Goal: Task Accomplishment & Management: Use online tool/utility

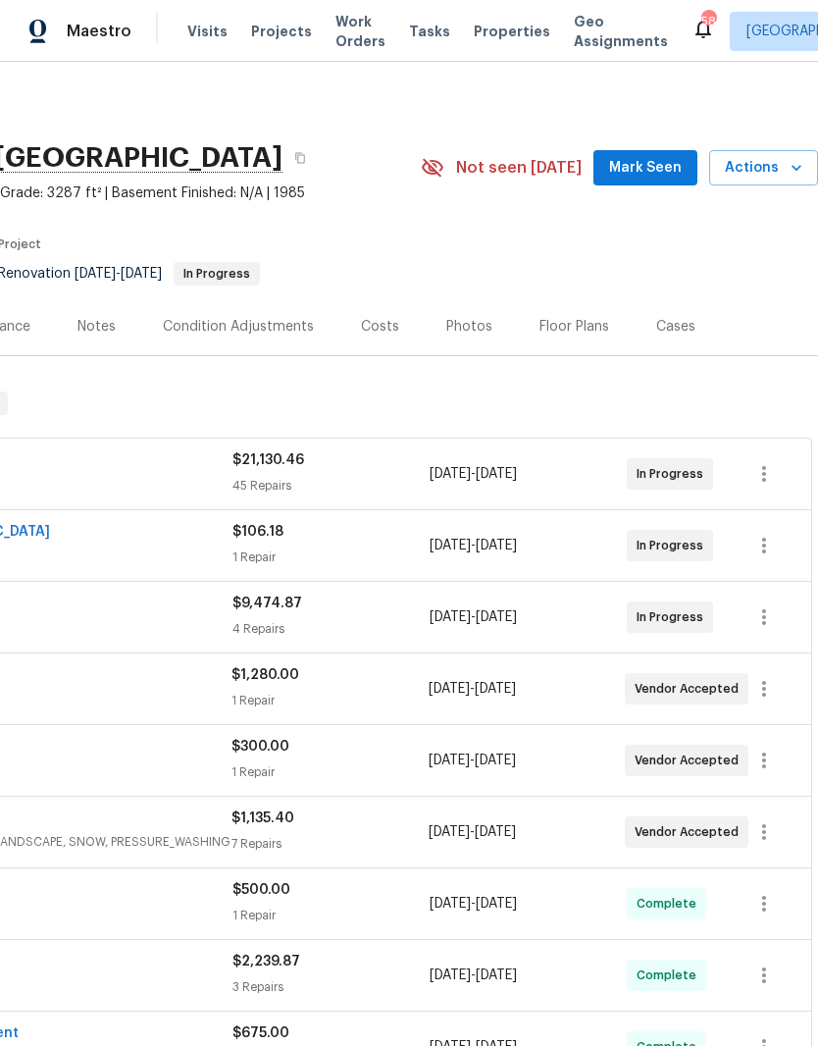
scroll to position [0, 290]
click at [769, 169] on span "Actions" at bounding box center [764, 168] width 78 height 25
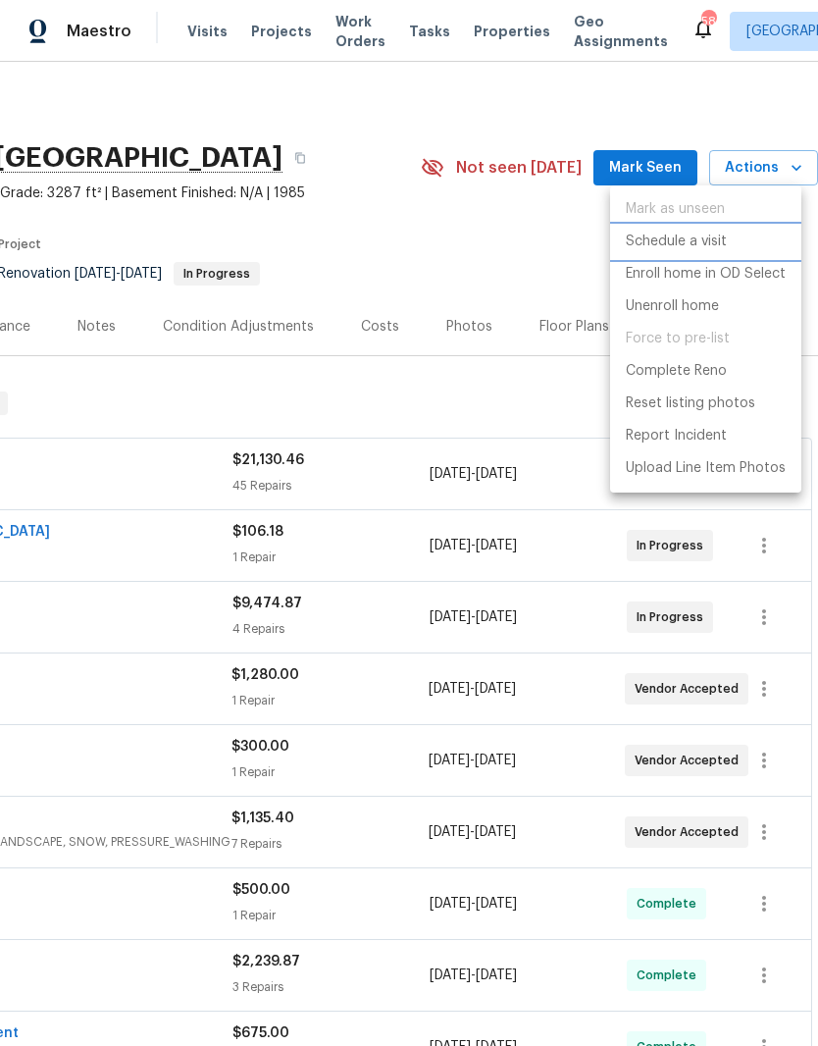
click at [726, 236] on p "Schedule a visit" at bounding box center [676, 242] width 101 height 21
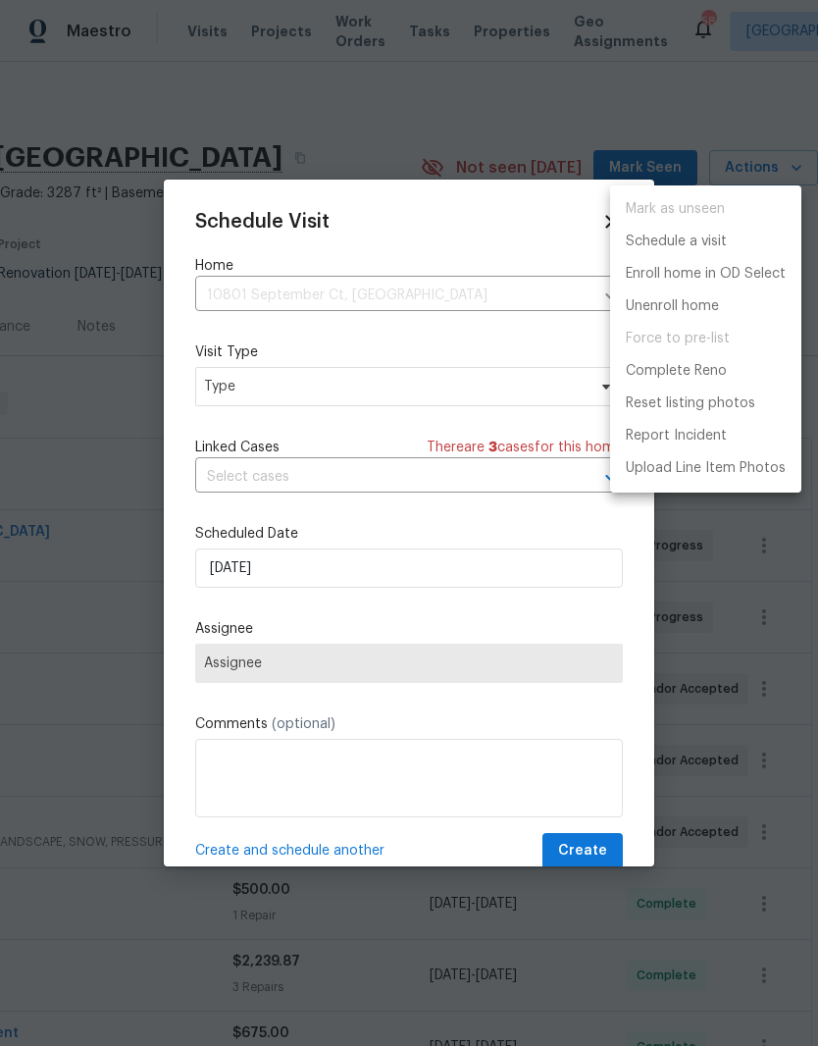
click at [232, 389] on div at bounding box center [409, 523] width 818 height 1046
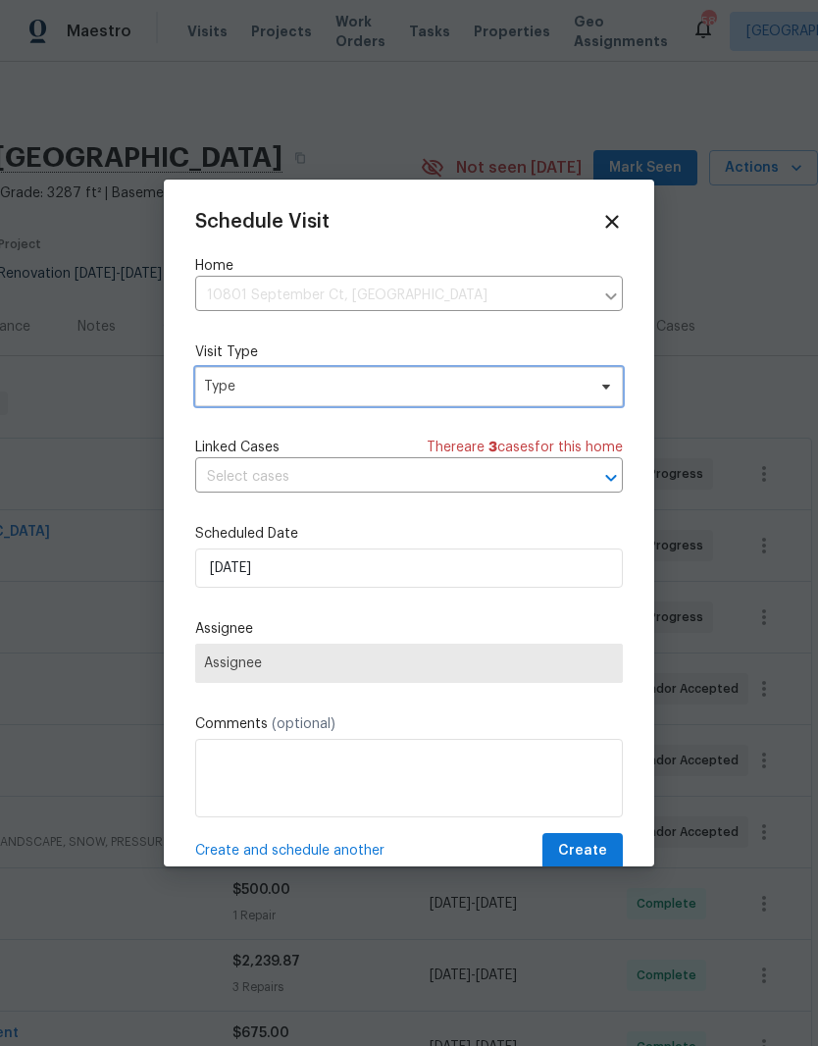
click at [240, 390] on span "Type" at bounding box center [395, 387] width 382 height 20
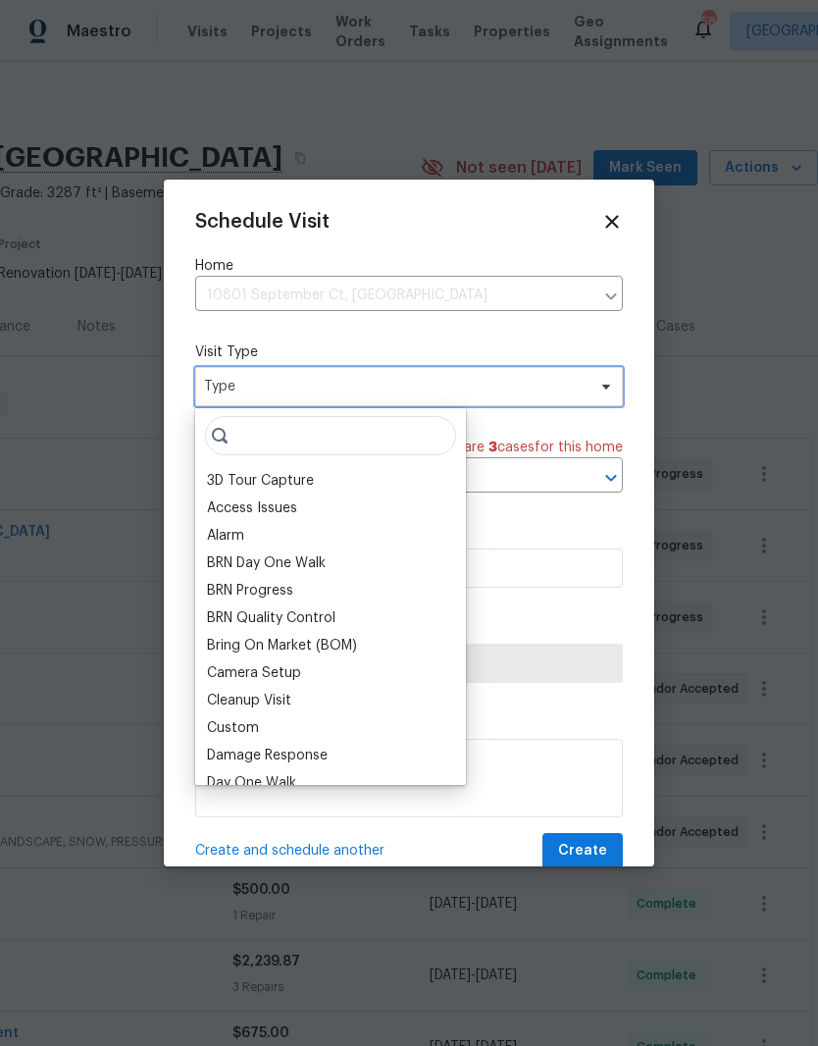
click at [229, 392] on span "Type" at bounding box center [395, 387] width 382 height 20
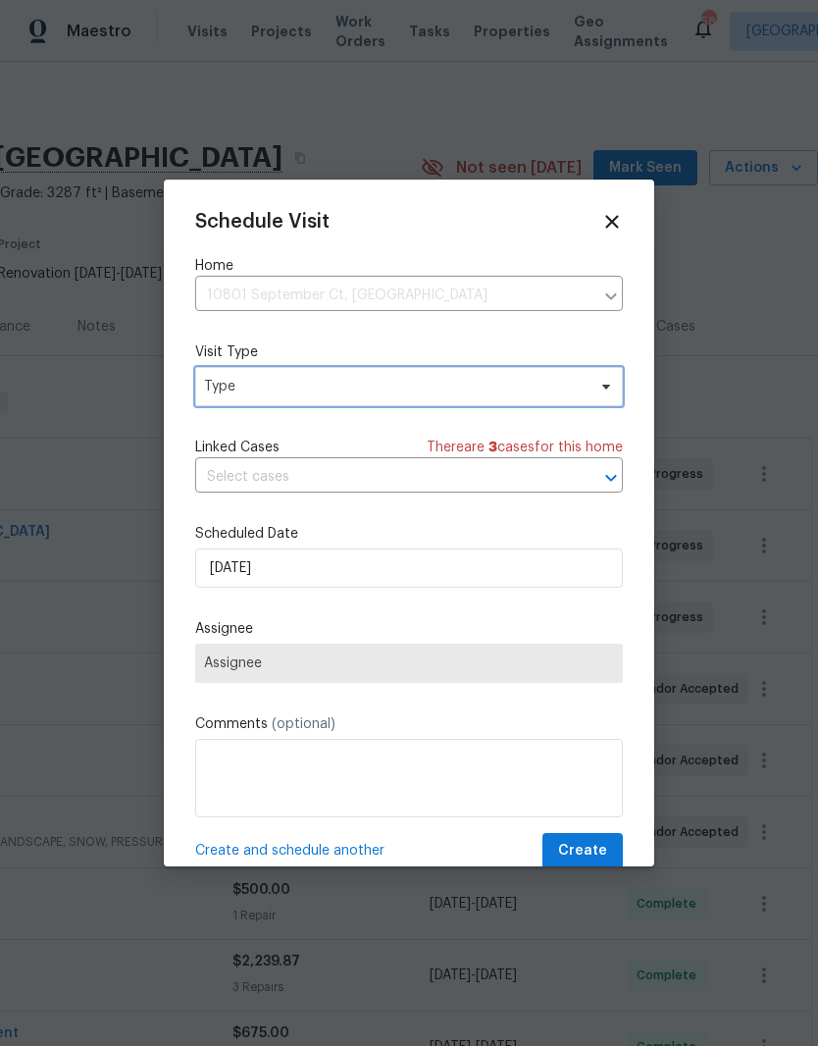
click at [231, 391] on span "Type" at bounding box center [395, 387] width 382 height 20
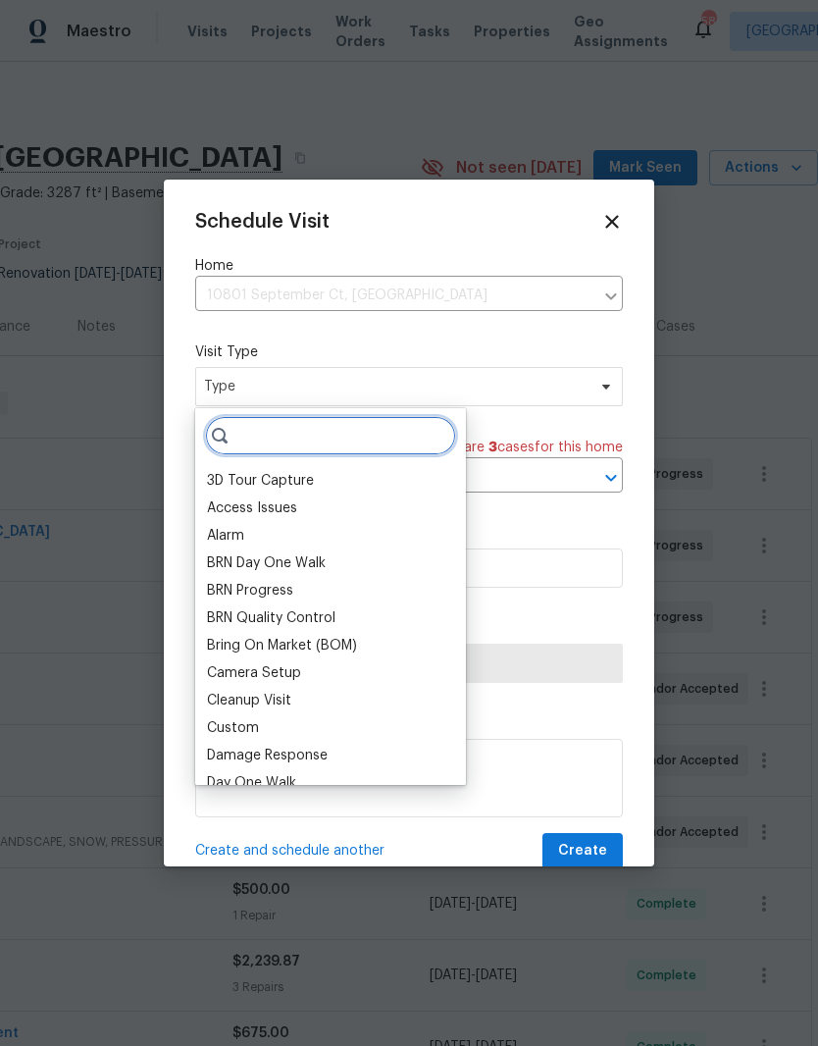
click at [286, 435] on input "search" at bounding box center [330, 435] width 251 height 39
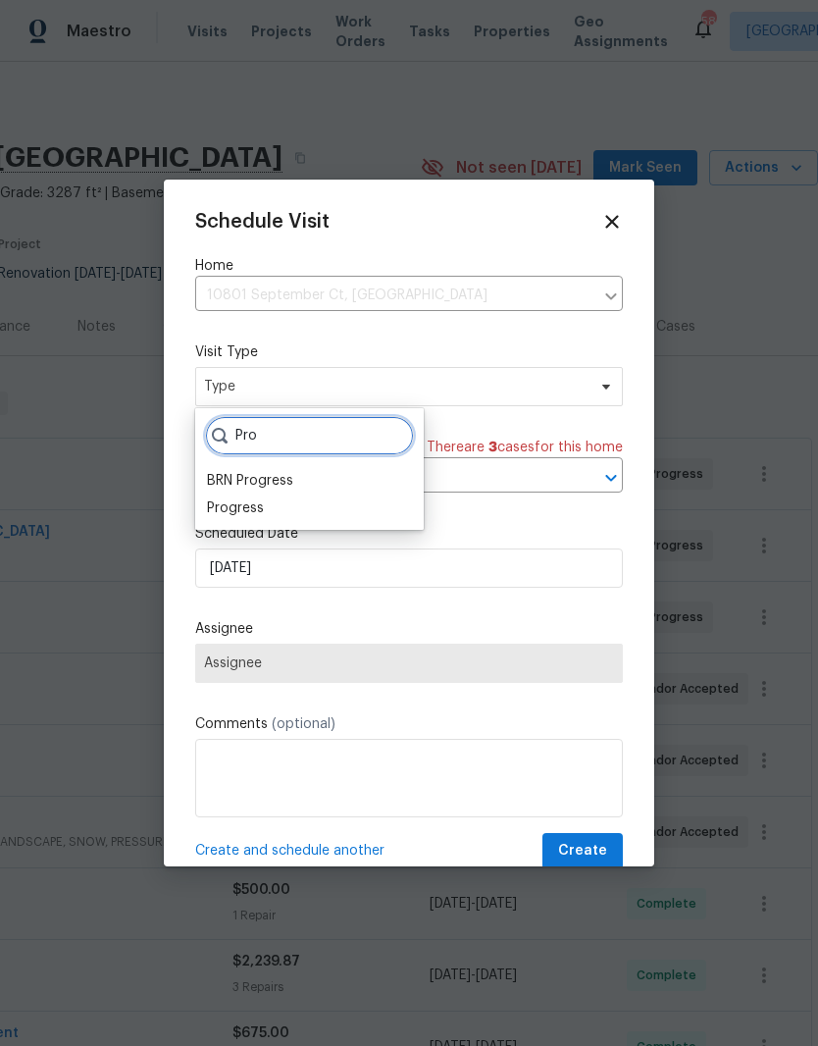
type input "Pro"
click at [238, 513] on div "Progress" at bounding box center [235, 508] width 57 height 20
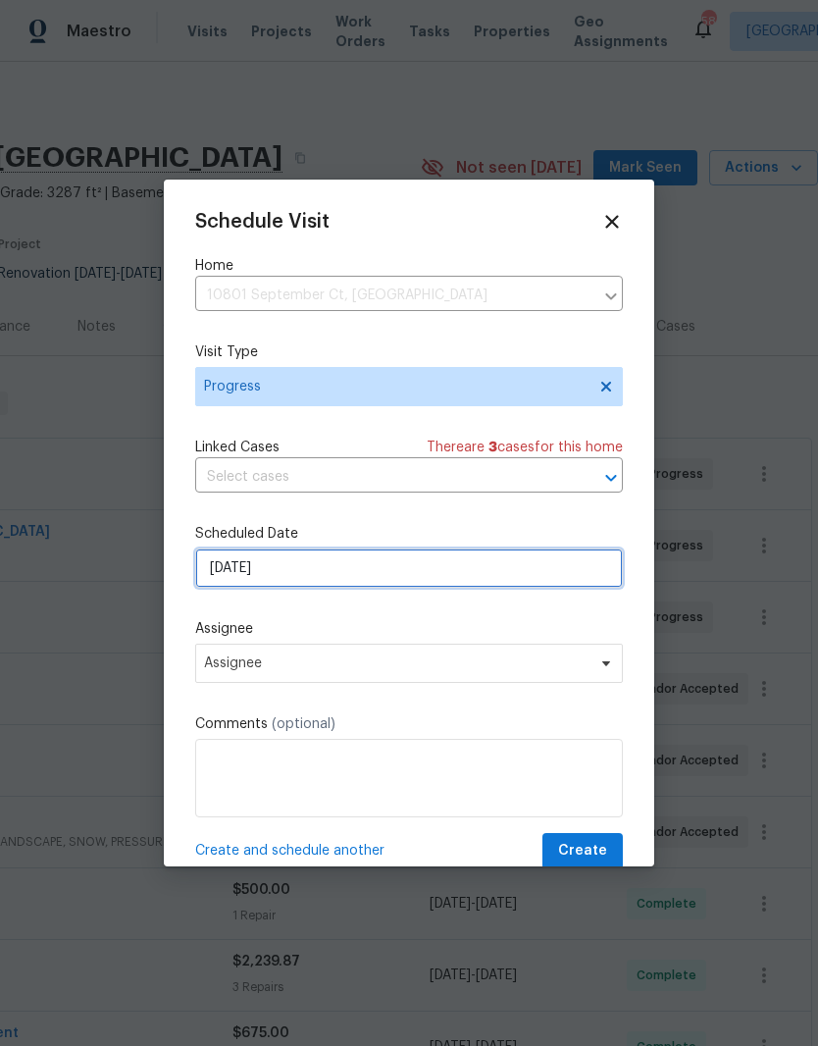
click at [273, 582] on input "10/9/2025" at bounding box center [409, 567] width 428 height 39
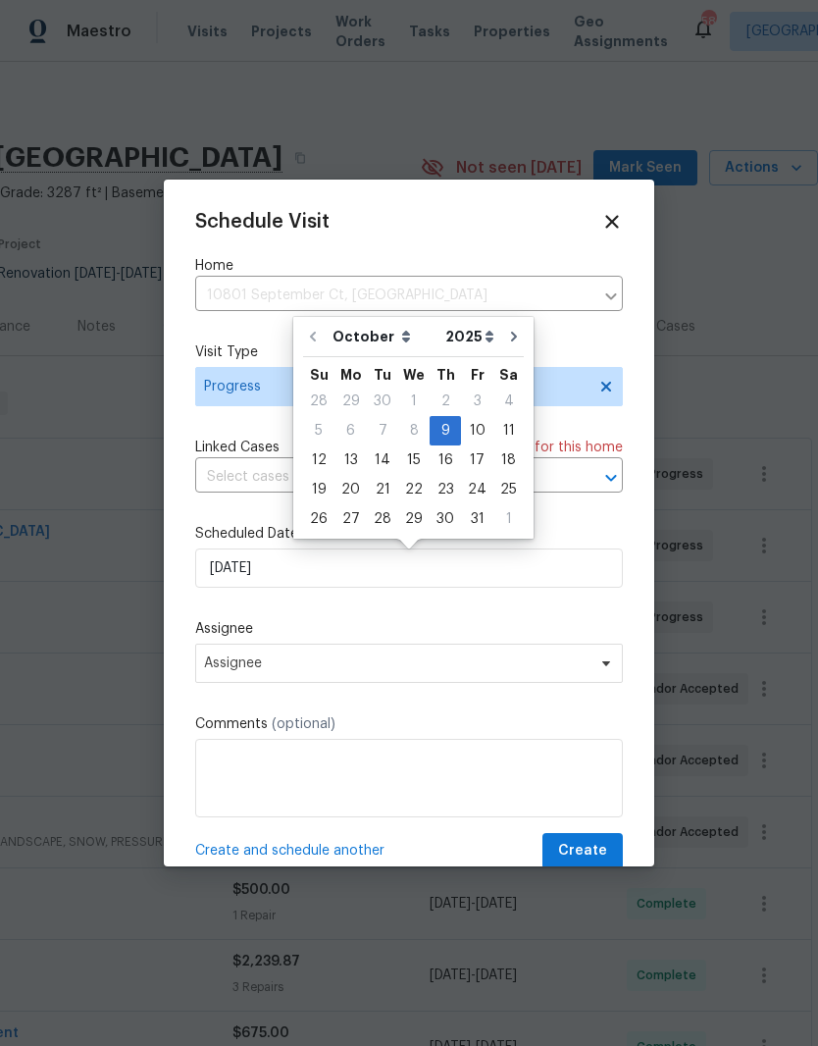
click at [185, 611] on div "Schedule Visit Home 10801 September Ct, Raleigh, NC 27614 ​ Visit Type Progress…" at bounding box center [409, 523] width 491 height 687
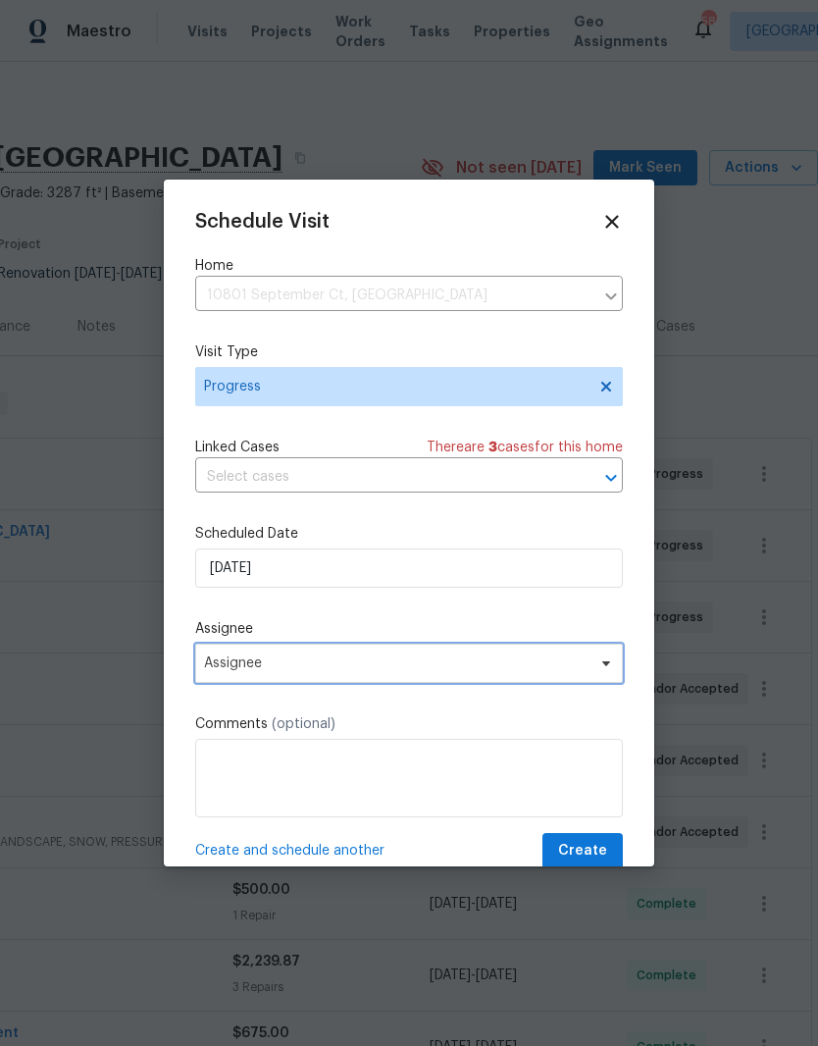
click at [228, 665] on span "Assignee" at bounding box center [396, 663] width 385 height 16
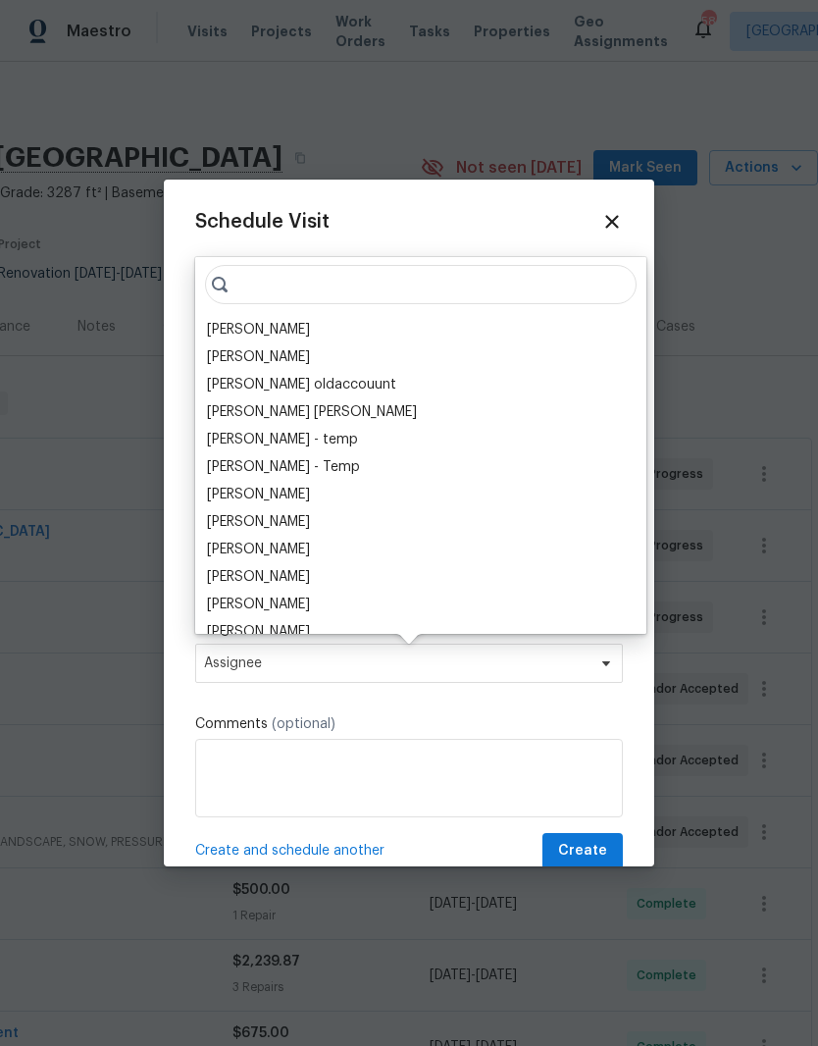
click at [245, 330] on div "[PERSON_NAME]" at bounding box center [258, 330] width 103 height 20
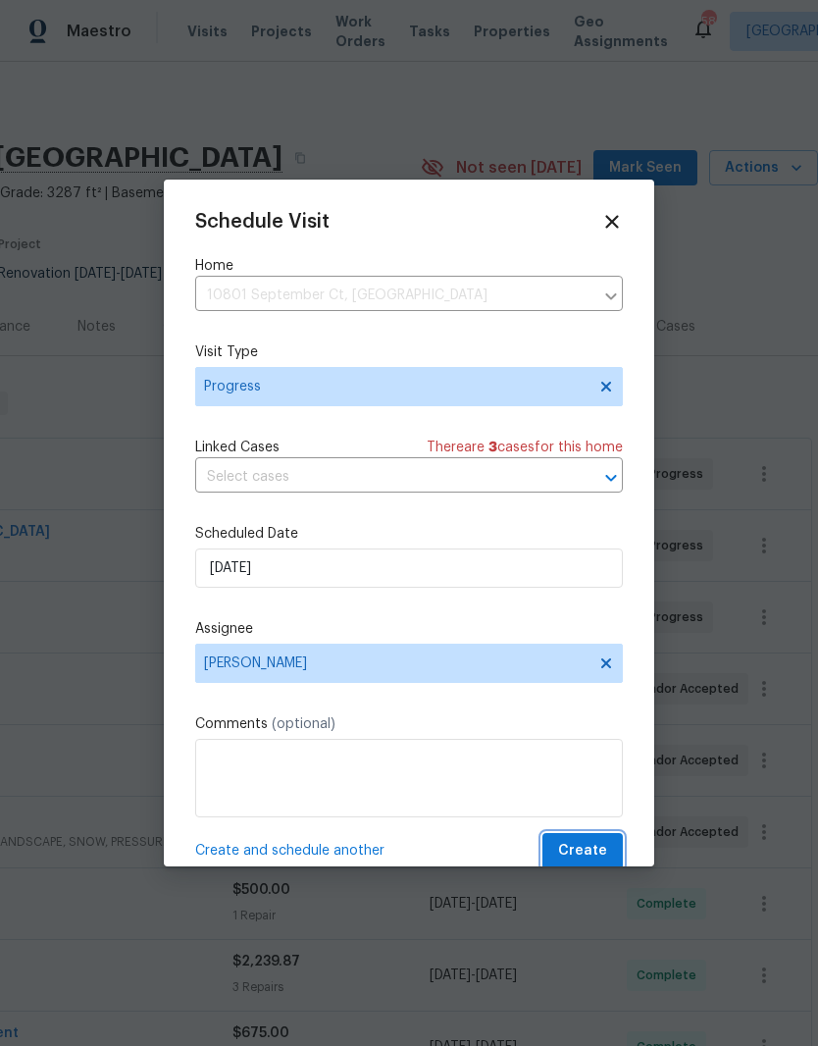
click at [602, 857] on span "Create" at bounding box center [582, 851] width 49 height 25
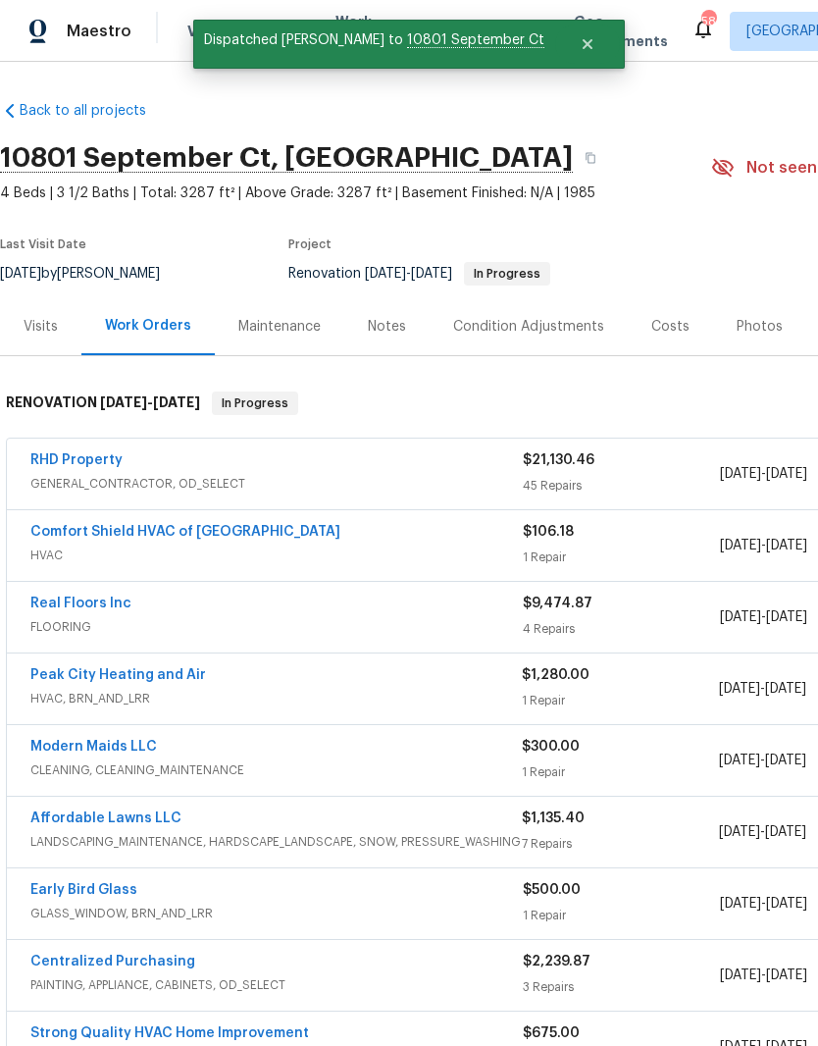
scroll to position [0, 0]
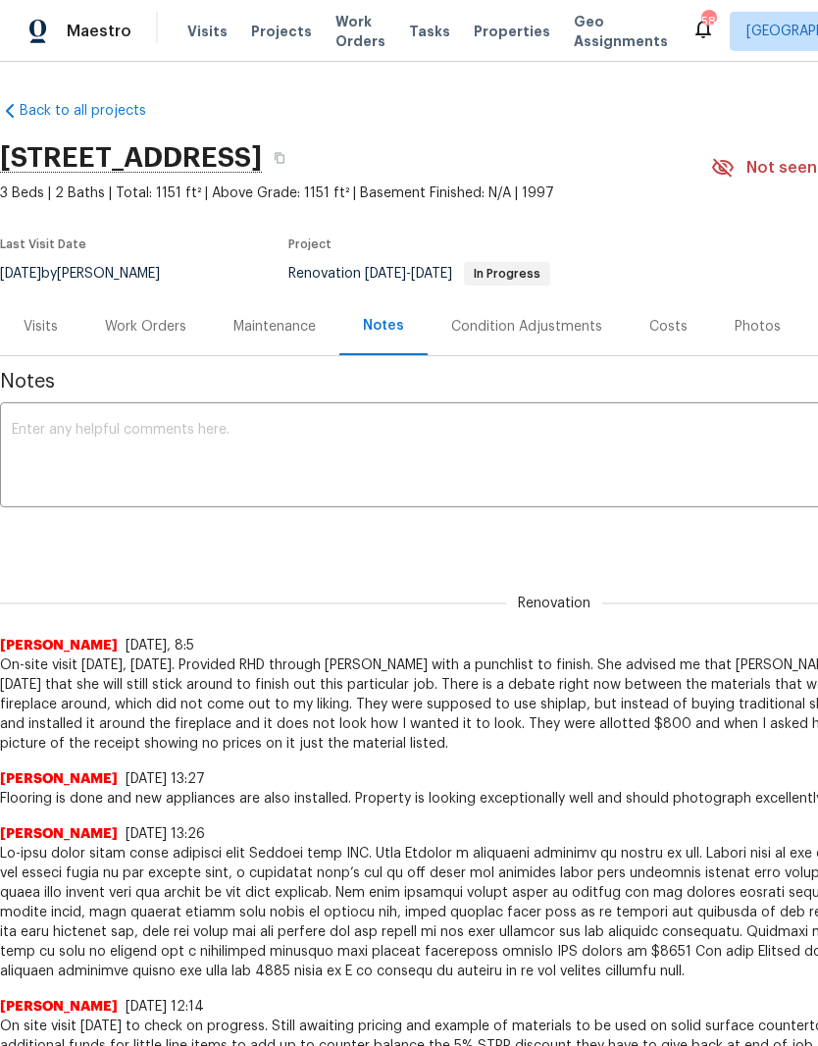
click at [133, 319] on div "Work Orders" at bounding box center [145, 327] width 81 height 20
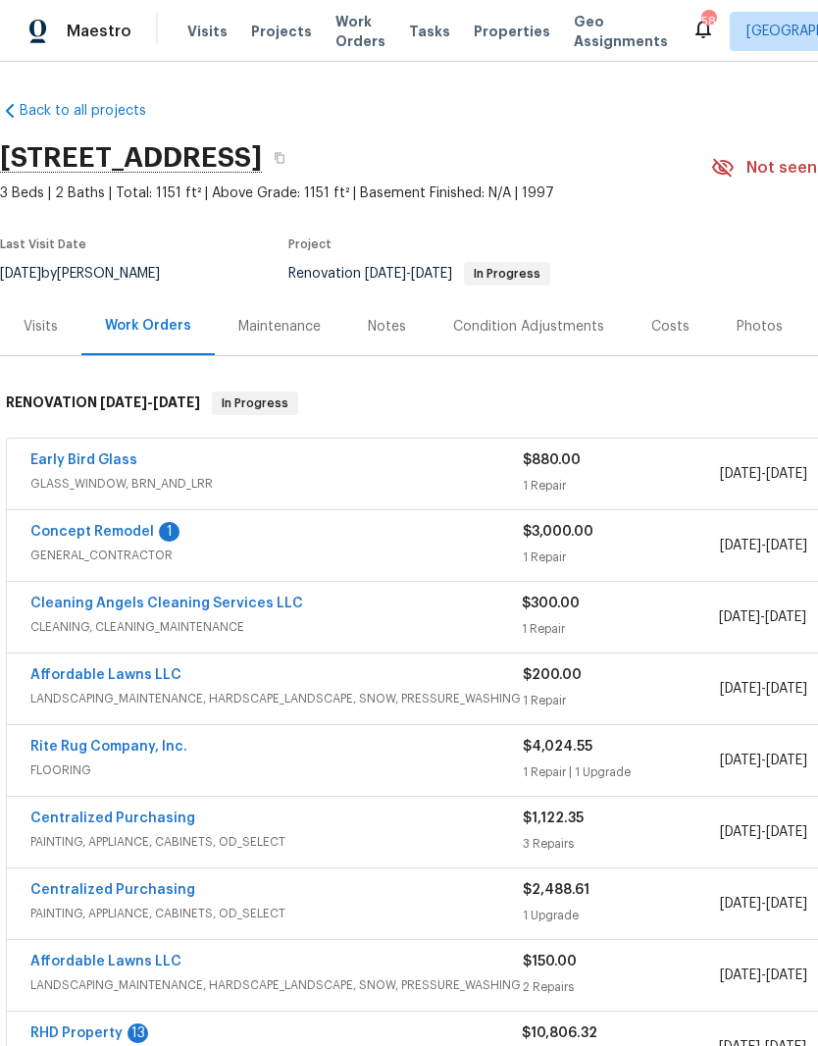
click at [77, 531] on link "Concept Remodel" at bounding box center [92, 532] width 124 height 14
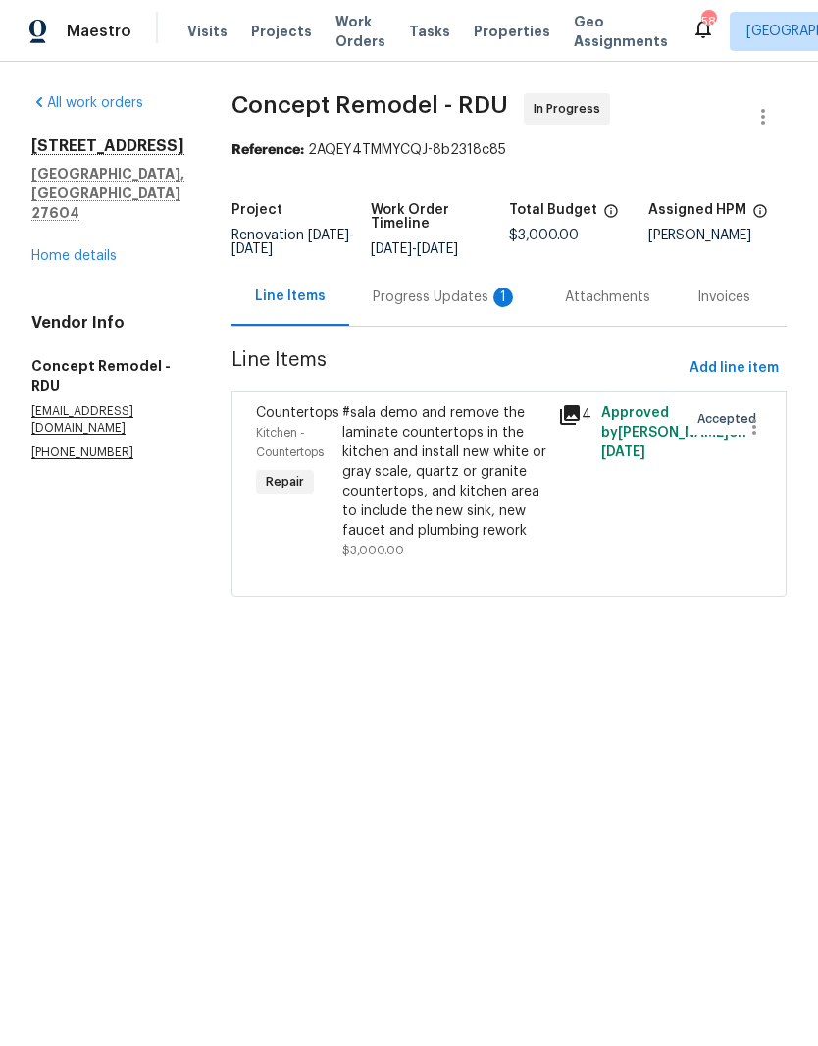
click at [371, 285] on div "Progress Updates 1" at bounding box center [445, 297] width 192 height 58
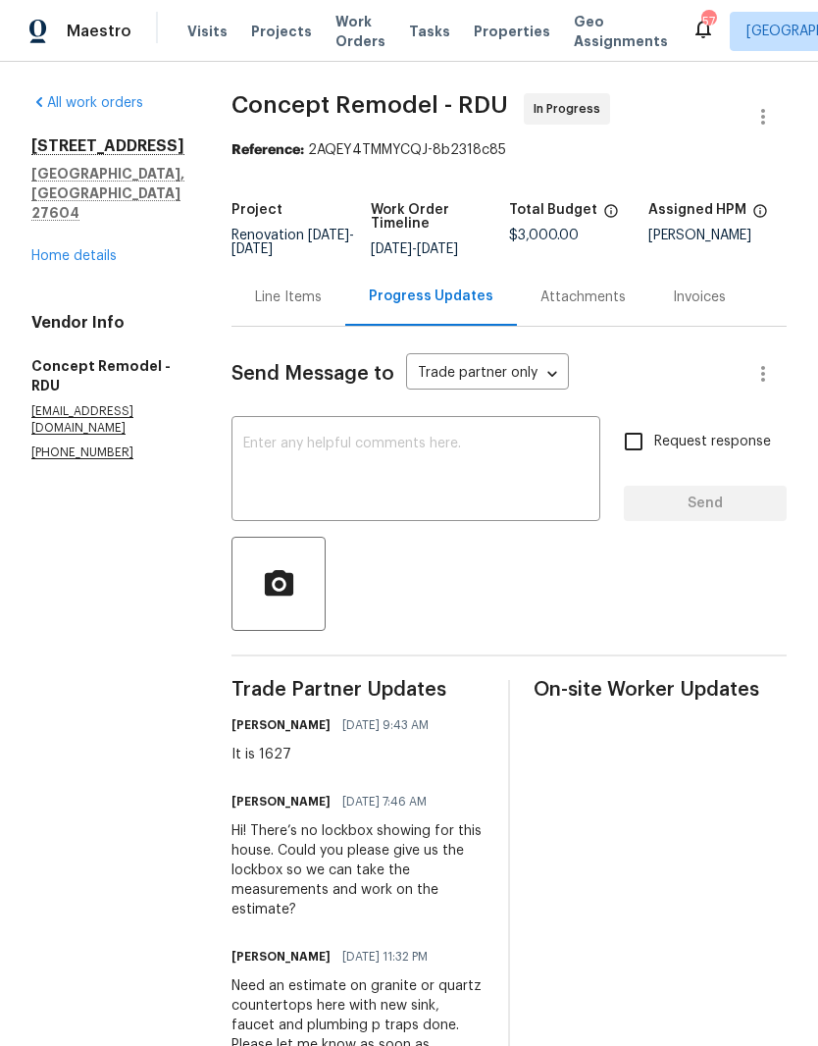
click at [261, 307] on div "Line Items" at bounding box center [288, 297] width 67 height 20
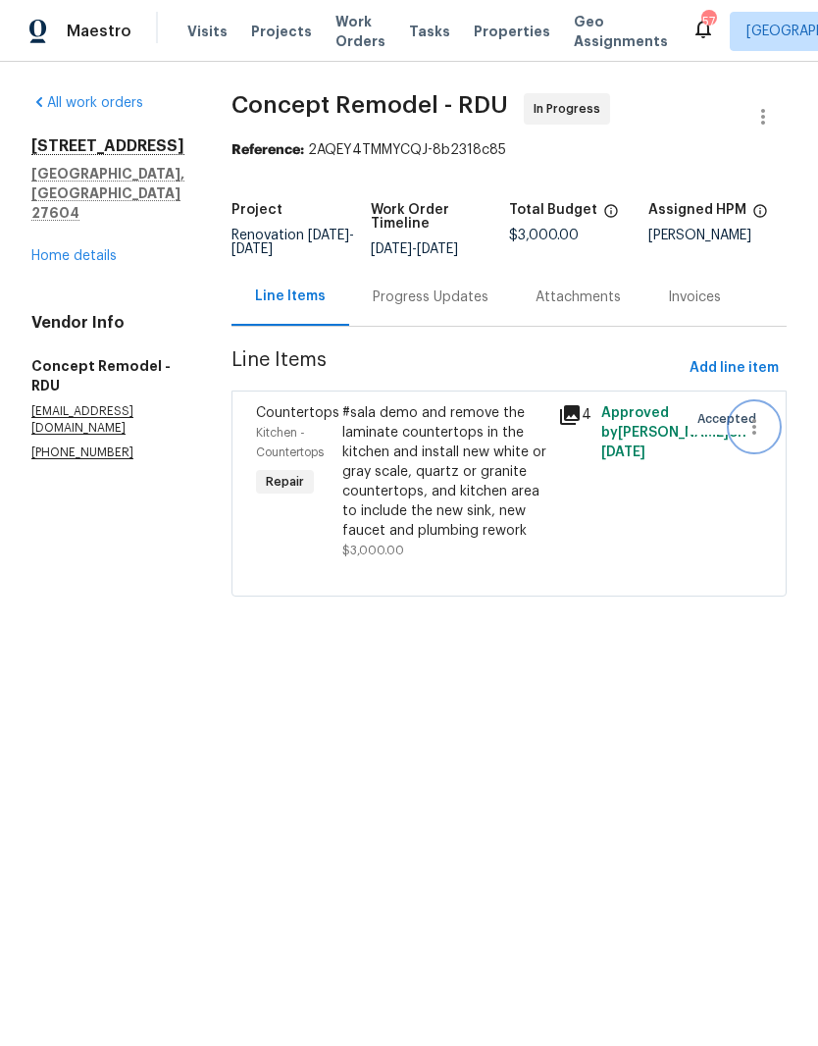
click at [756, 426] on icon "button" at bounding box center [755, 427] width 24 height 24
click at [775, 421] on li "Cancel" at bounding box center [764, 427] width 76 height 32
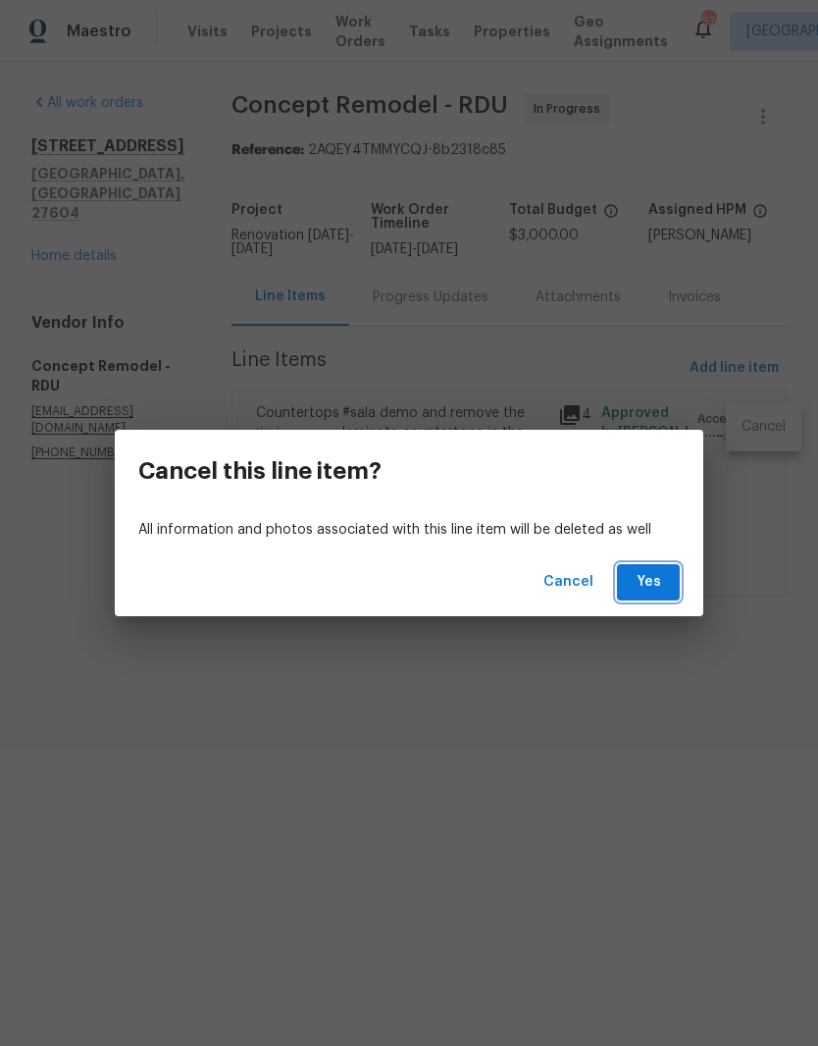
click at [660, 572] on span "Yes" at bounding box center [648, 582] width 31 height 25
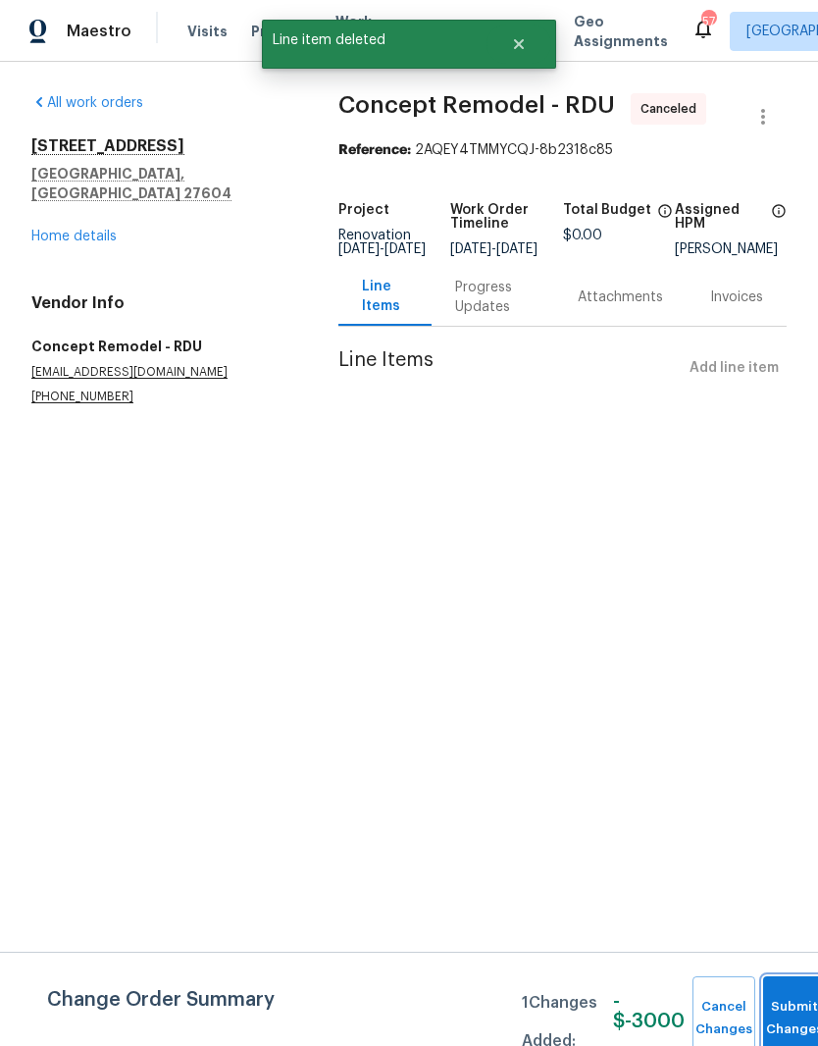
click at [788, 1004] on button "Submit Changes" at bounding box center [794, 1018] width 63 height 84
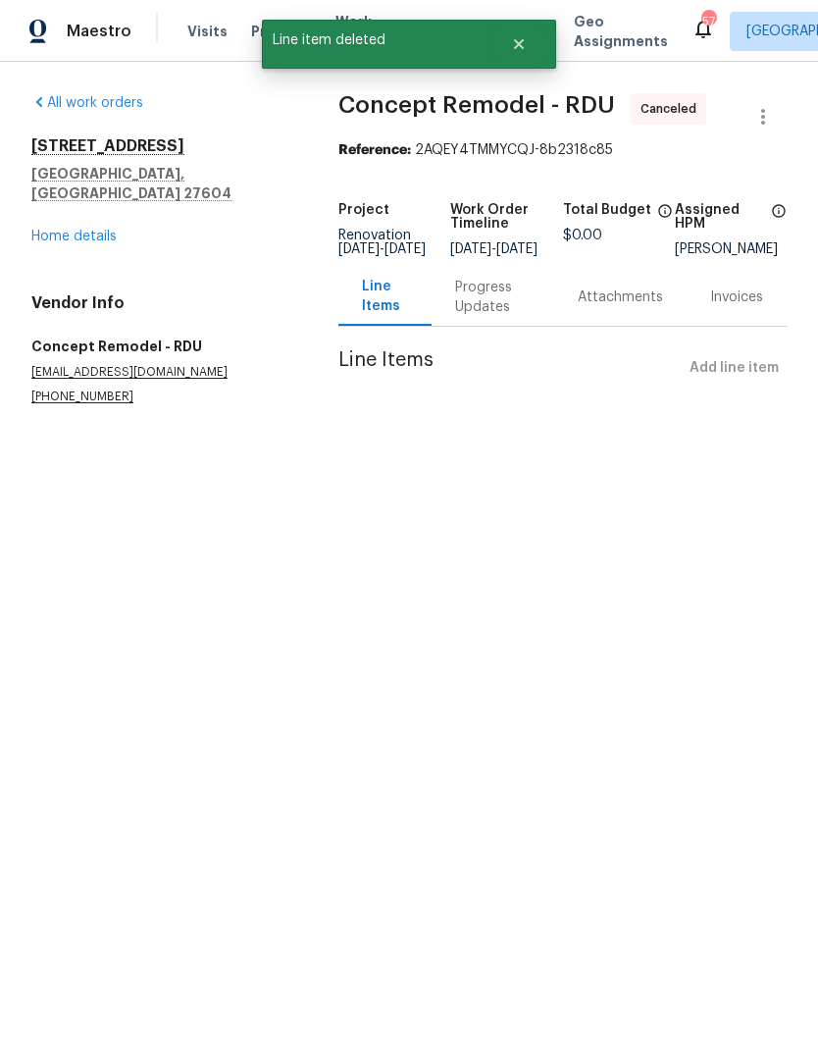
click at [78, 230] on link "Home details" at bounding box center [73, 237] width 85 height 14
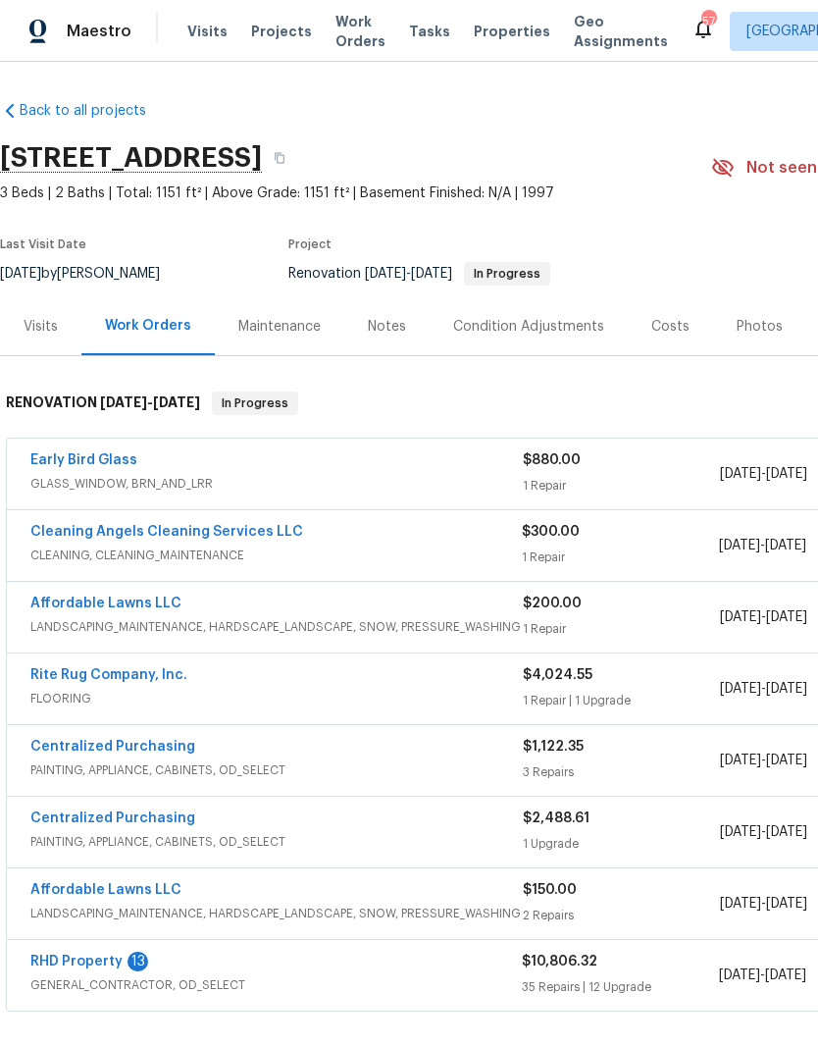
click at [154, 535] on link "Cleaning Angels Cleaning Services LLC" at bounding box center [166, 532] width 273 height 14
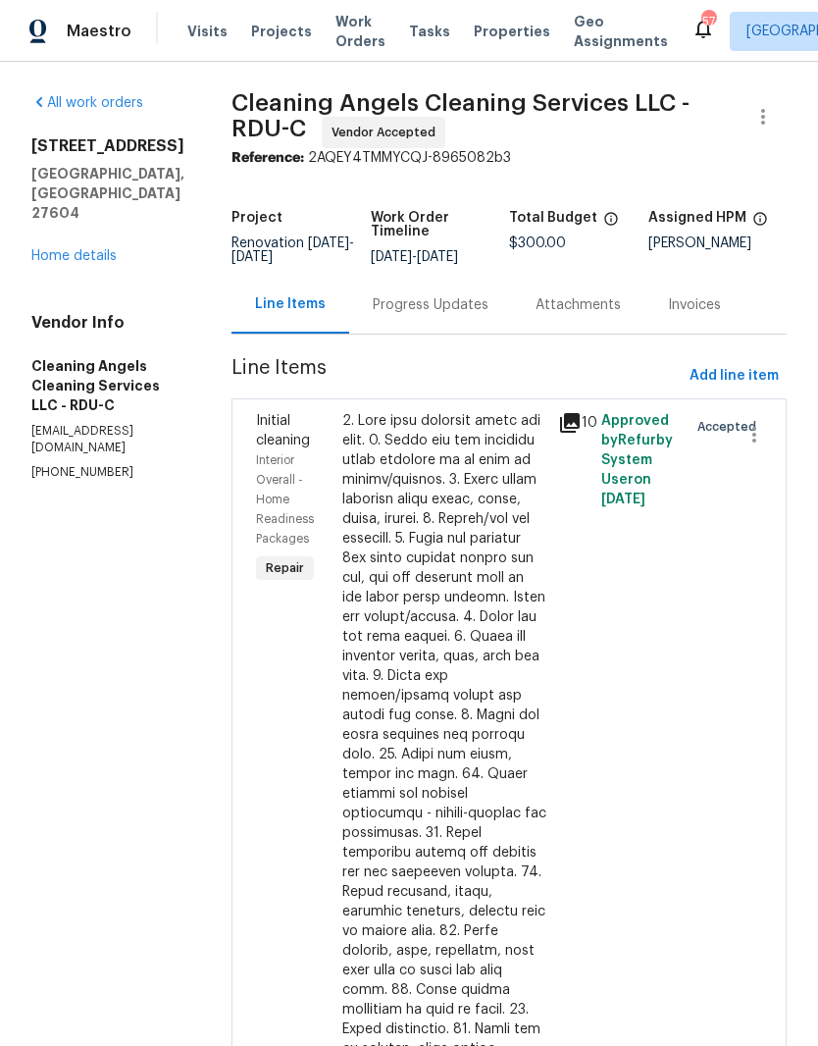
click at [418, 315] on div "Progress Updates" at bounding box center [431, 305] width 116 height 20
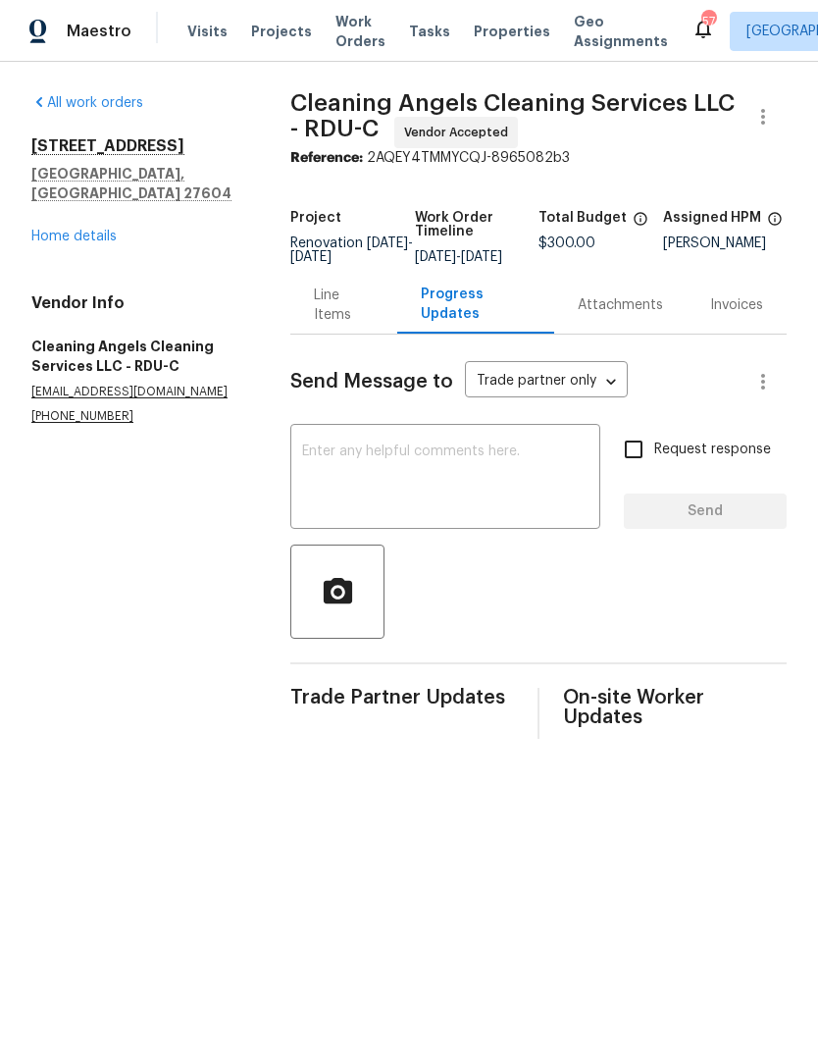
click at [324, 471] on textarea at bounding box center [445, 478] width 287 height 69
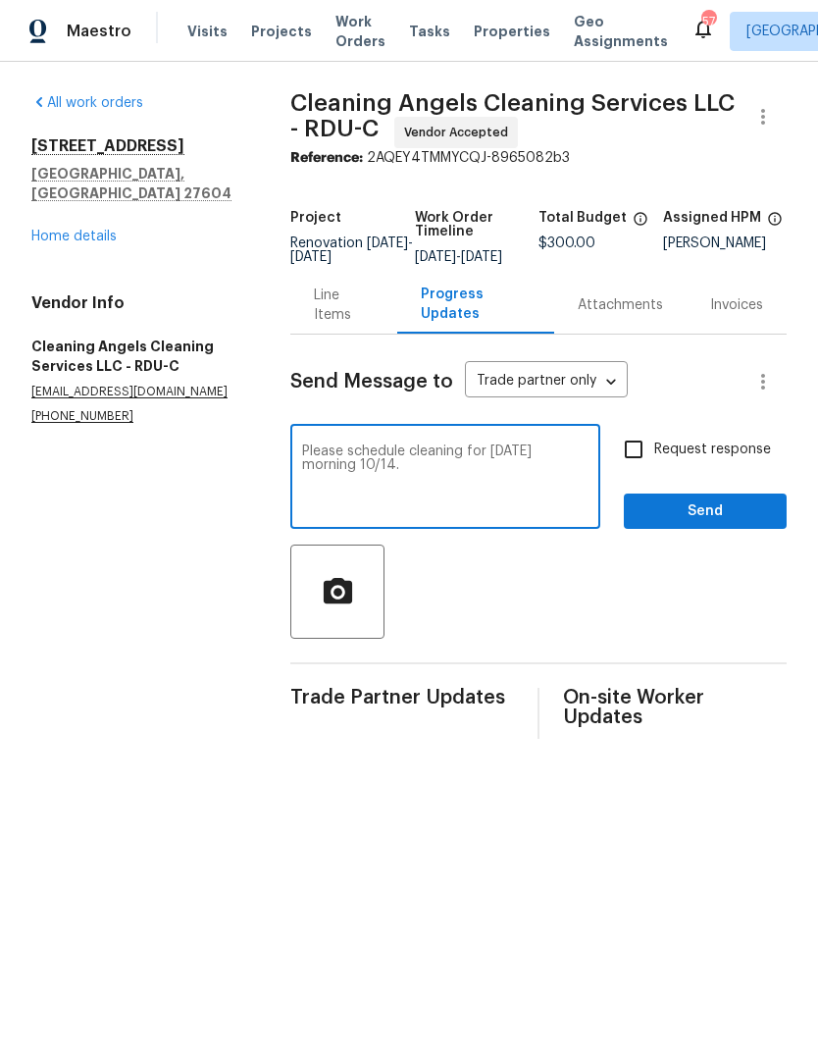
type textarea "Please schedule cleaning for Tuesday morning 10/14."
click at [626, 457] on input "Request response" at bounding box center [633, 449] width 41 height 41
checkbox input "true"
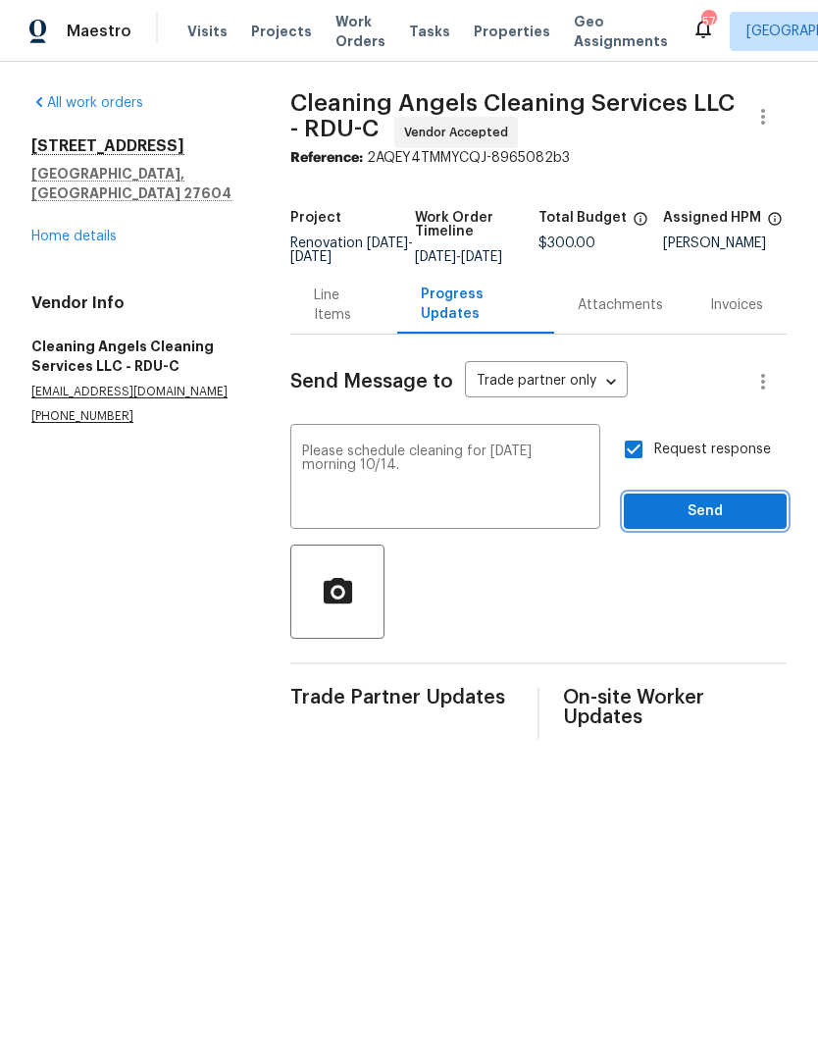
click at [681, 520] on span "Send" at bounding box center [705, 511] width 131 height 25
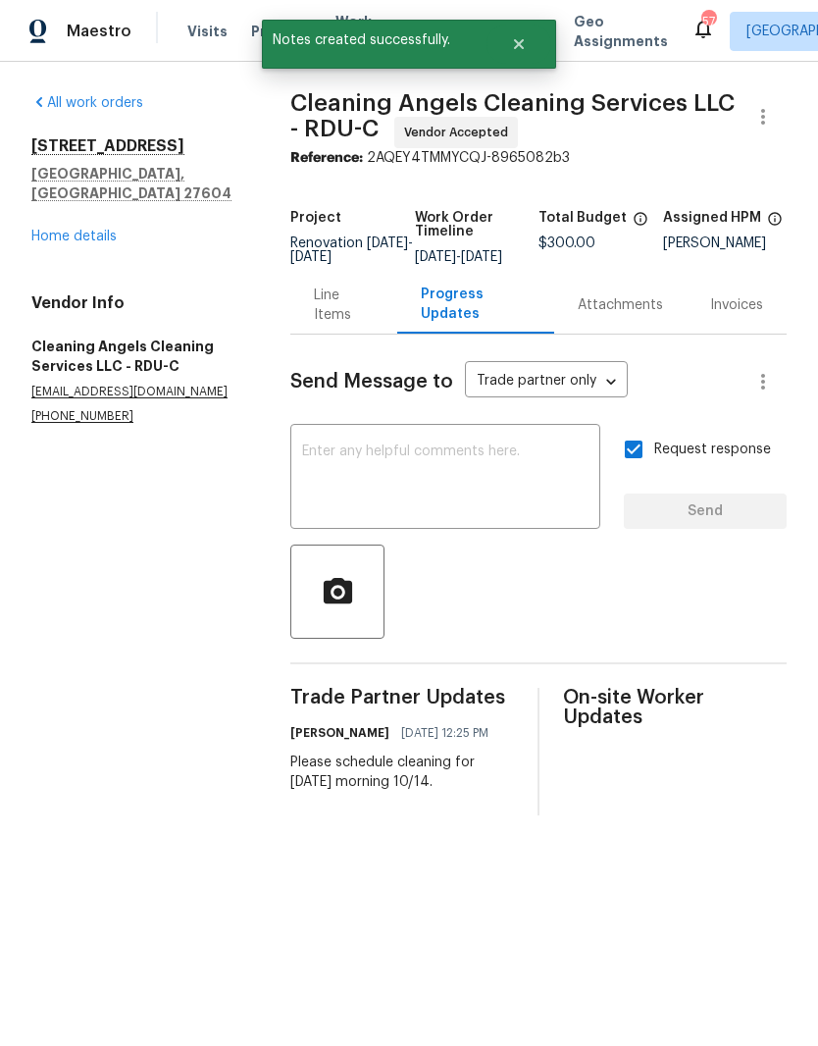
click at [53, 230] on link "Home details" at bounding box center [73, 237] width 85 height 14
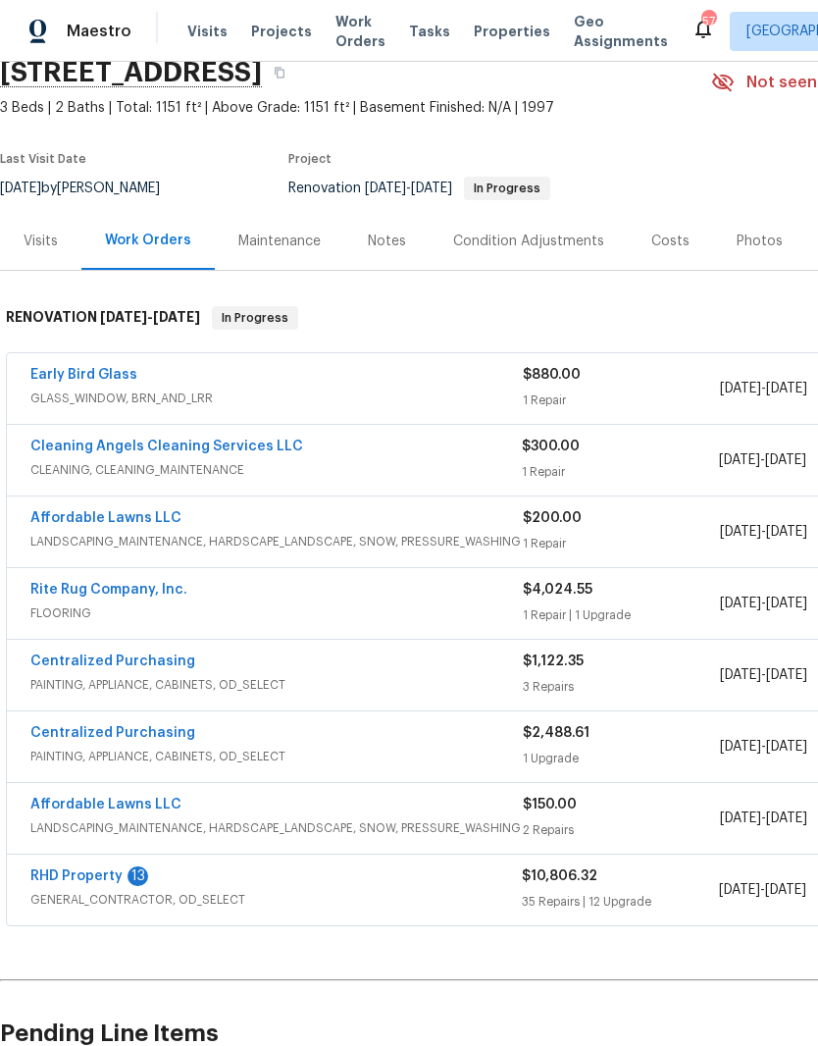
scroll to position [86, 0]
click at [89, 869] on link "RHD Property" at bounding box center [76, 875] width 92 height 14
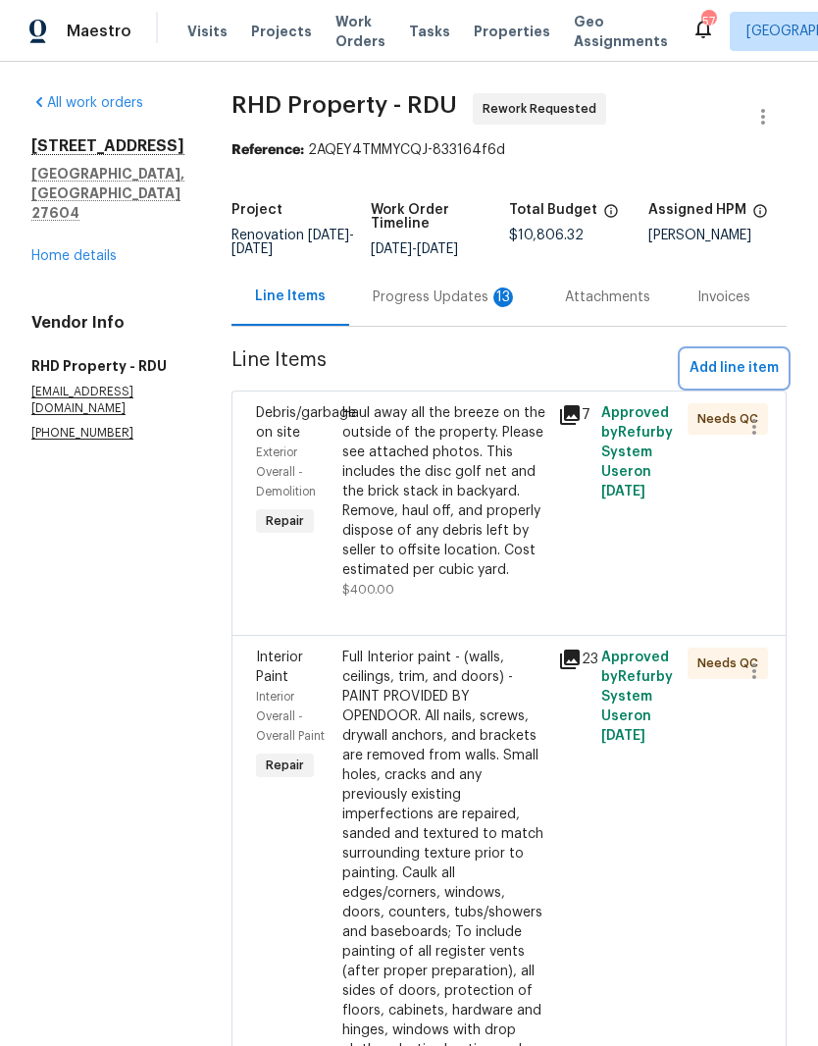
click at [756, 381] on span "Add line item" at bounding box center [734, 368] width 89 height 25
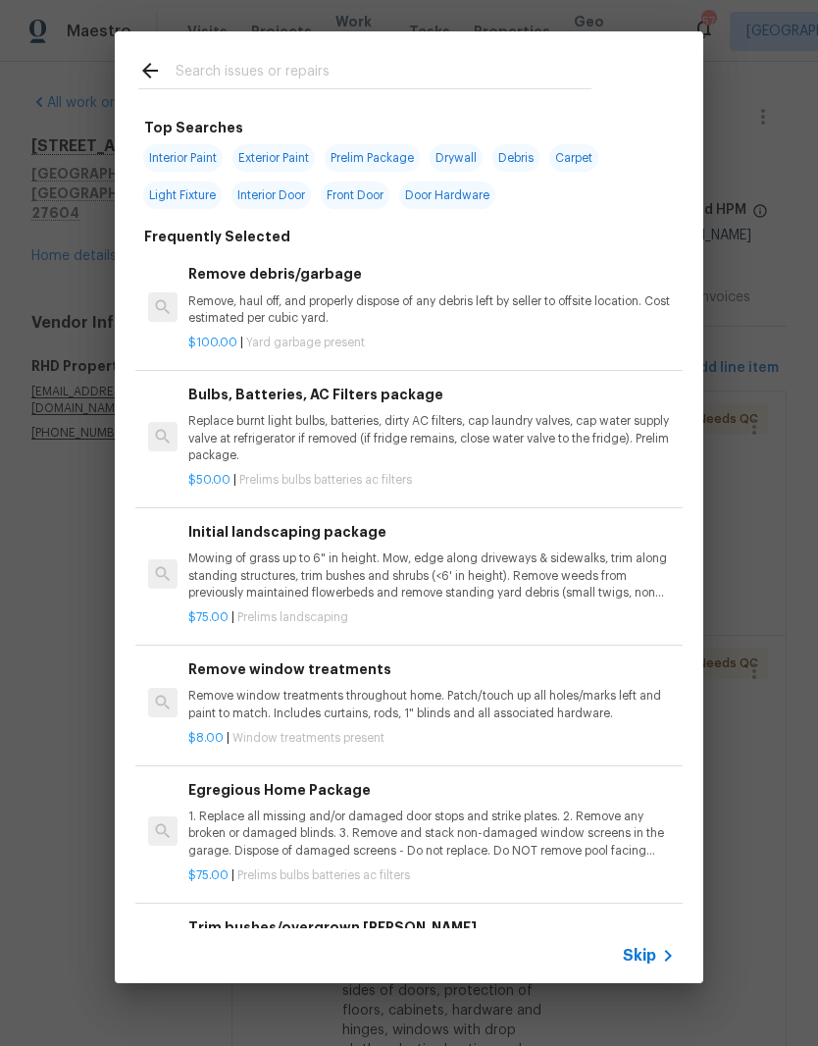
click at [217, 78] on input "text" at bounding box center [384, 73] width 416 height 29
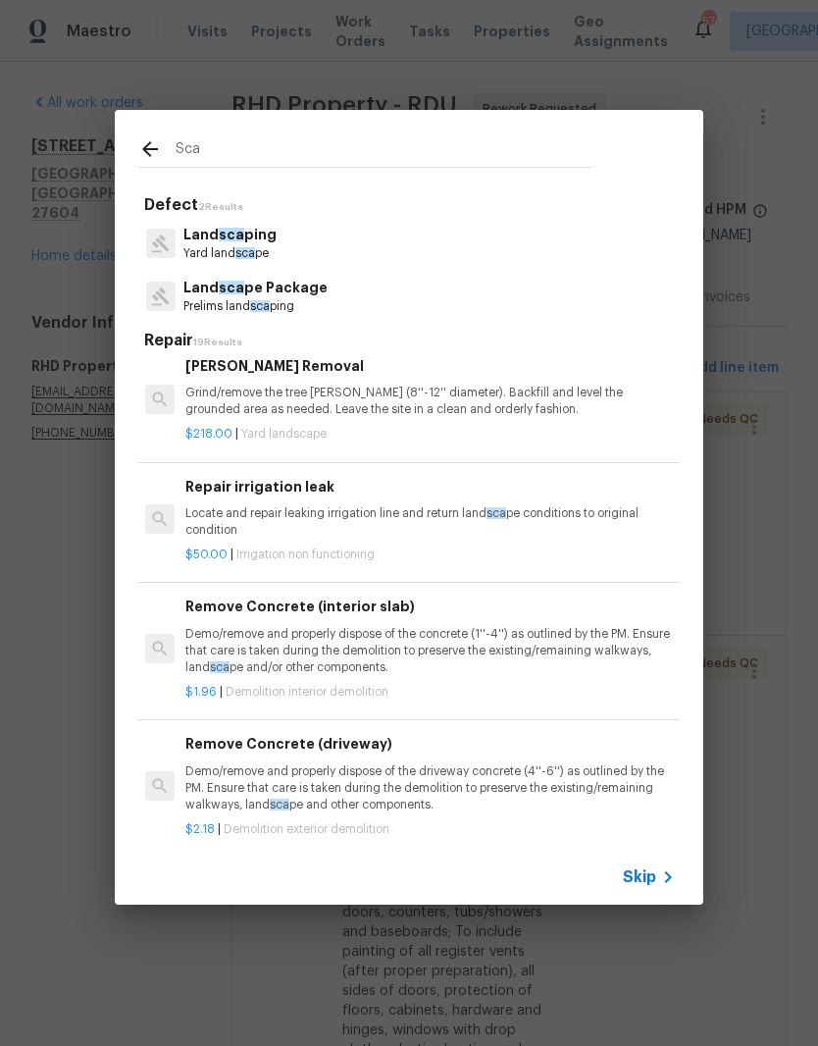
scroll to position [1887, 3]
type input "Sca"
click at [157, 152] on icon at bounding box center [150, 149] width 24 height 24
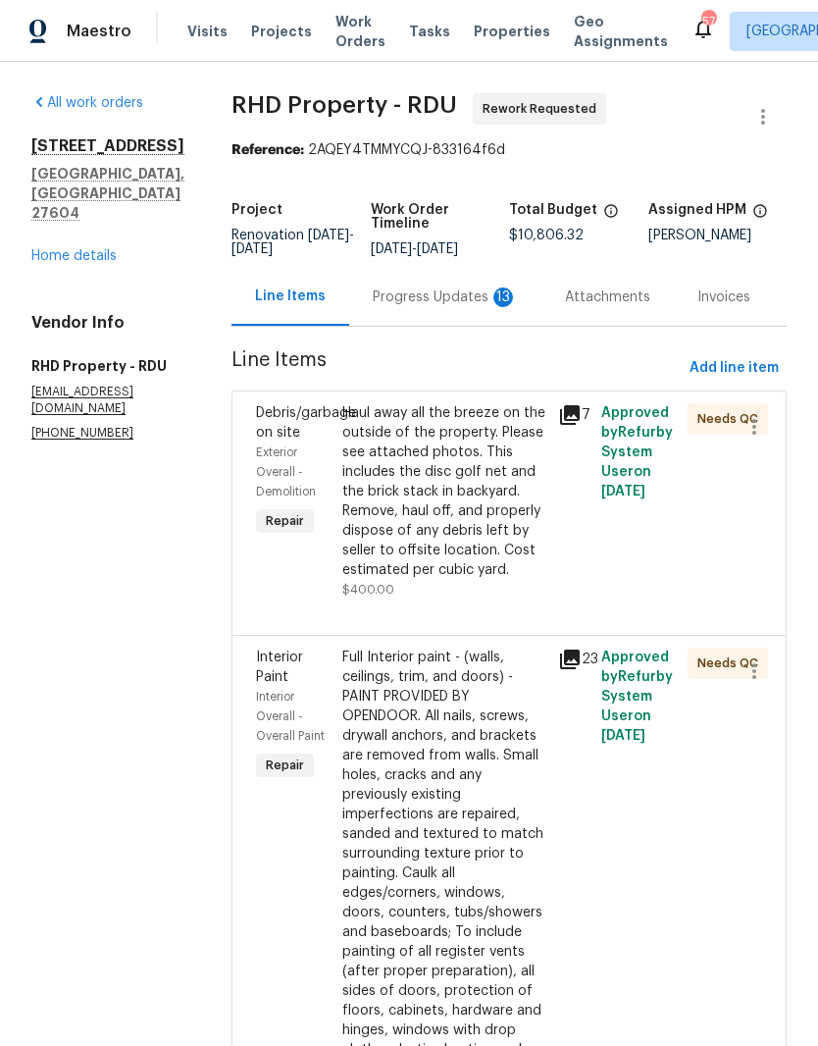
click at [184, 153] on h2 "1340 Beacon Village Dr" at bounding box center [107, 146] width 153 height 20
click at [741, 374] on span "Add line item" at bounding box center [734, 368] width 89 height 25
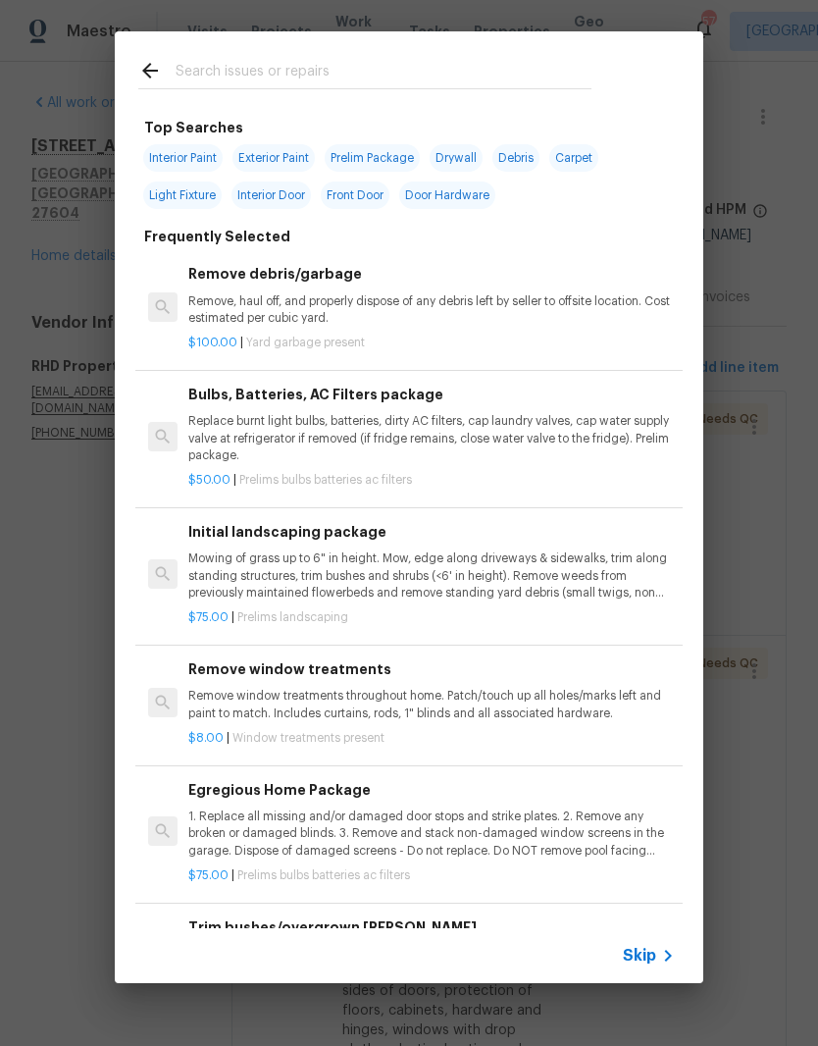
click at [240, 78] on input "text" at bounding box center [384, 73] width 416 height 29
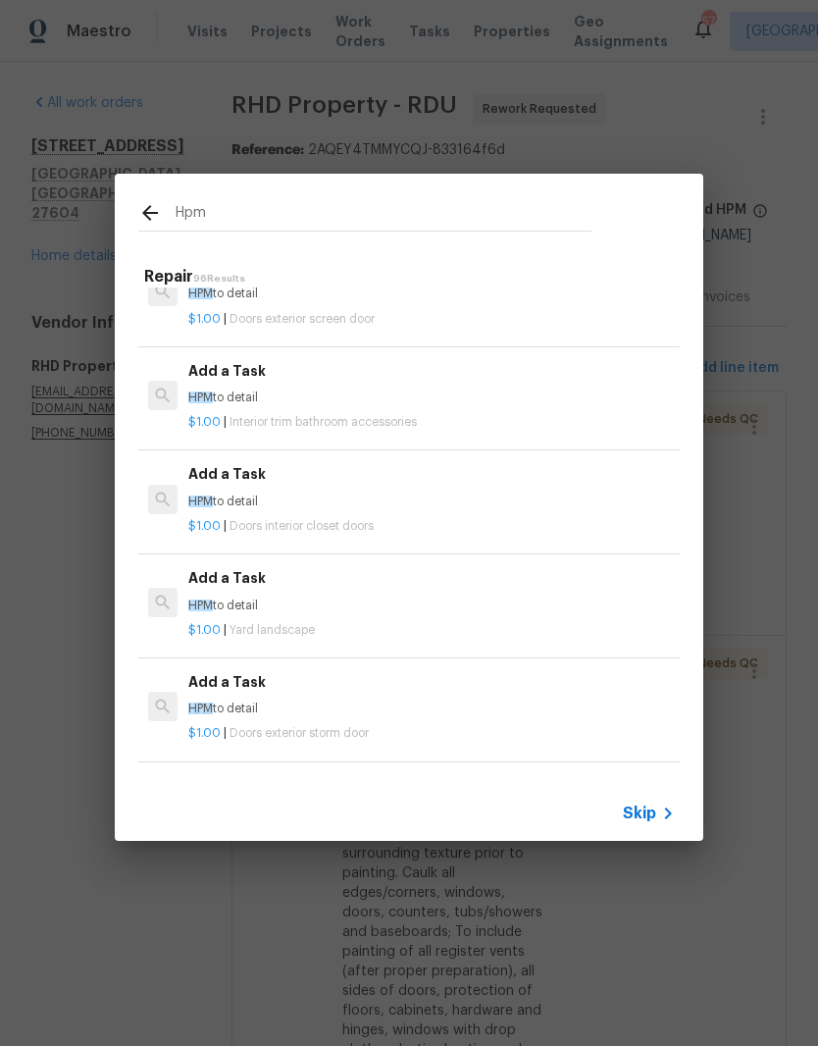
scroll to position [1938, -1]
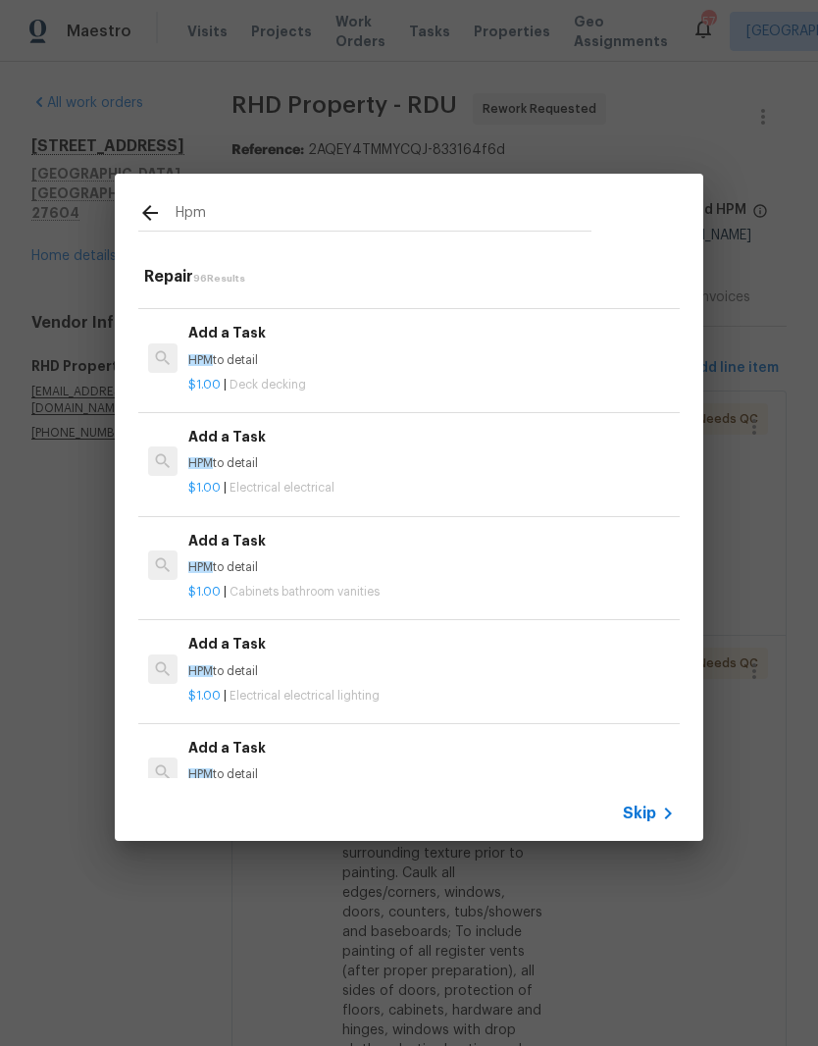
type input "Hpm"
click at [765, 576] on div "Hpm Repair 96 Results HPM Scope Adjustment HPM Scope Adjustment $0.01 | Prelims…" at bounding box center [409, 507] width 818 height 1015
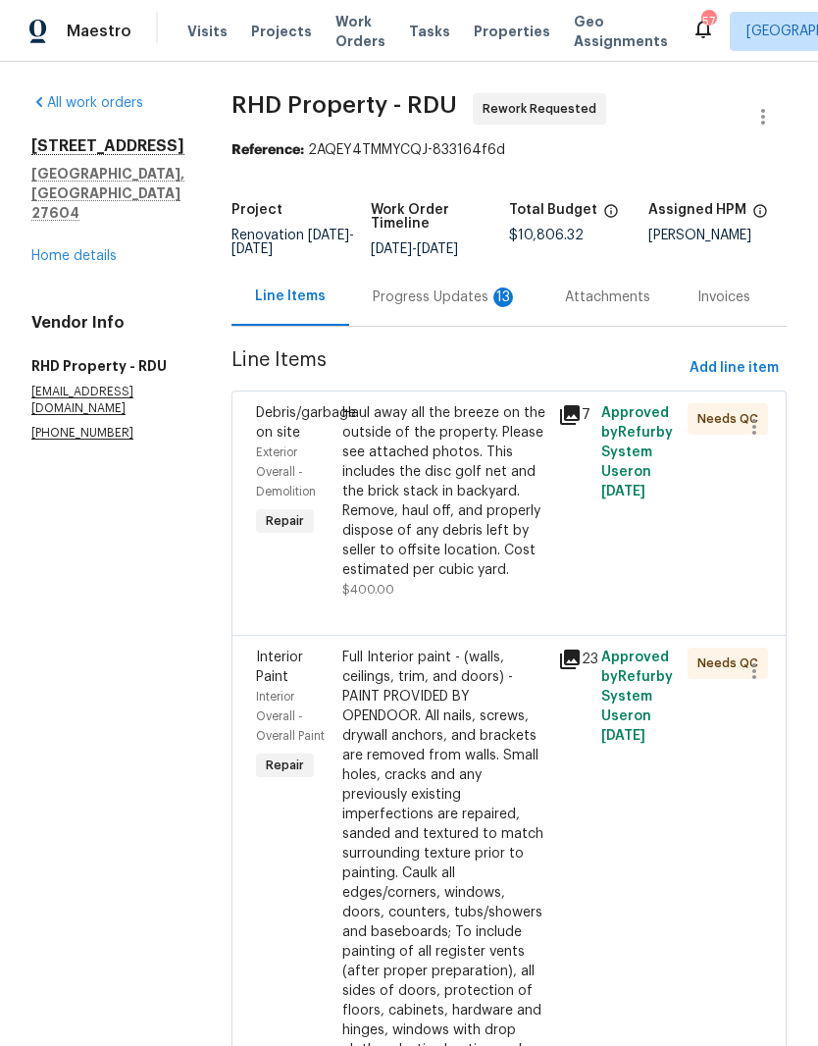
click at [748, 381] on span "Add line item" at bounding box center [734, 368] width 89 height 25
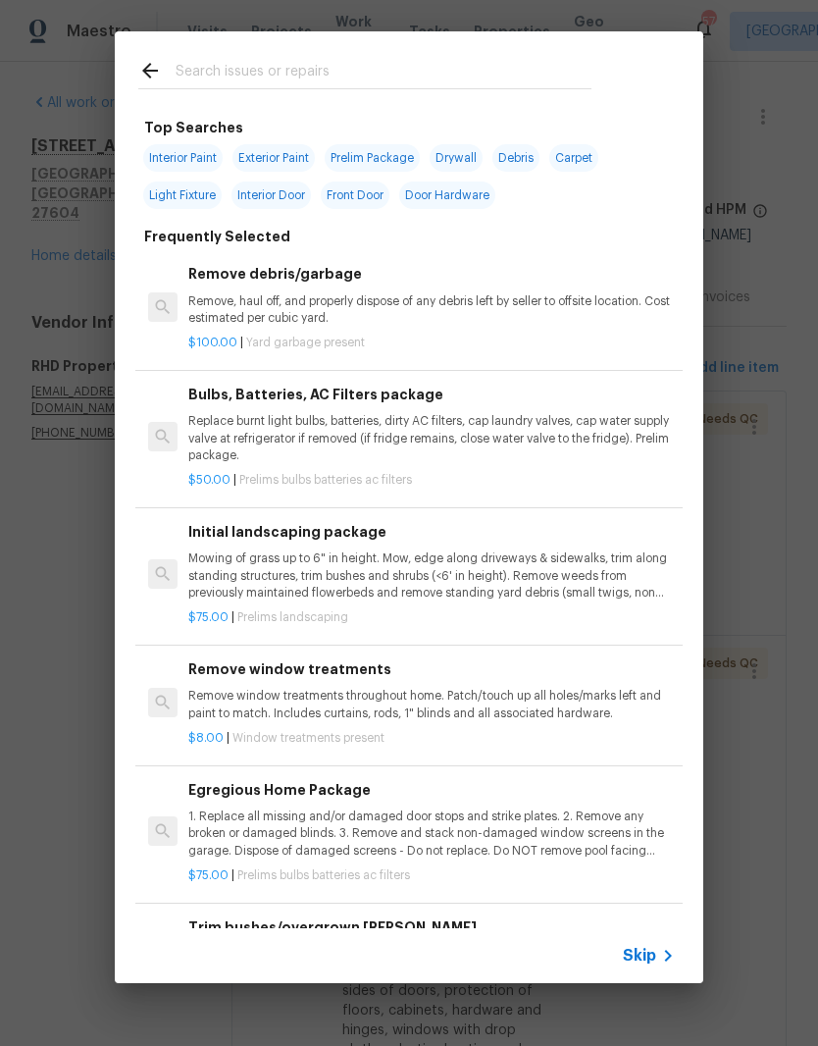
click at [235, 69] on input "text" at bounding box center [384, 73] width 416 height 29
type input "Hpm"
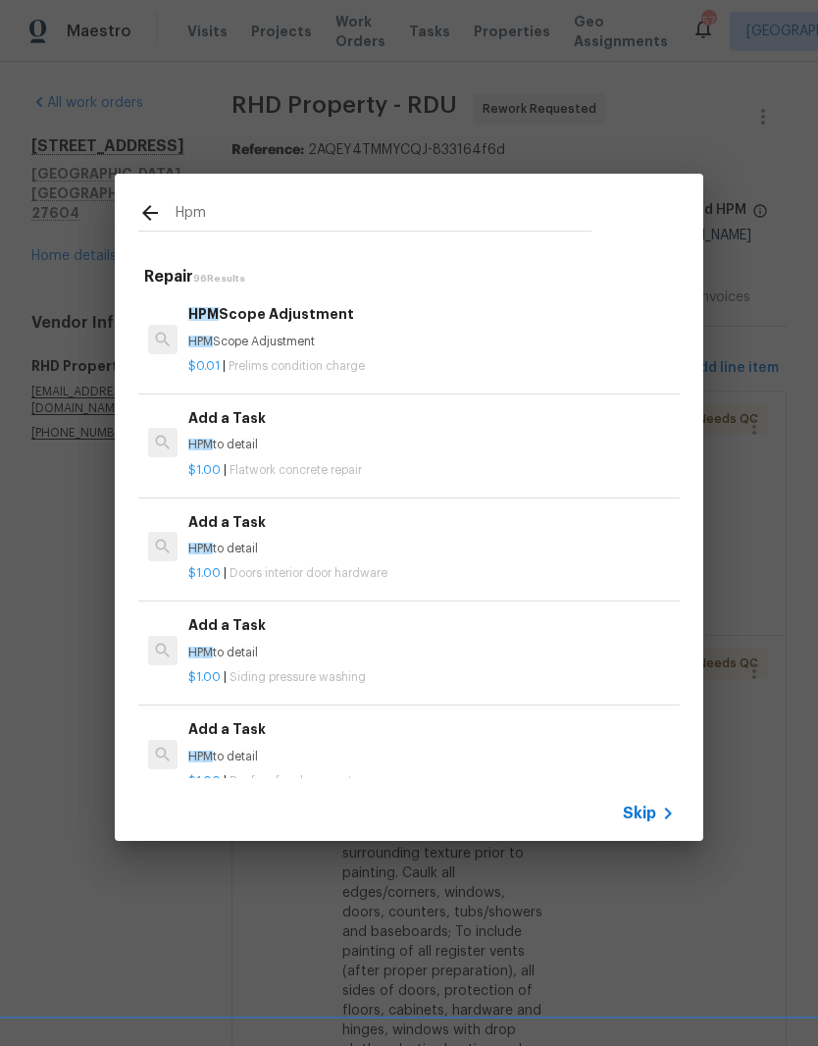
click at [258, 335] on p "HPM Scope Adjustment" at bounding box center [431, 342] width 487 height 17
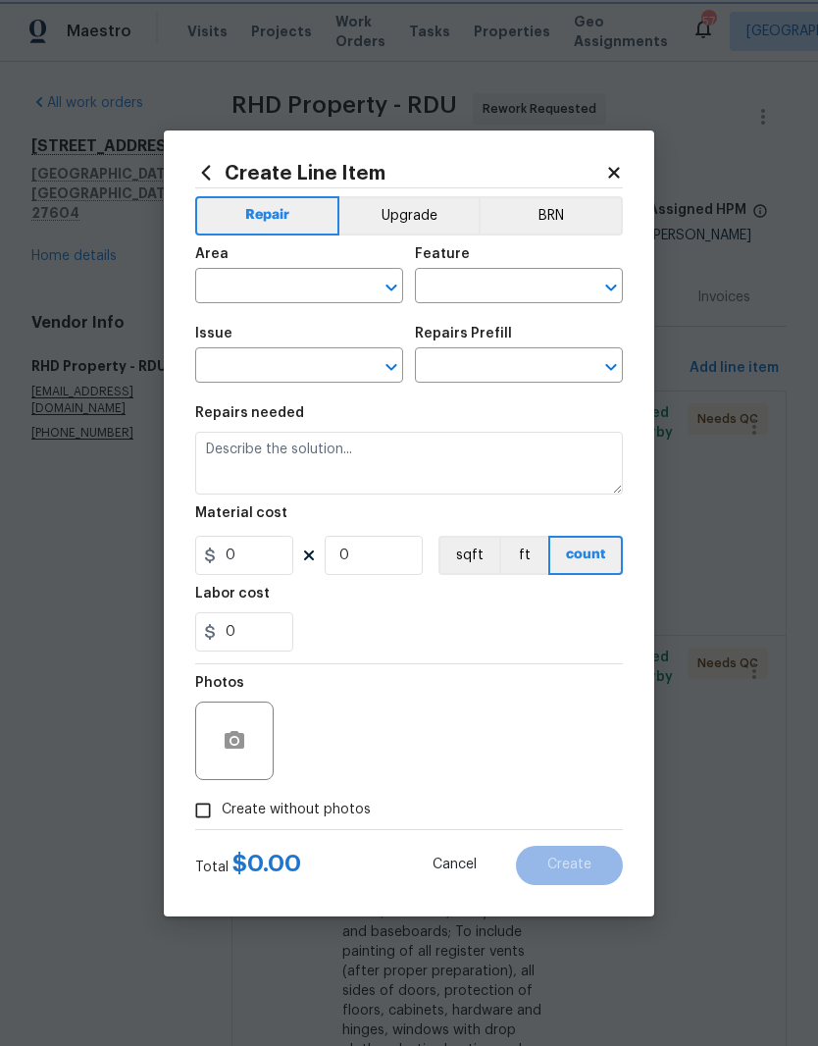
type input "Home Readiness Packages"
type input "Condition charge"
type input "HPM Scope Adjustment $0.01"
type textarea "HPM Scope Adjustment"
type input "0.01"
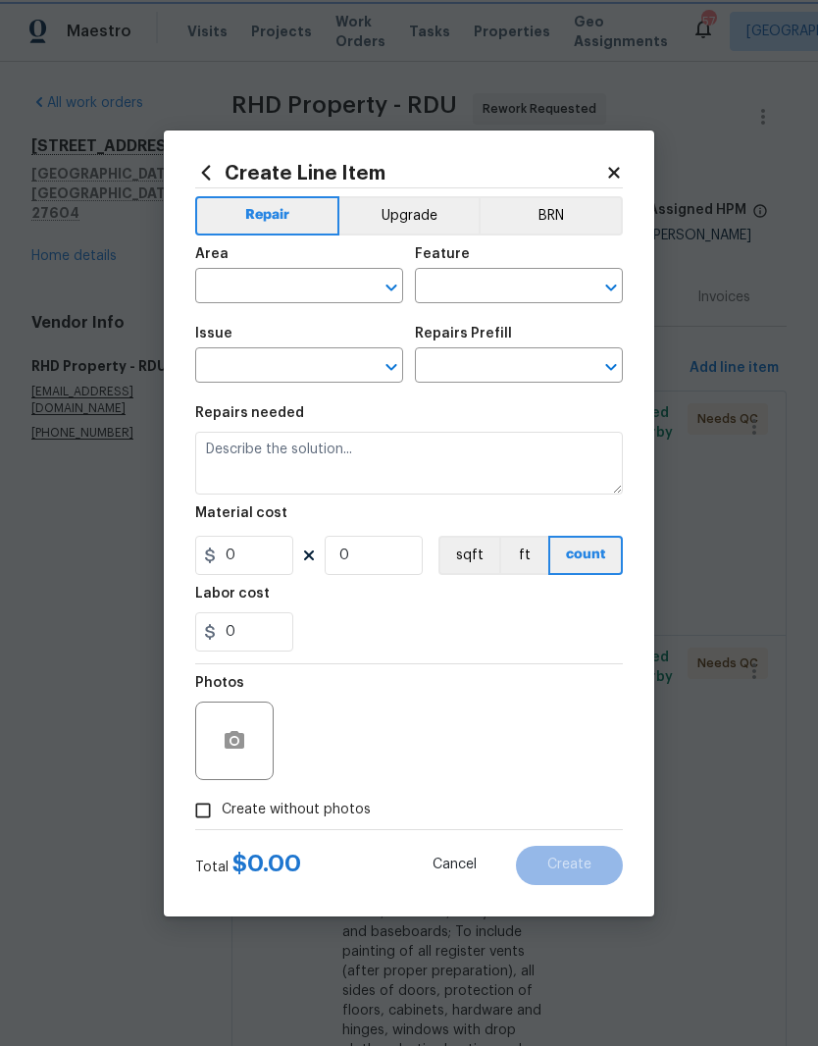
type input "1"
click at [253, 334] on div "Issue" at bounding box center [299, 340] width 208 height 26
click at [221, 290] on input "text" at bounding box center [271, 288] width 153 height 30
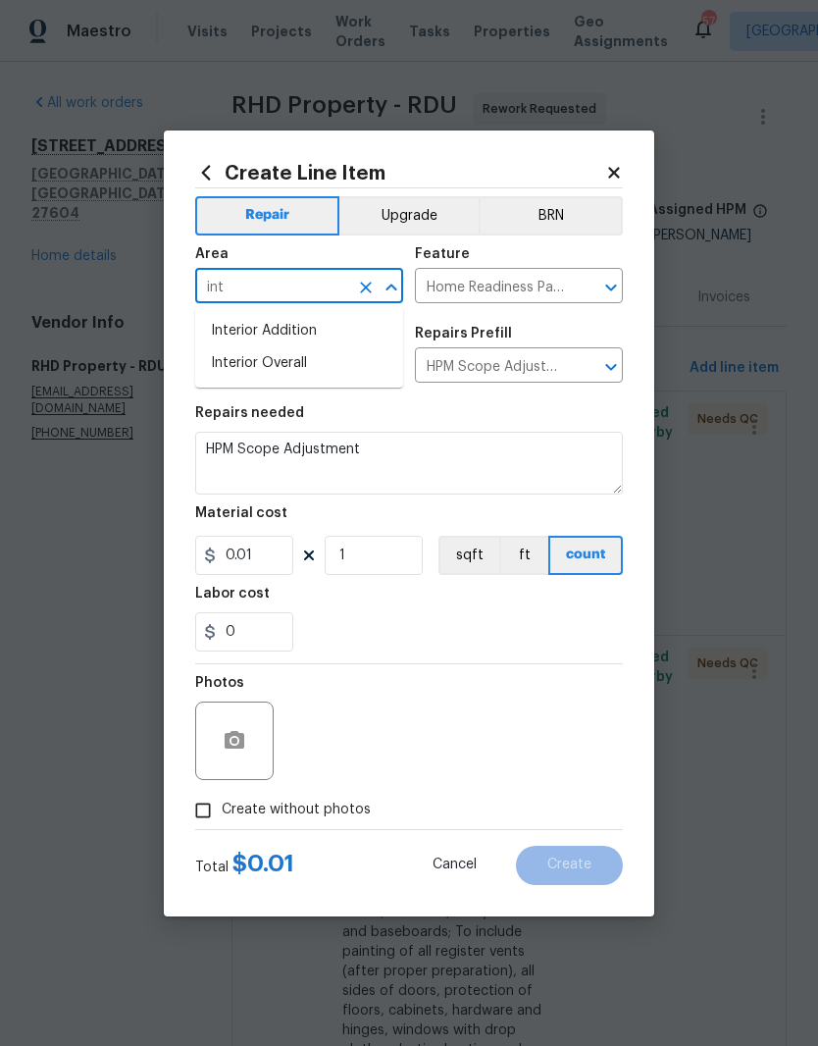
click at [262, 360] on li "Interior Overall" at bounding box center [299, 363] width 208 height 32
type input "Interior Overall"
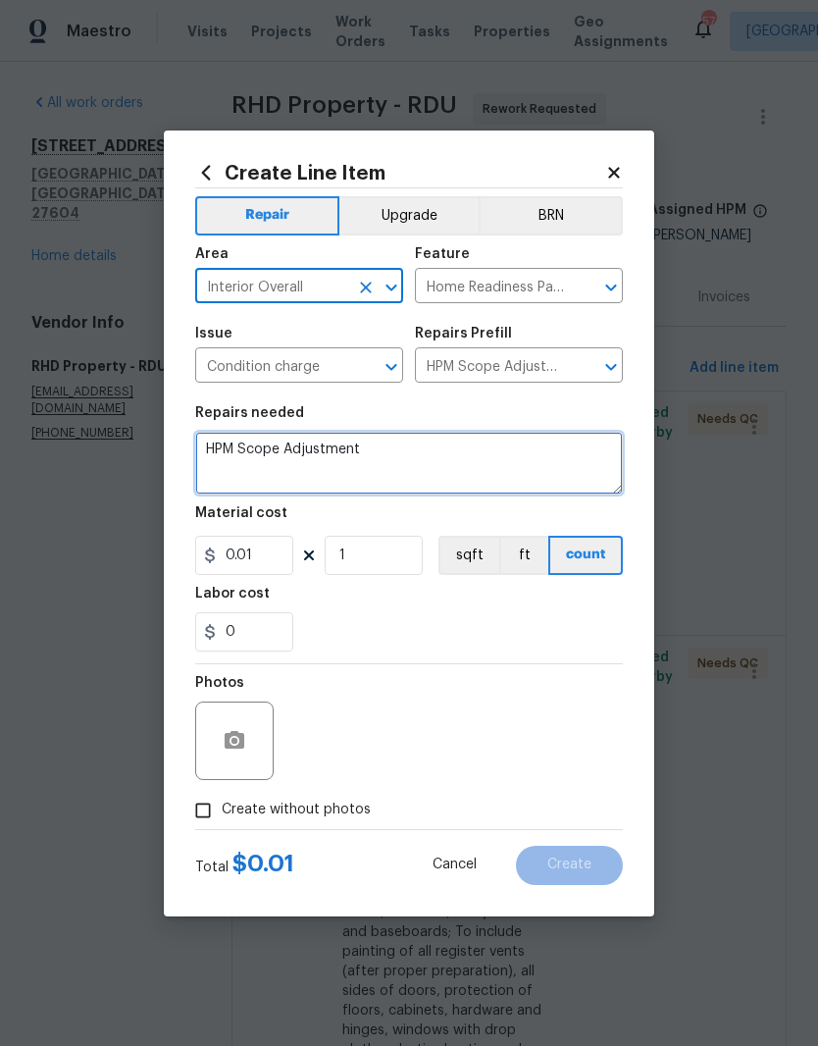
click at [368, 460] on textarea "HPM Scope Adjustment" at bounding box center [409, 463] width 428 height 63
type textarea "H"
type textarea "Scaffolding funds"
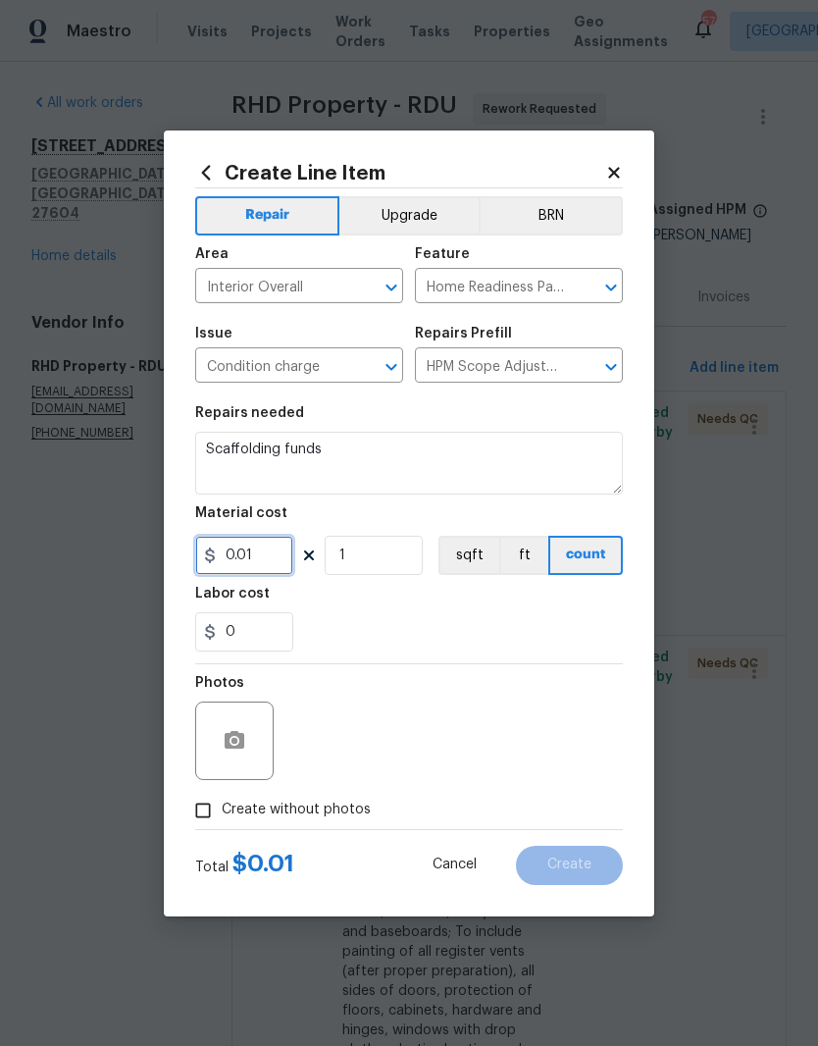
click at [267, 571] on input "0.01" at bounding box center [244, 555] width 98 height 39
click at [349, 638] on div "0" at bounding box center [409, 631] width 428 height 39
click at [272, 558] on input "2000" at bounding box center [244, 555] width 98 height 39
type input "200"
click at [316, 631] on div "0" at bounding box center [409, 631] width 428 height 39
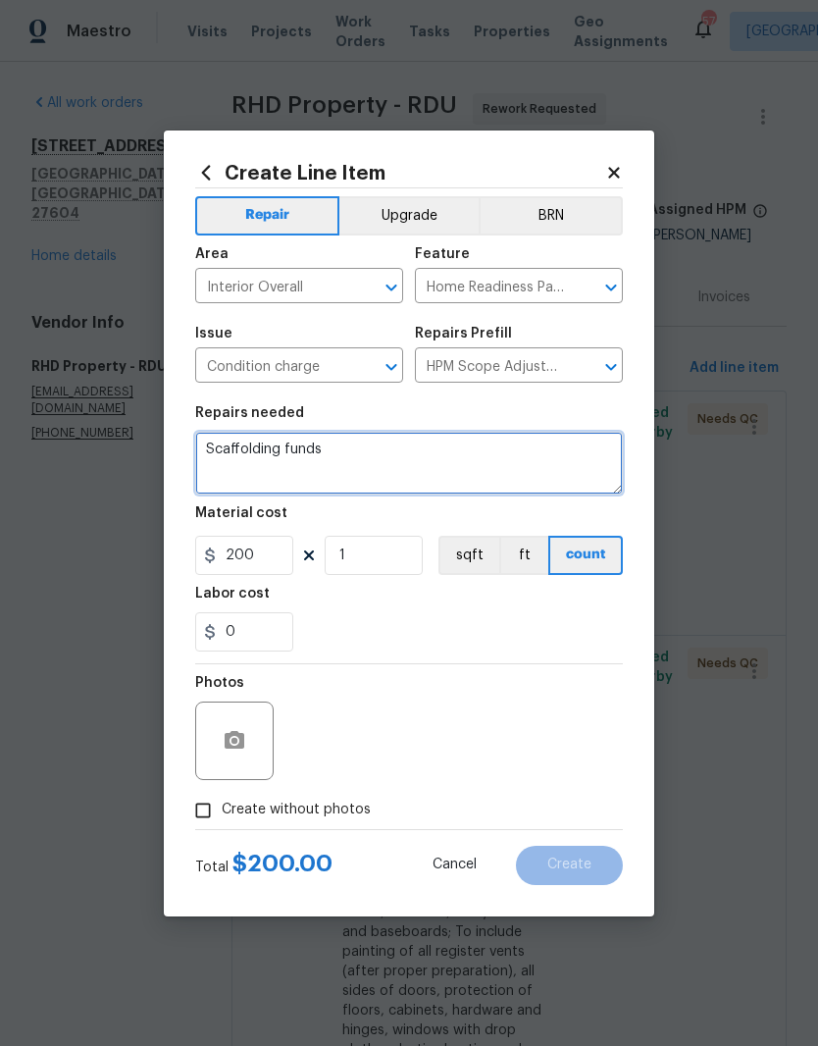
click at [349, 471] on textarea "Scaffolding funds" at bounding box center [409, 463] width 428 height 63
type textarea "Scaffolding funds to change out living room ceiling fan."
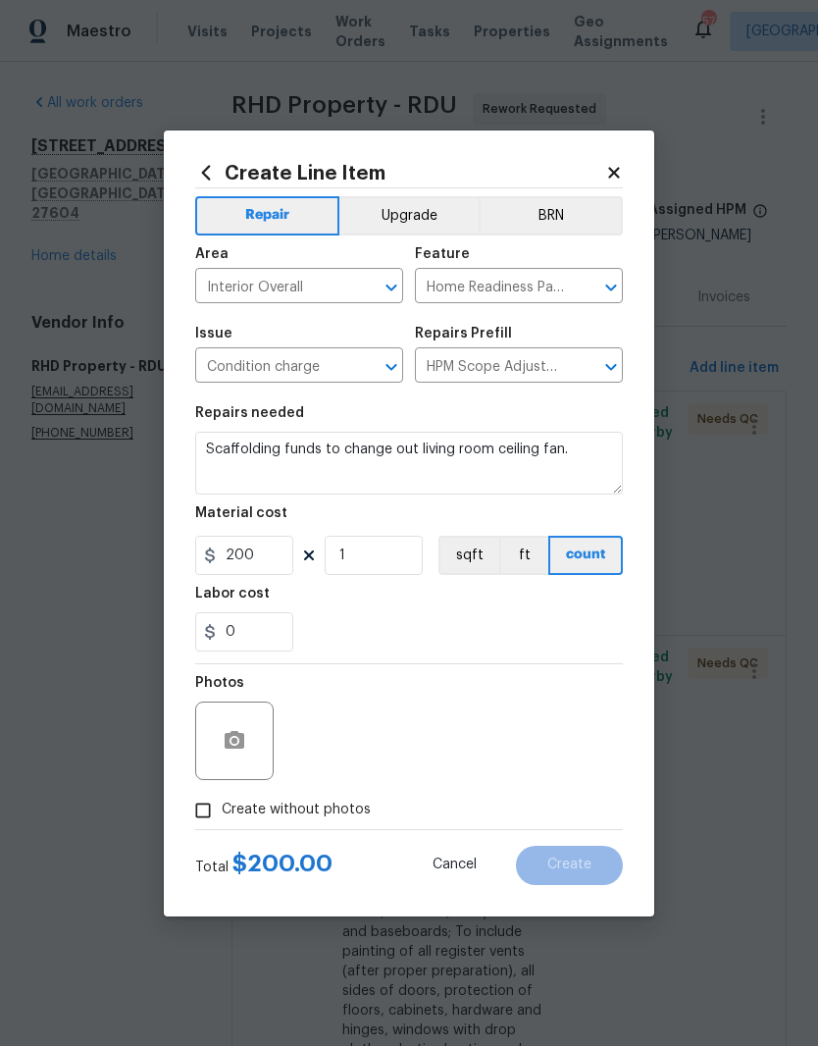
click at [192, 820] on input "Create without photos" at bounding box center [202, 810] width 37 height 37
checkbox input "true"
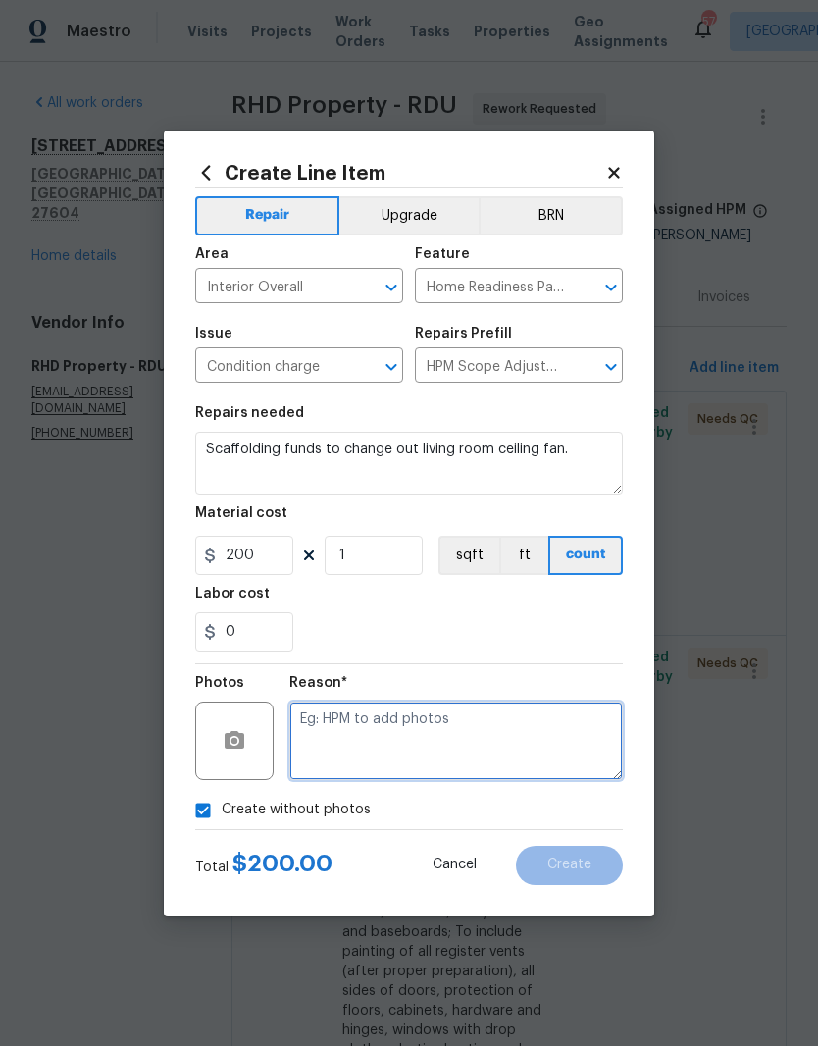
click at [333, 749] on textarea at bounding box center [456, 741] width 334 height 78
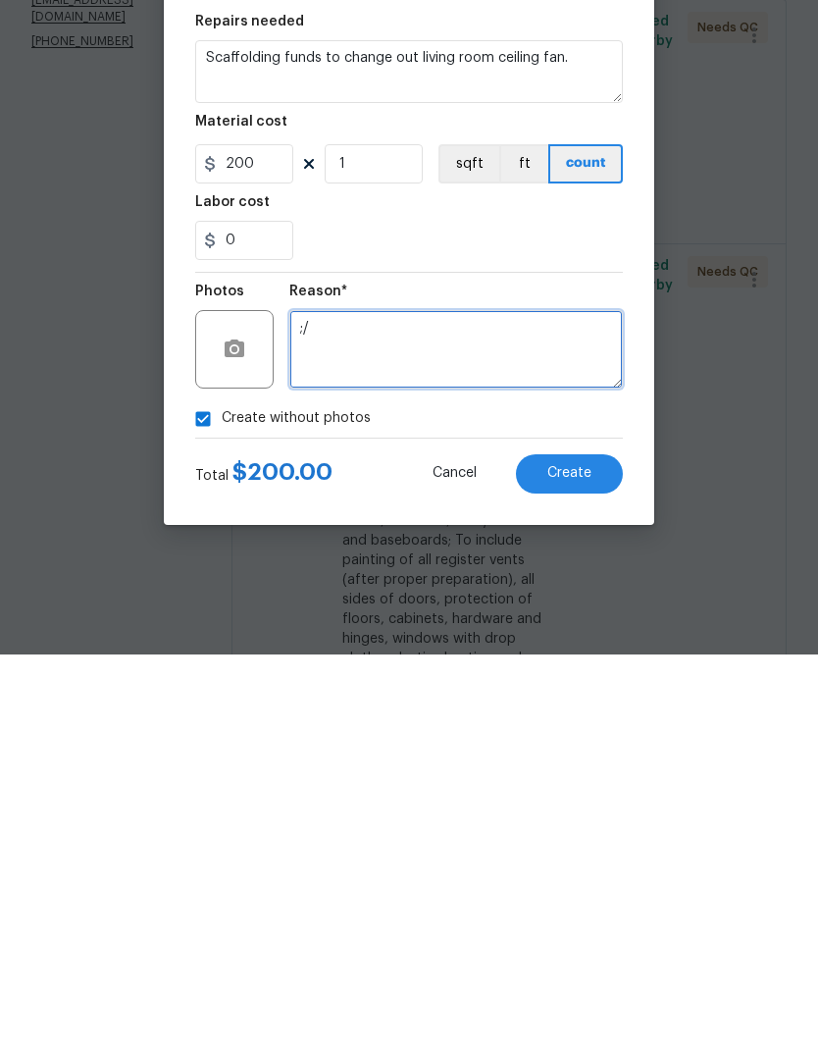
type textarea ";"
type textarea "N/a"
click at [597, 846] on button "Create" at bounding box center [569, 865] width 107 height 39
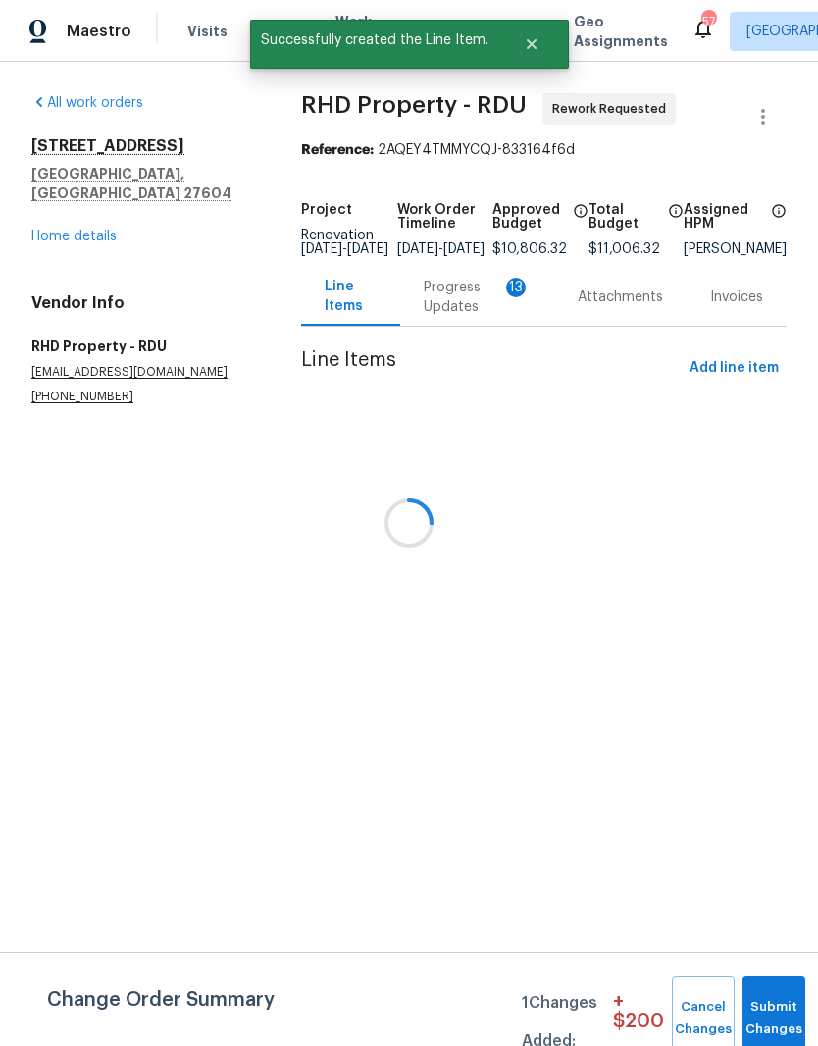
scroll to position [0, 0]
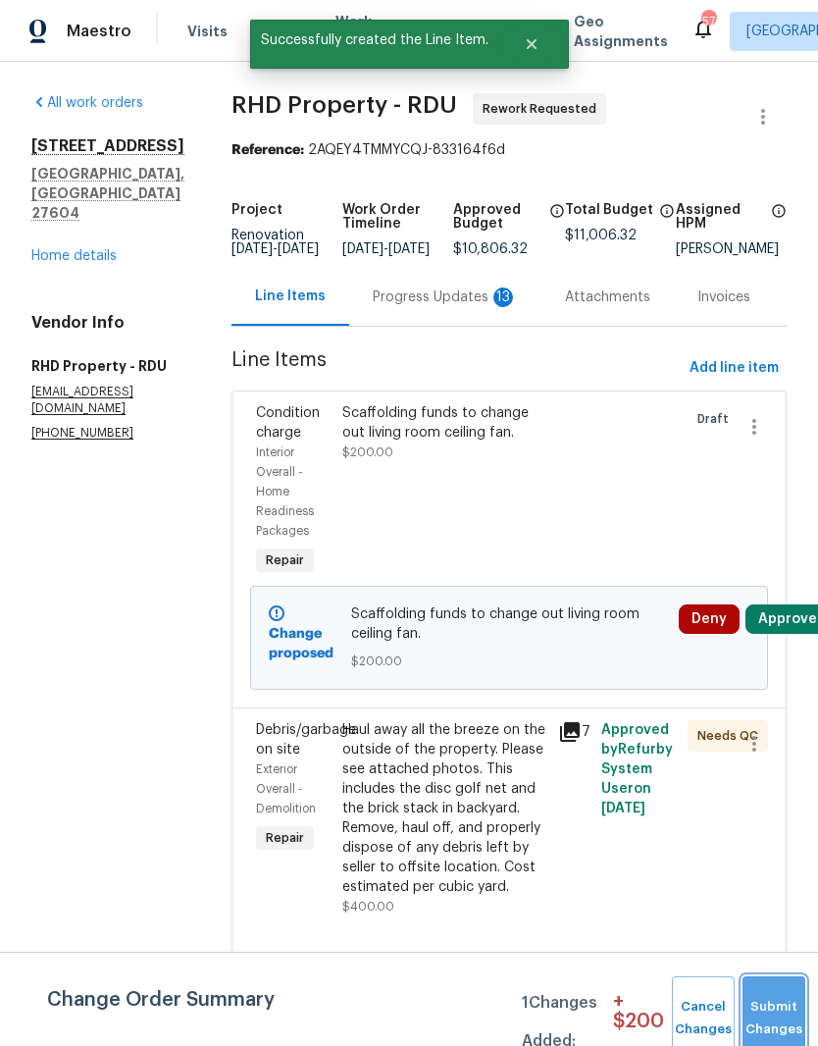
click at [778, 1009] on button "Submit Changes" at bounding box center [774, 1018] width 63 height 84
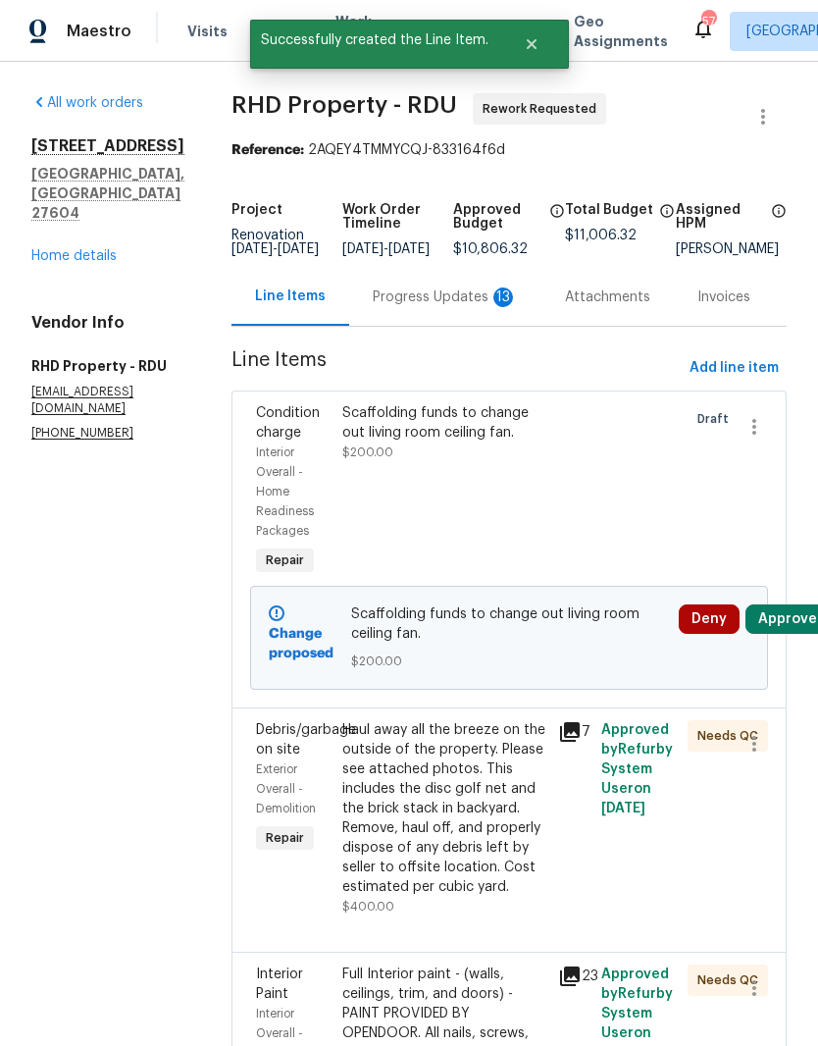
click at [809, 634] on button "Approve" at bounding box center [788, 618] width 84 height 29
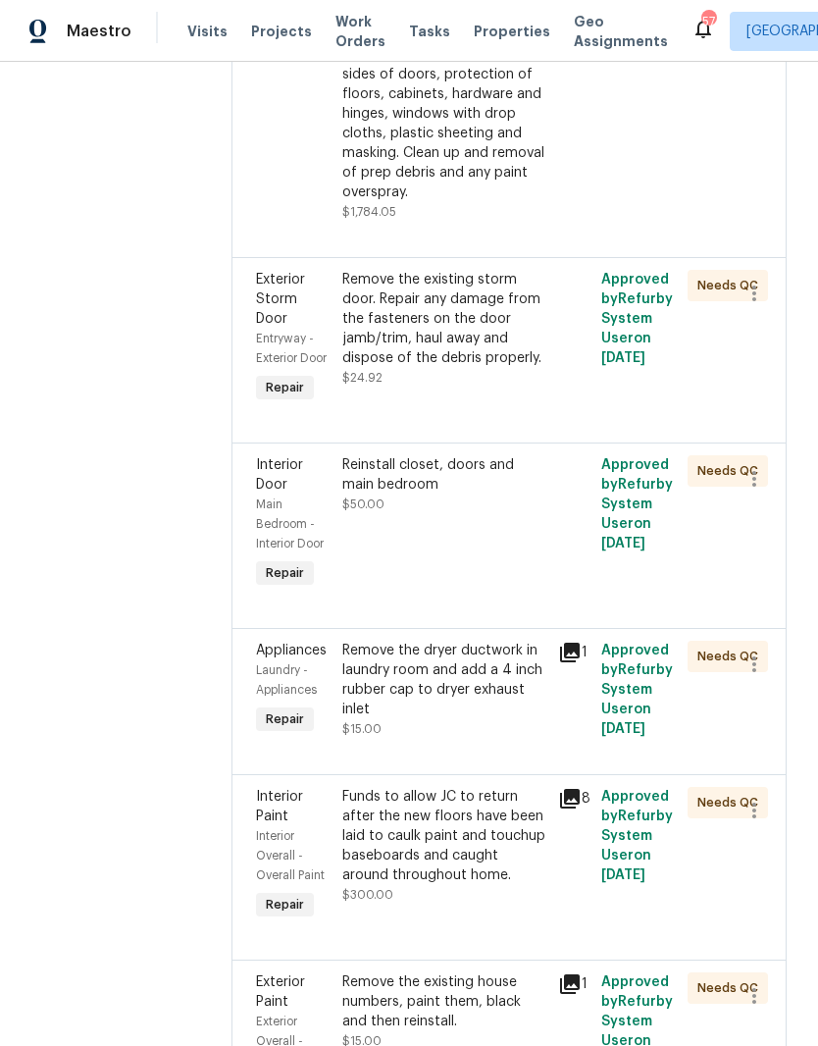
scroll to position [917, 0]
click at [420, 513] on div "Reinstall closet, doors and main bedroom $50.00" at bounding box center [444, 483] width 204 height 59
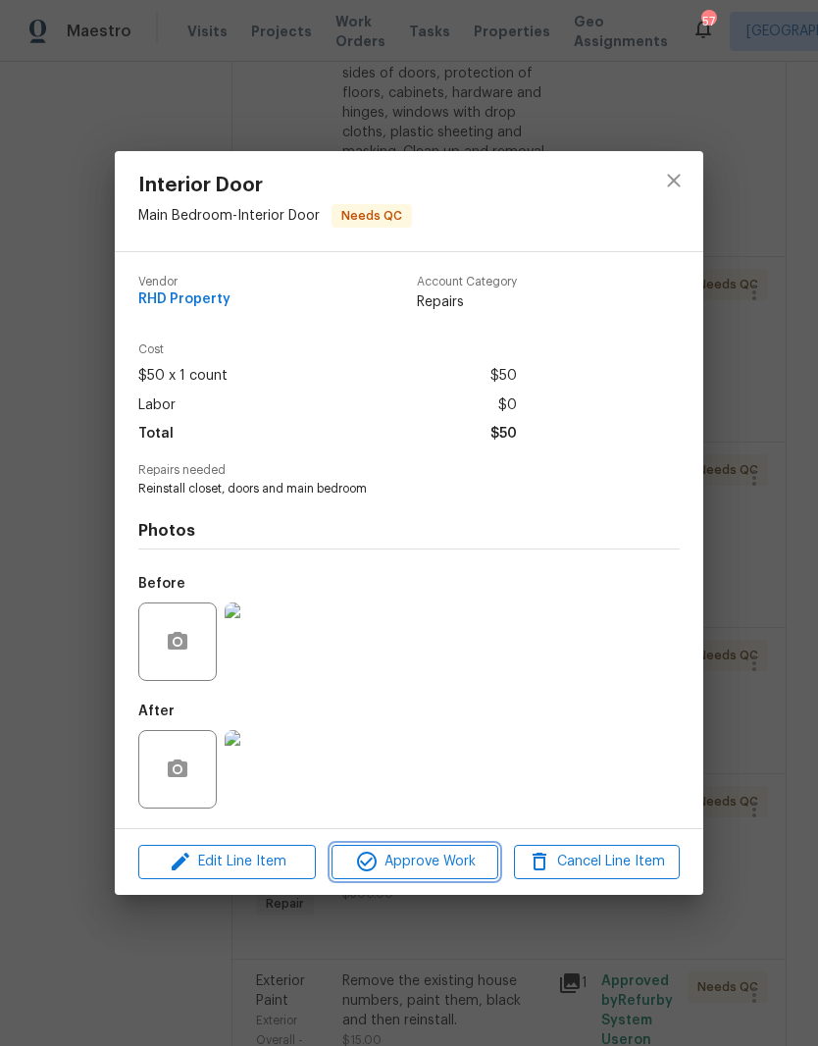
click at [390, 857] on span "Approve Work" at bounding box center [415, 862] width 154 height 25
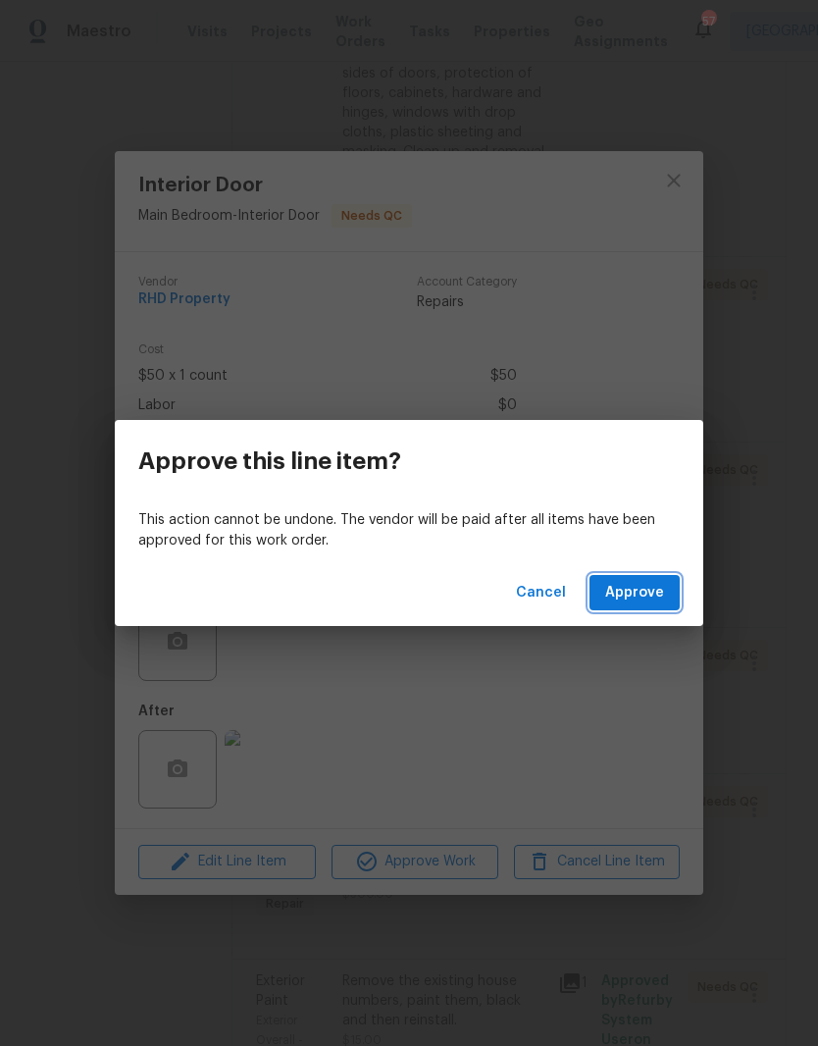
click at [651, 600] on span "Approve" at bounding box center [634, 593] width 59 height 25
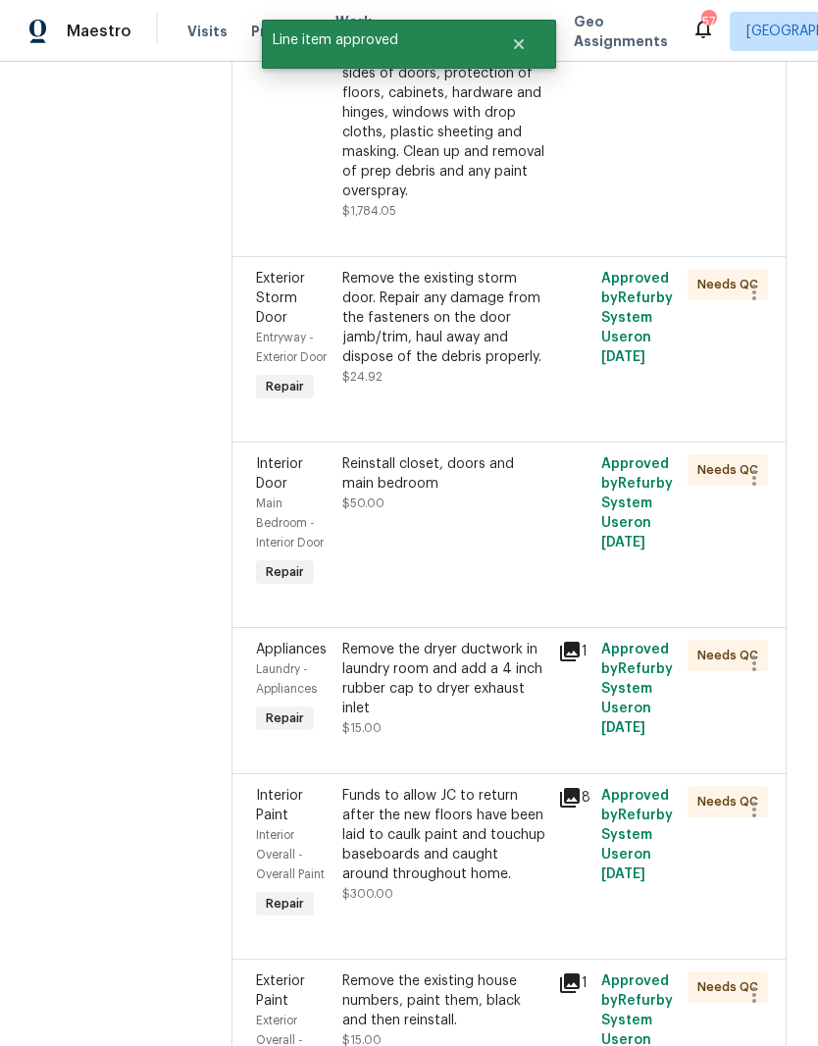
scroll to position [0, 0]
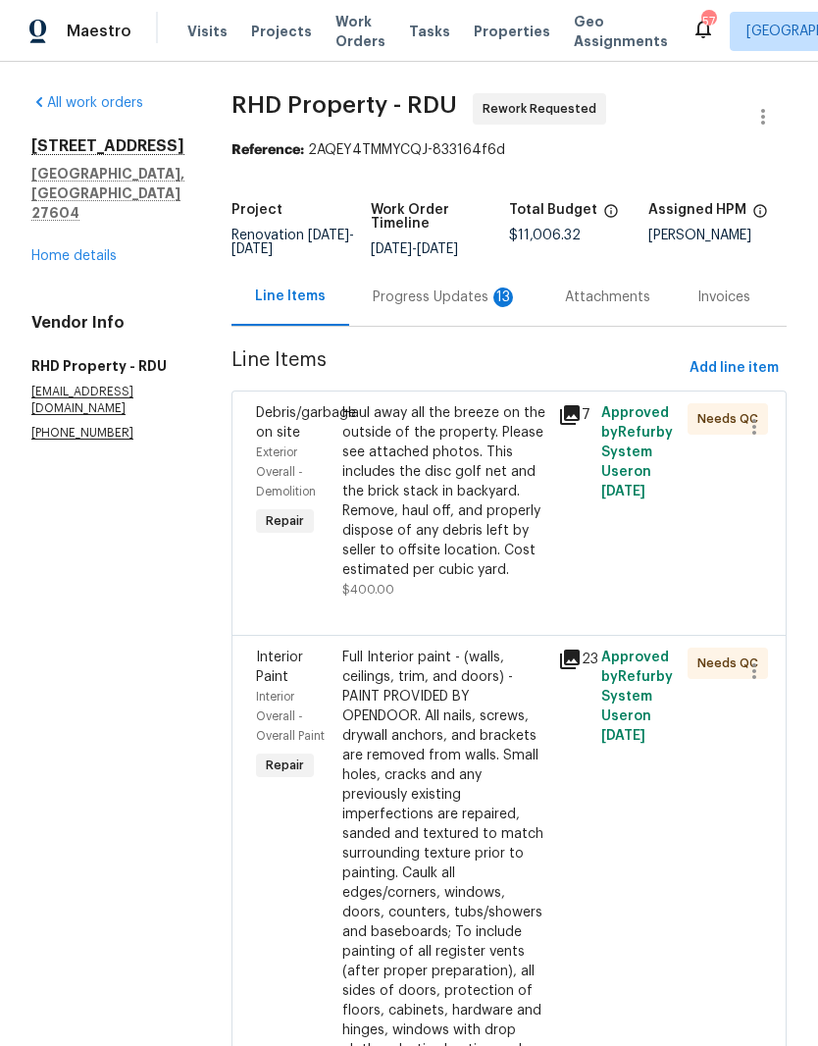
click at [399, 566] on div "Haul away all the breeze on the outside of the property. Please see attached ph…" at bounding box center [444, 491] width 204 height 177
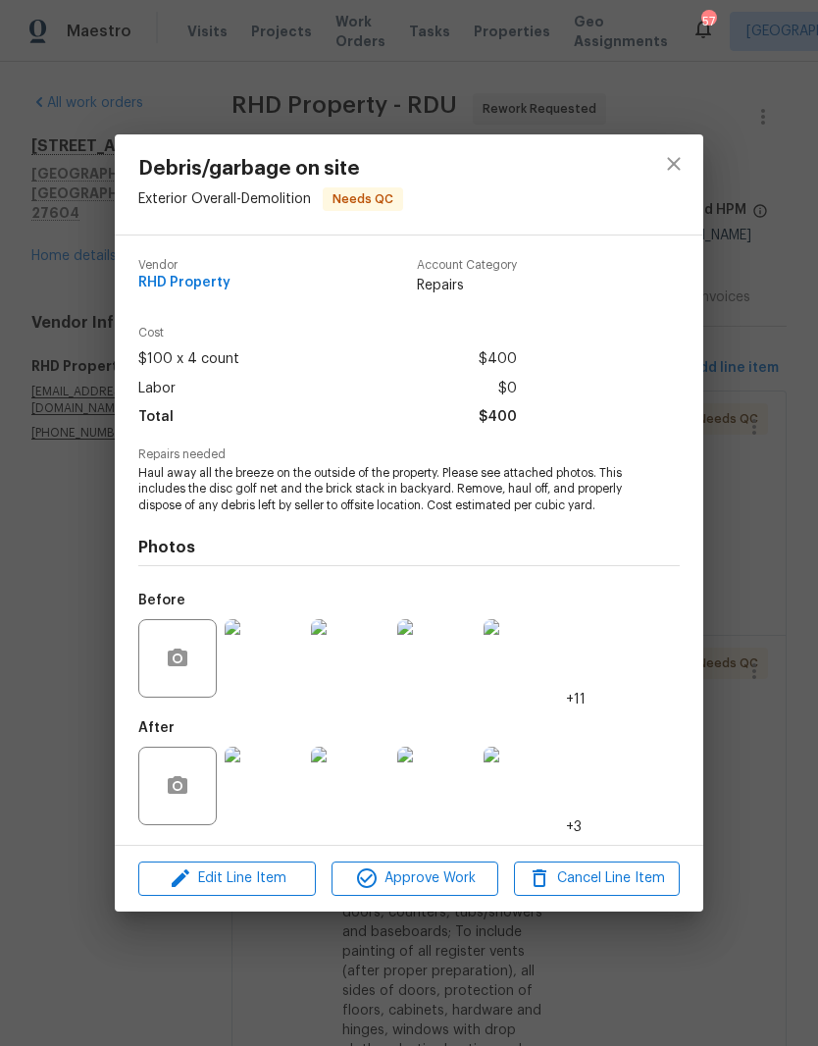
click at [255, 809] on img at bounding box center [264, 786] width 78 height 78
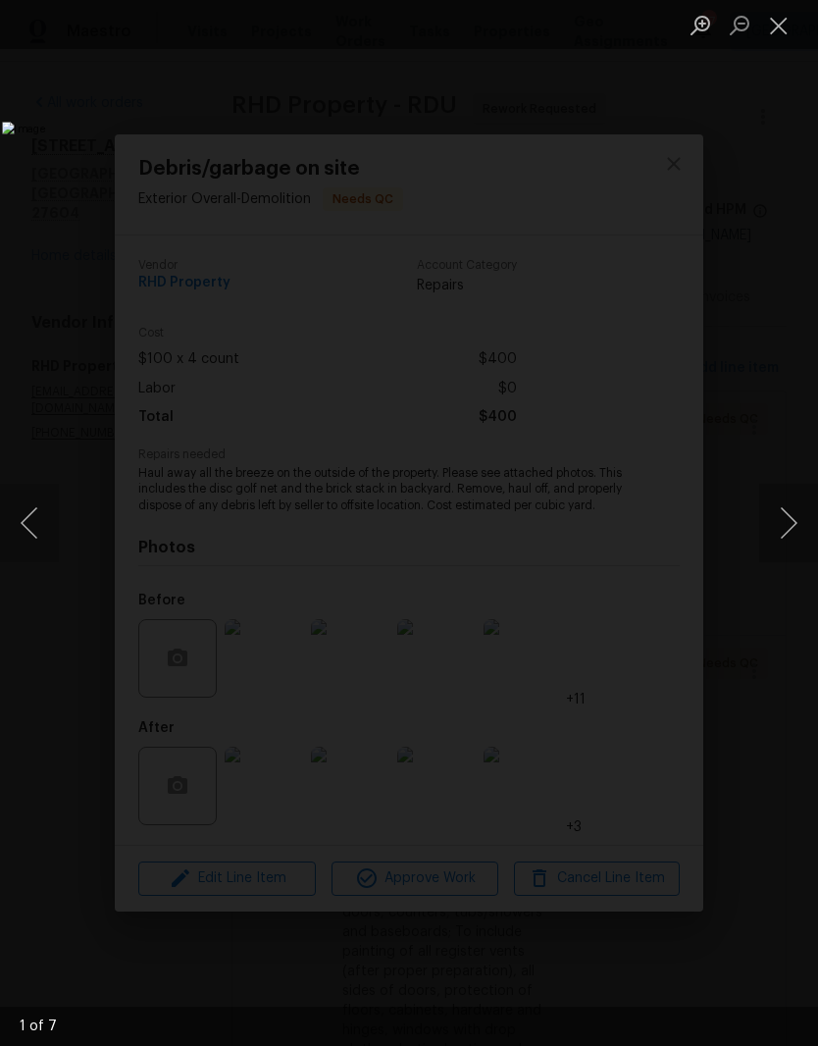
click at [785, 522] on button "Next image" at bounding box center [788, 523] width 59 height 78
click at [781, 524] on button "Next image" at bounding box center [788, 523] width 59 height 78
click at [783, 526] on button "Next image" at bounding box center [788, 523] width 59 height 78
click at [782, 525] on button "Next image" at bounding box center [788, 523] width 59 height 78
click at [779, 527] on button "Next image" at bounding box center [788, 523] width 59 height 78
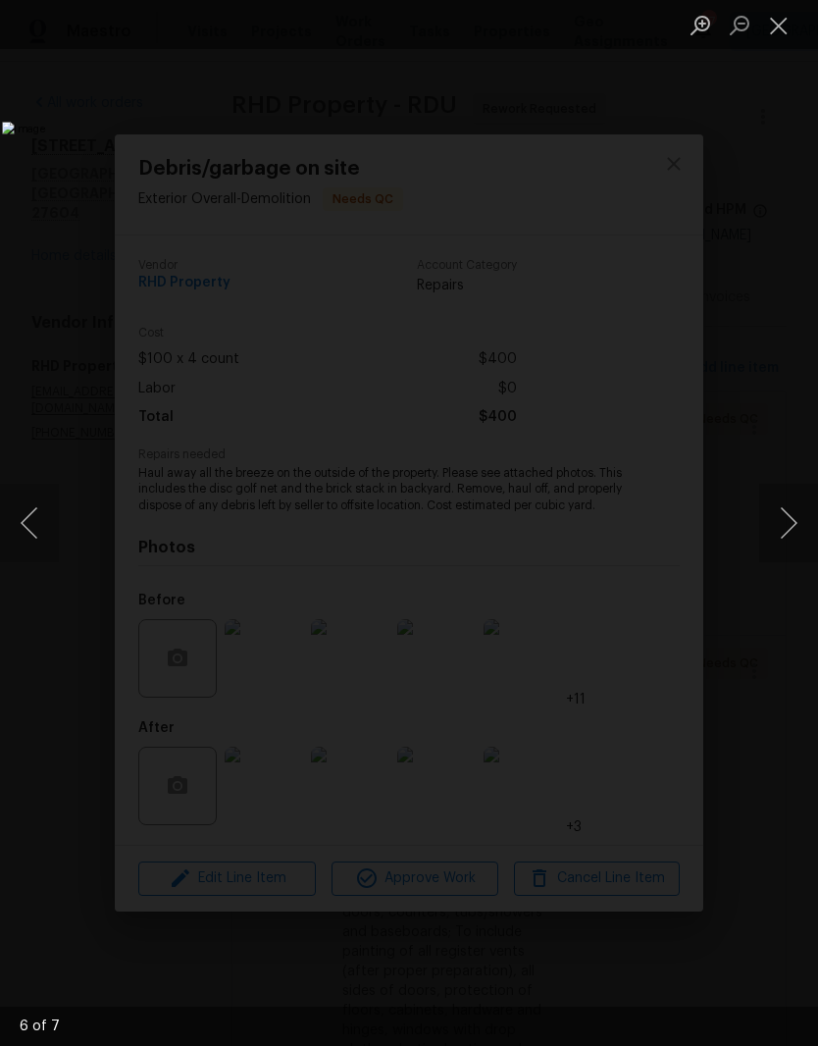
click at [782, 29] on button "Close lightbox" at bounding box center [778, 25] width 39 height 34
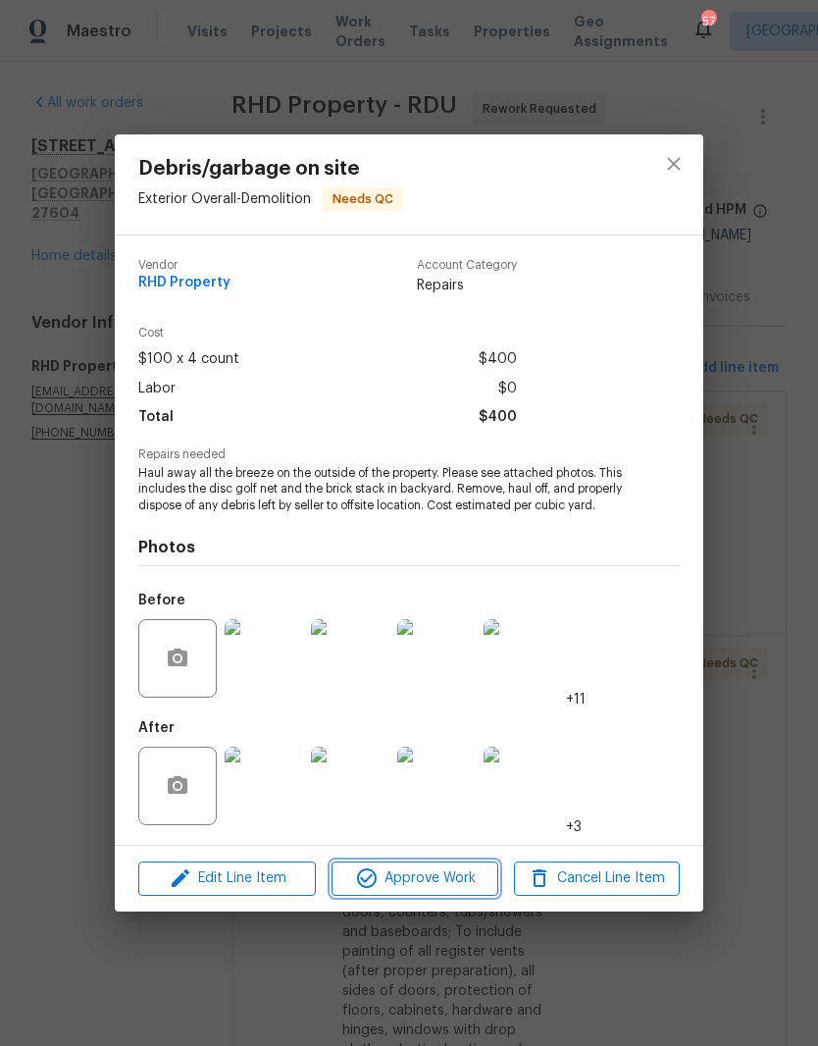
click at [446, 891] on span "Approve Work" at bounding box center [415, 878] width 154 height 25
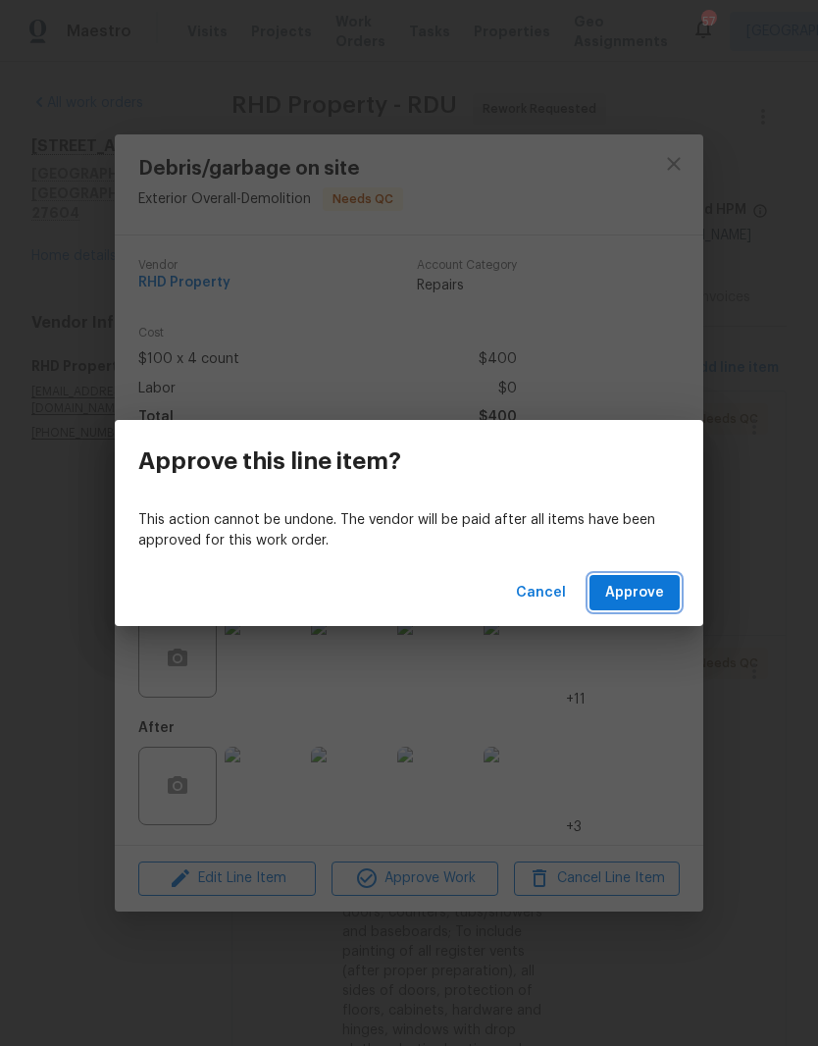
click at [651, 594] on span "Approve" at bounding box center [634, 593] width 59 height 25
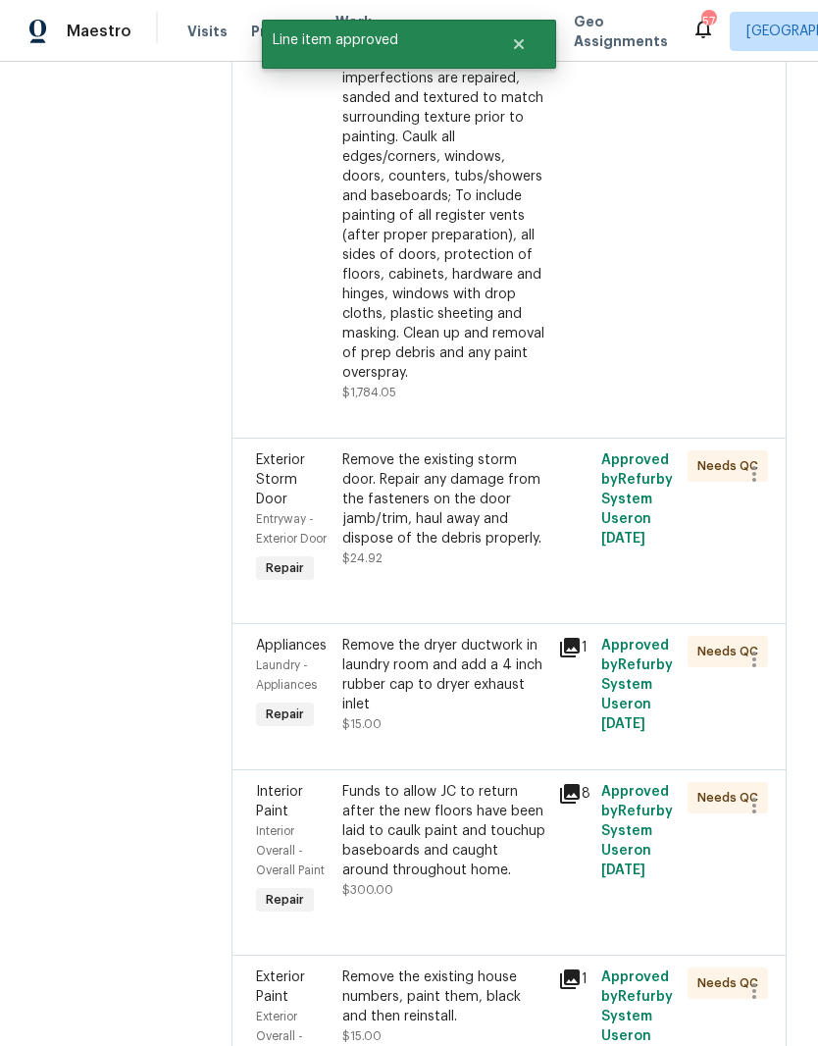
scroll to position [492, 0]
click at [409, 568] on div "Remove the existing storm door. Repair any damage from the fasteners on the doo…" at bounding box center [444, 509] width 204 height 118
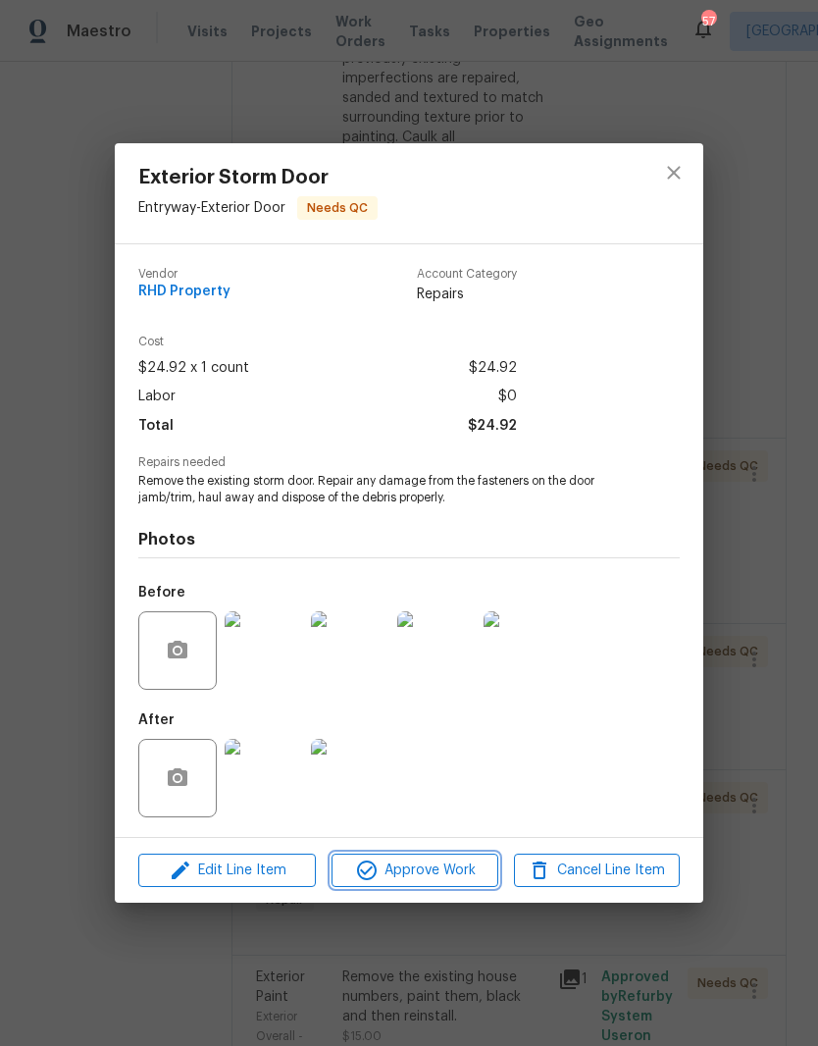
click at [449, 880] on span "Approve Work" at bounding box center [415, 871] width 154 height 25
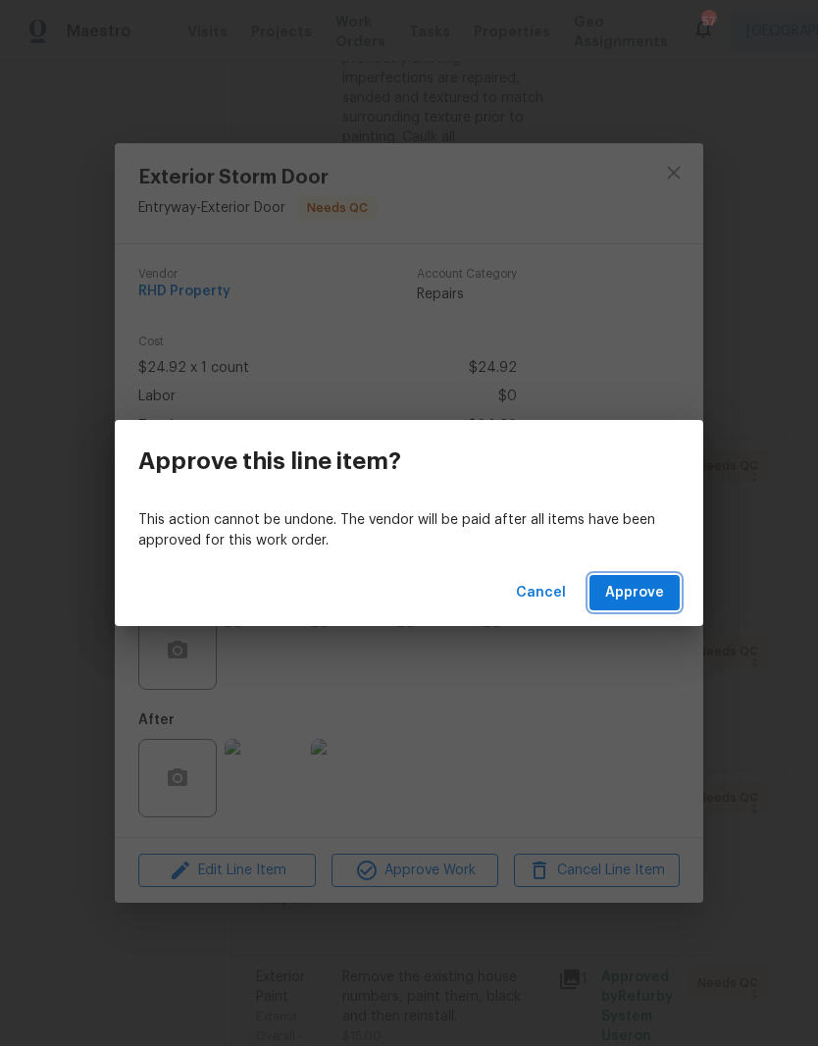
click at [656, 595] on span "Approve" at bounding box center [634, 593] width 59 height 25
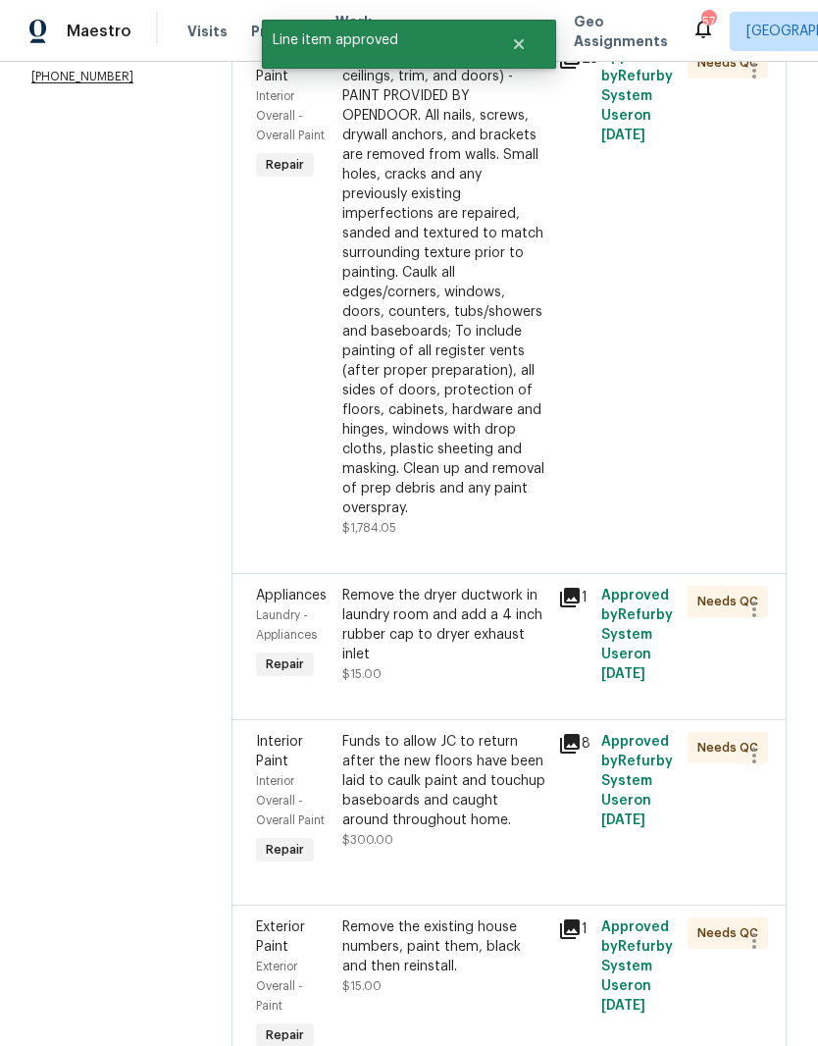
scroll to position [357, 0]
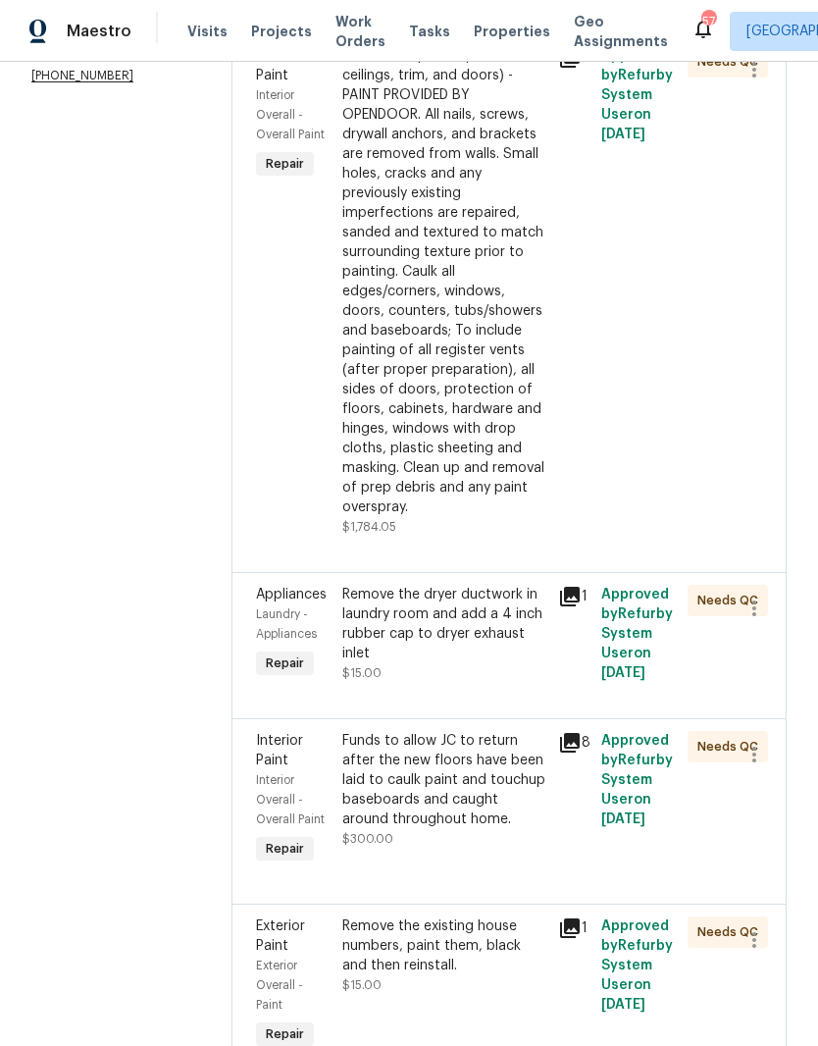
click at [408, 663] on div "Remove the dryer ductwork in laundry room and add a 4 inch rubber cap to dryer …" at bounding box center [444, 624] width 204 height 78
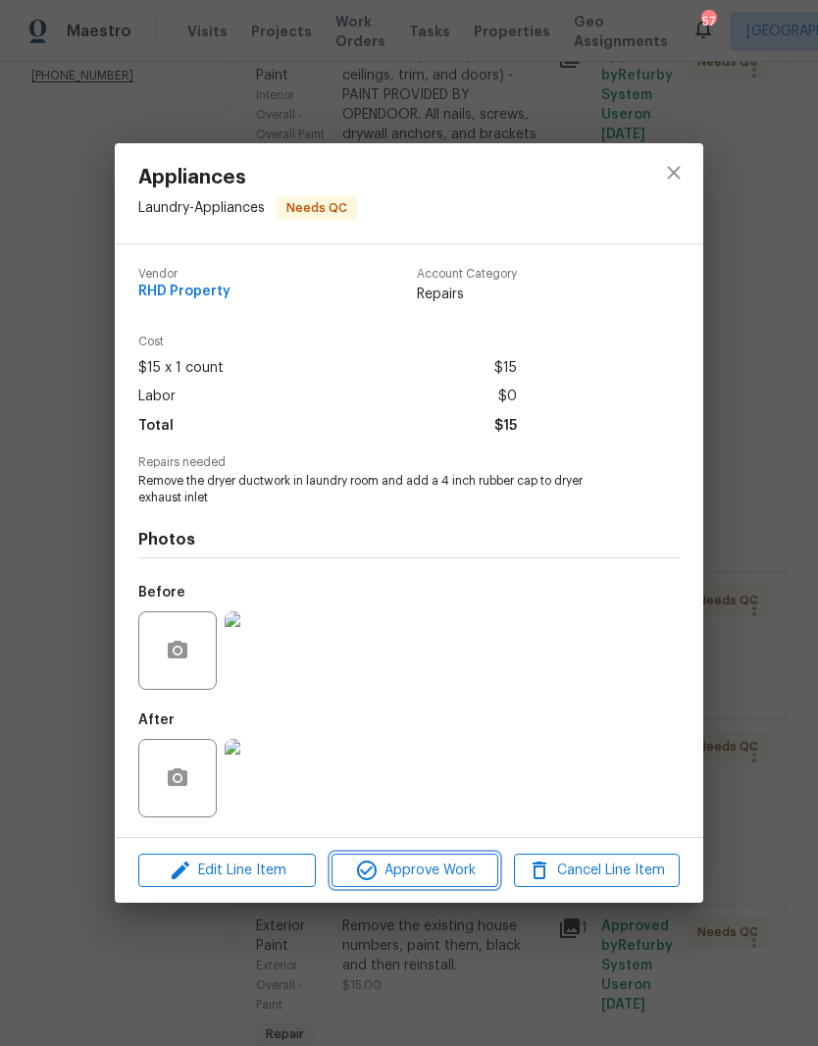
click at [388, 870] on span "Approve Work" at bounding box center [415, 871] width 154 height 25
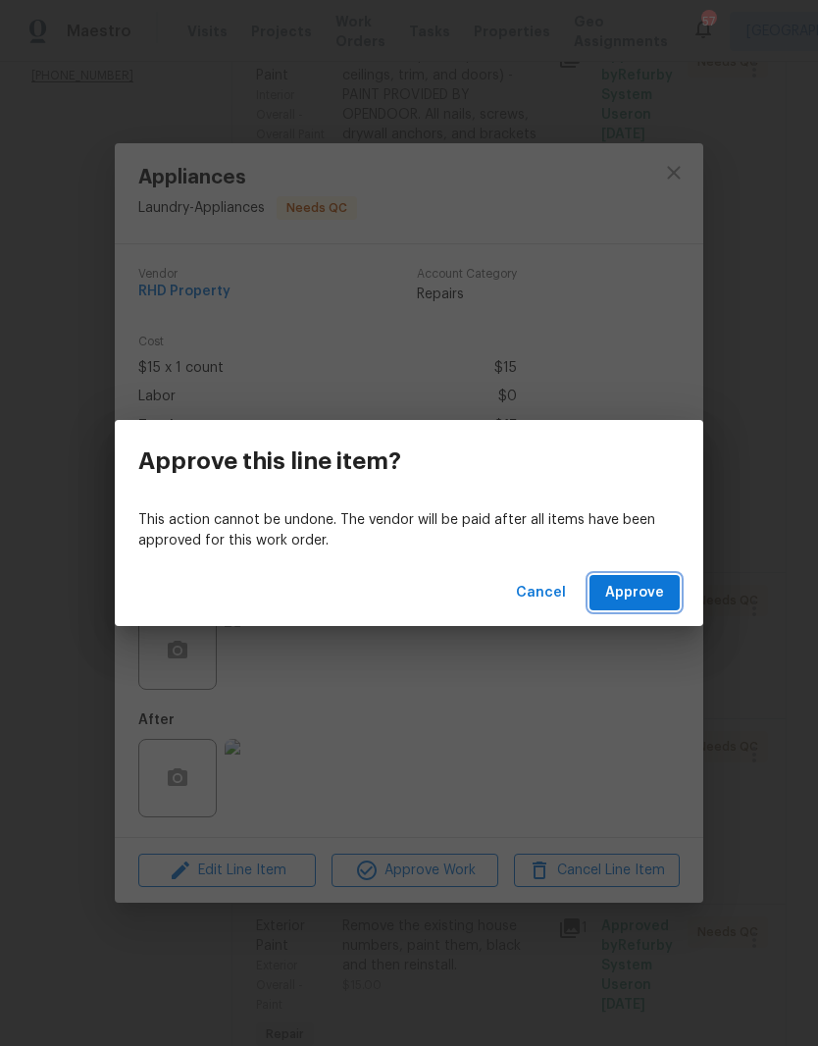
click at [640, 601] on span "Approve" at bounding box center [634, 593] width 59 height 25
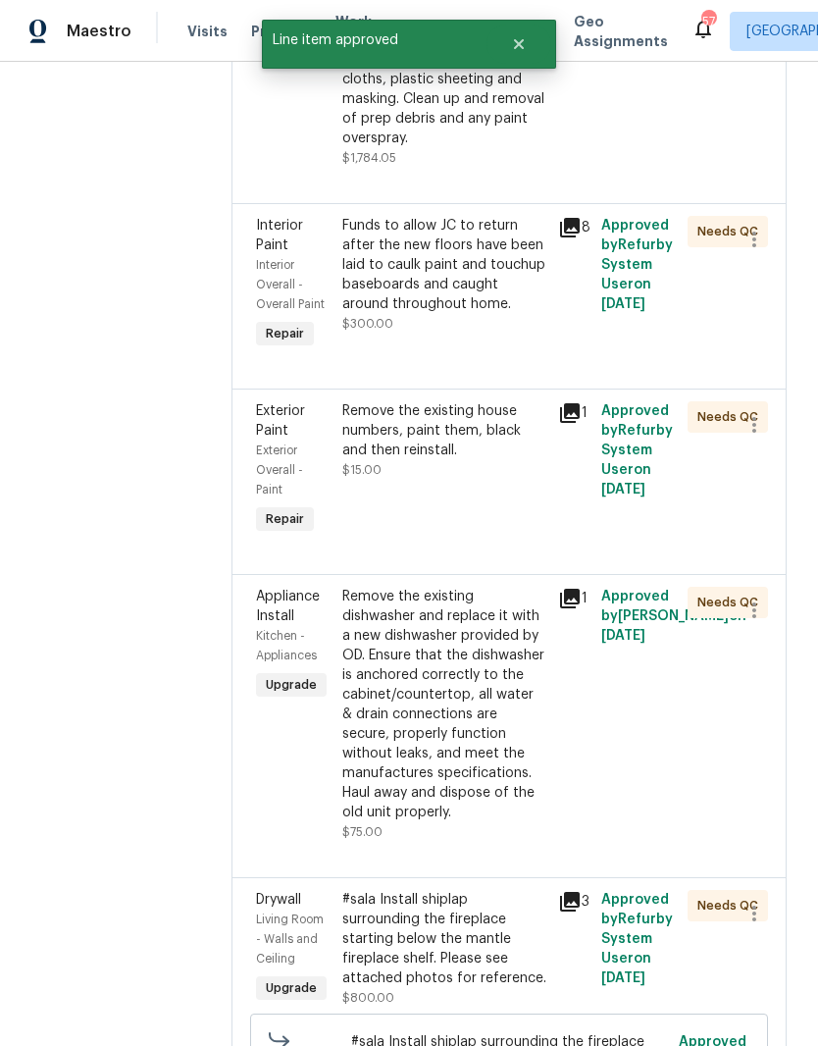
scroll to position [728, 0]
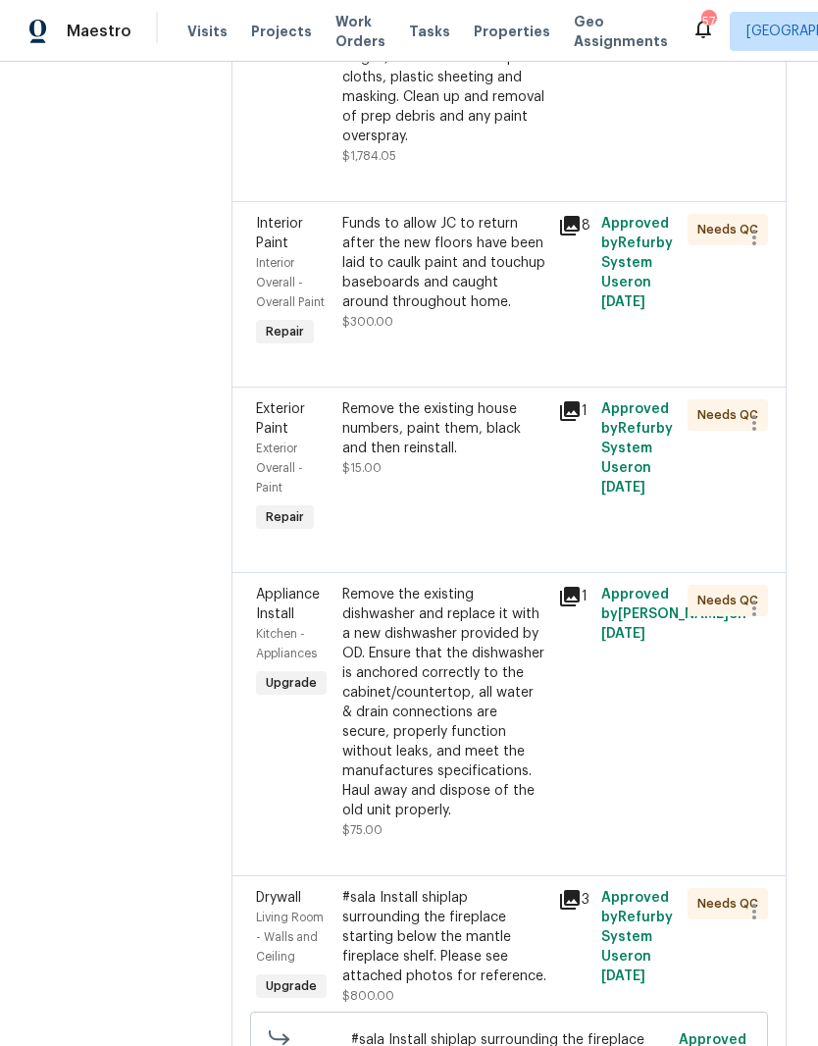
click at [489, 458] on div "Remove the existing house numbers, paint them, black and then reinstall." at bounding box center [444, 428] width 204 height 59
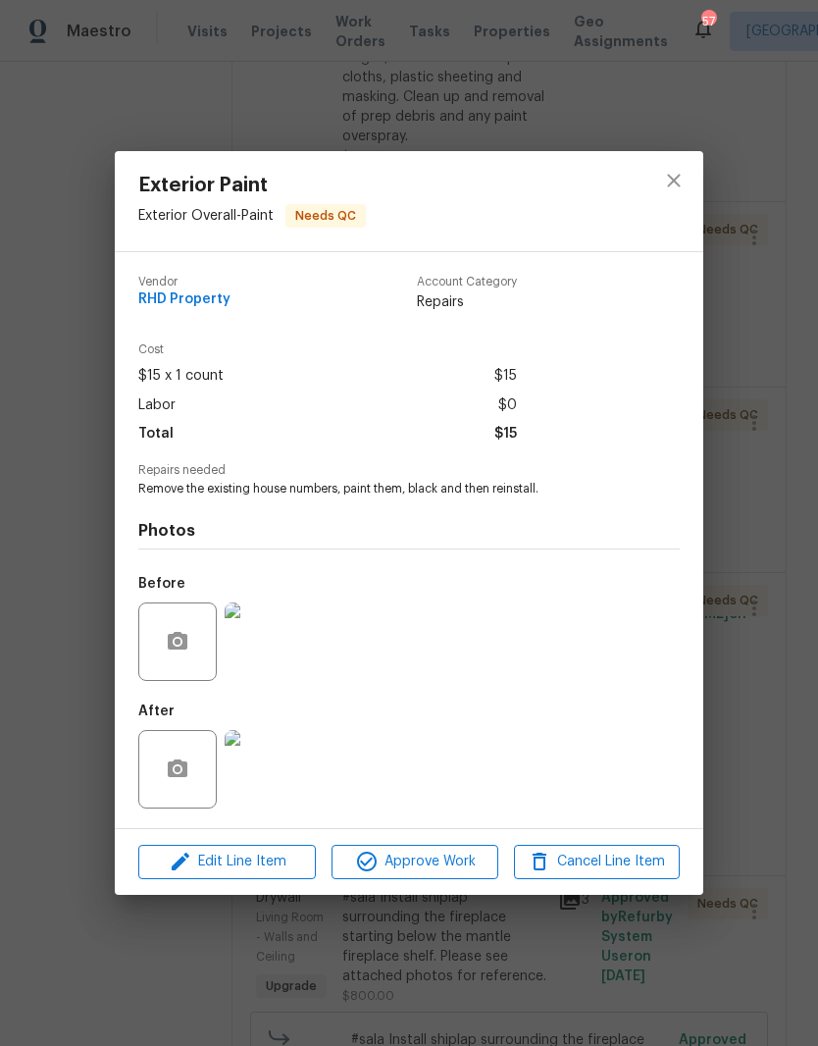
click at [288, 786] on img at bounding box center [264, 769] width 78 height 78
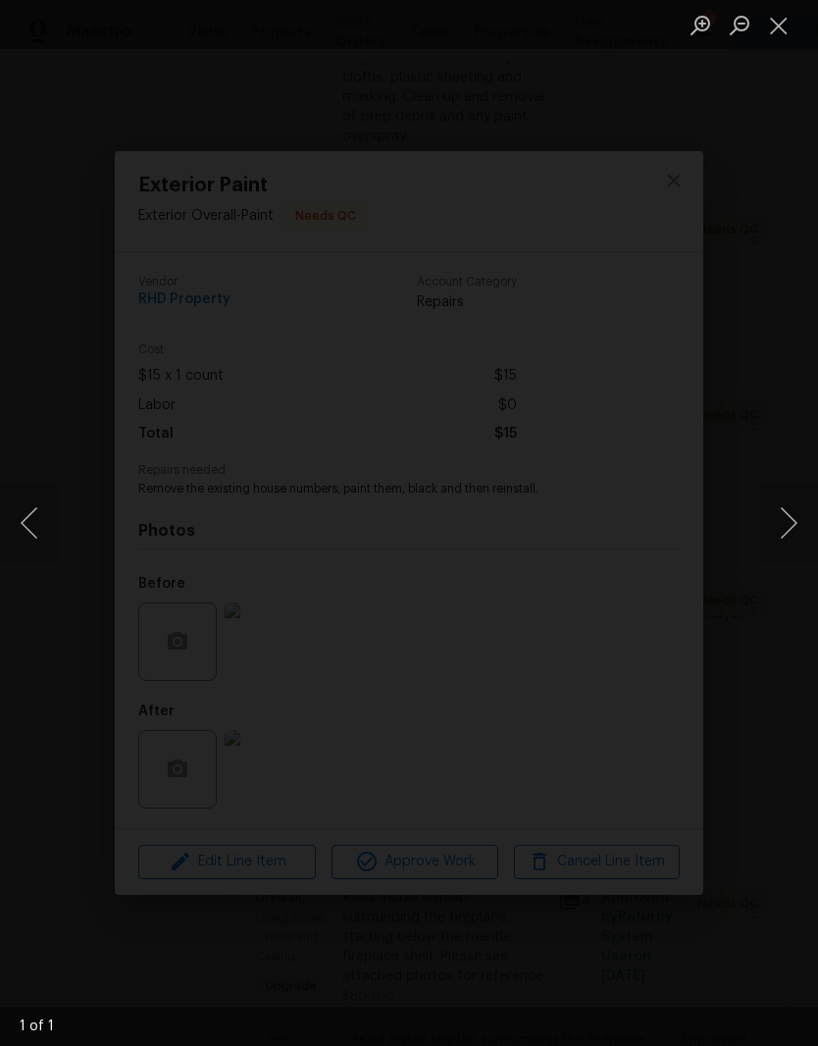
click at [777, 26] on button "Close lightbox" at bounding box center [778, 25] width 39 height 34
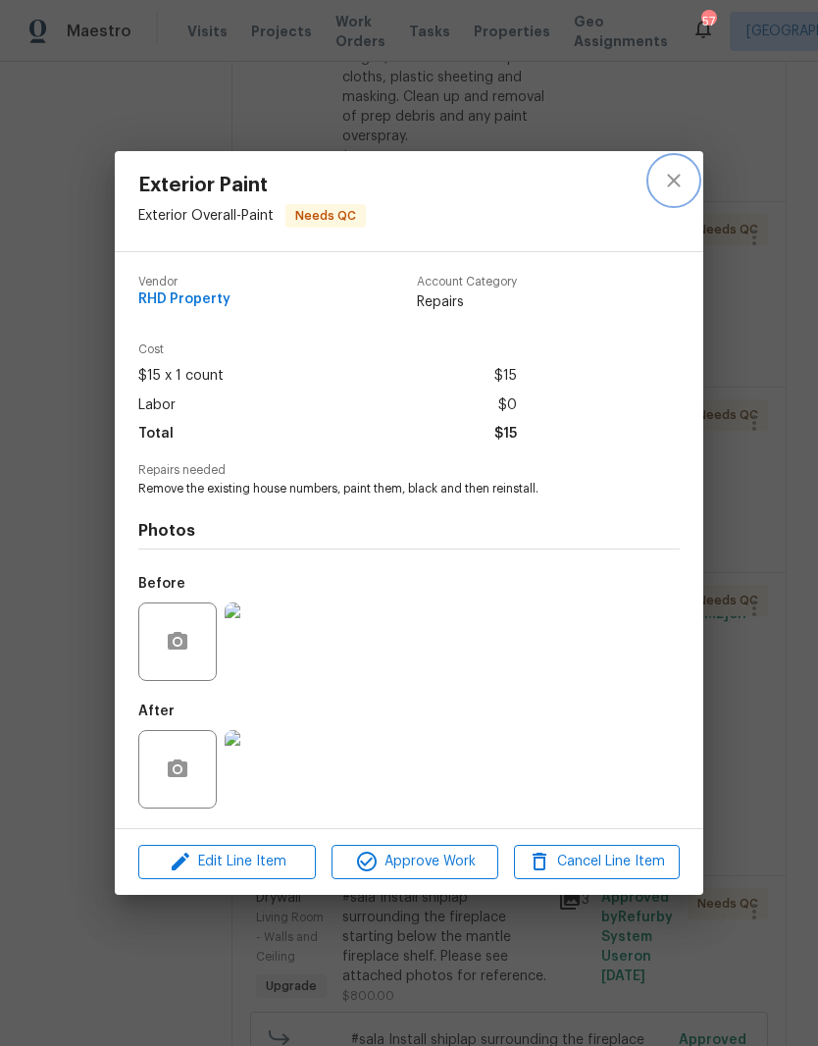
click at [680, 179] on icon "close" at bounding box center [674, 181] width 24 height 24
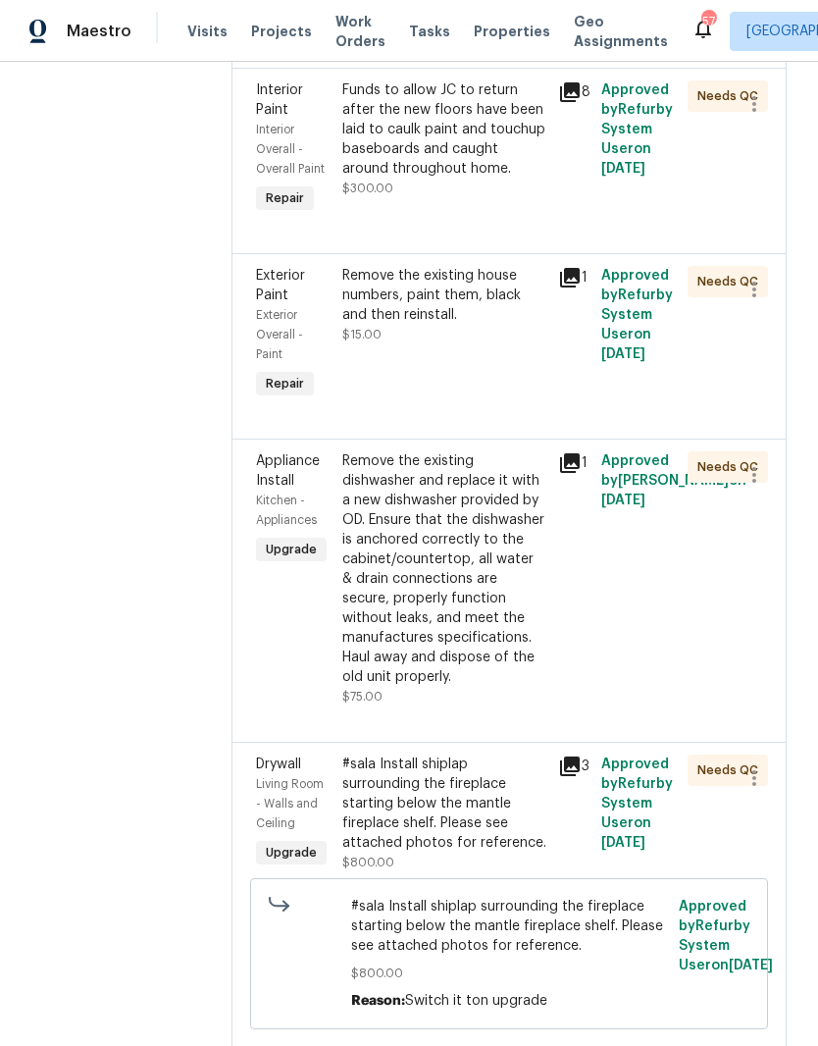
scroll to position [864, 0]
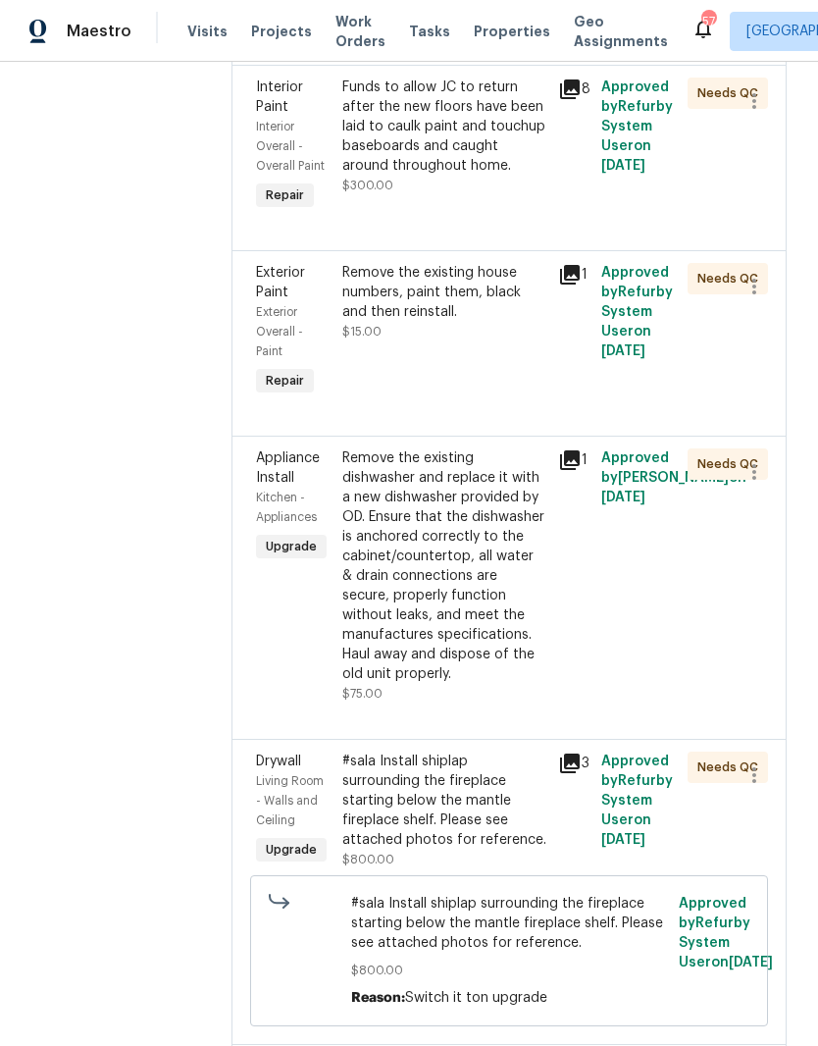
click at [369, 675] on div "Remove the existing dishwasher and replace it with a new dishwasher provided by…" at bounding box center [444, 565] width 204 height 235
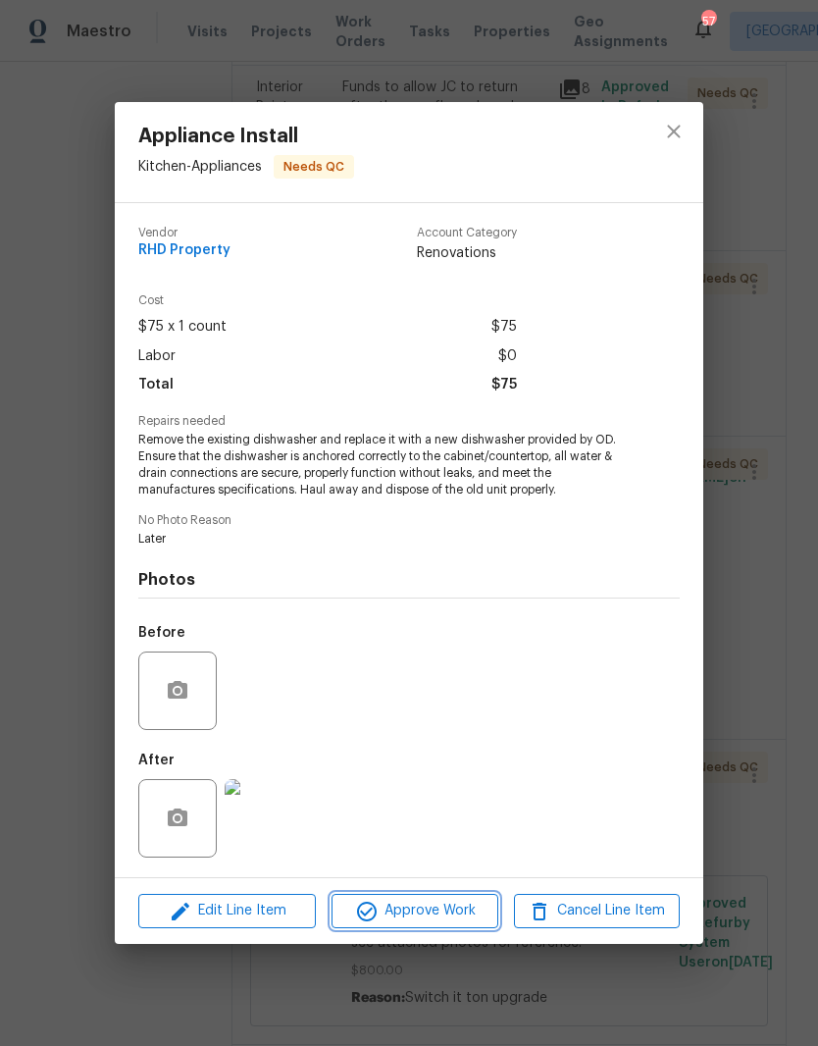
click at [392, 911] on span "Approve Work" at bounding box center [415, 911] width 154 height 25
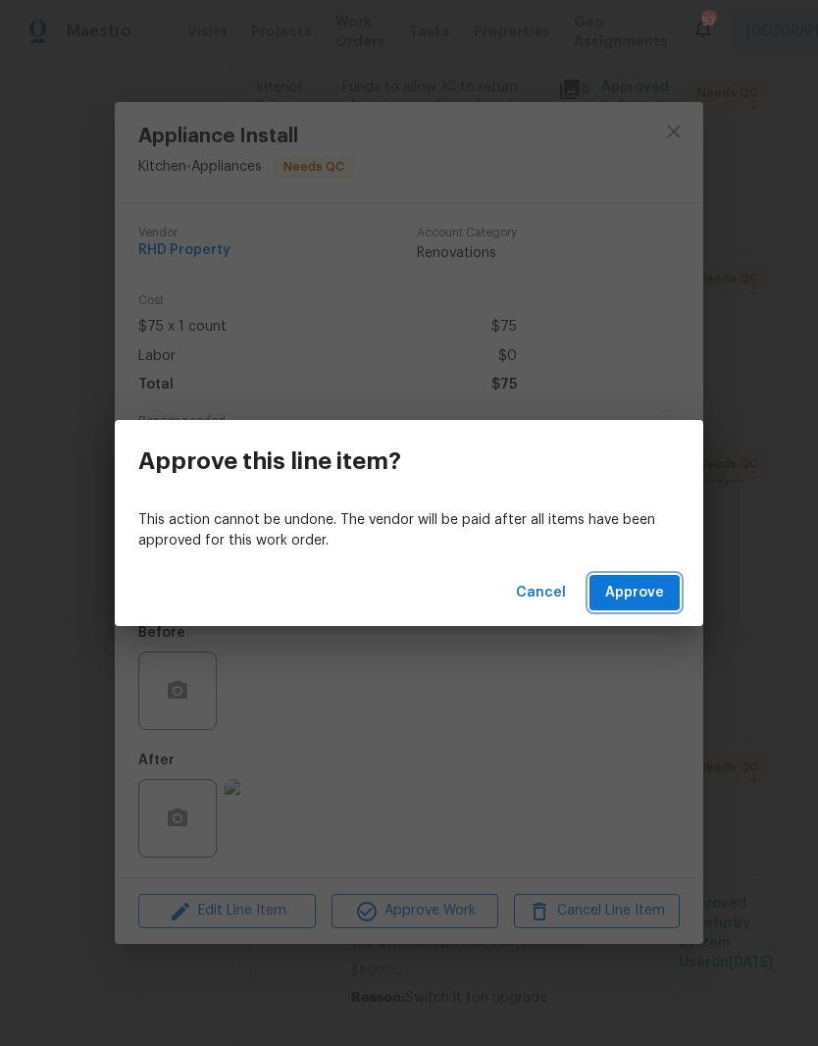
click at [642, 598] on span "Approve" at bounding box center [634, 593] width 59 height 25
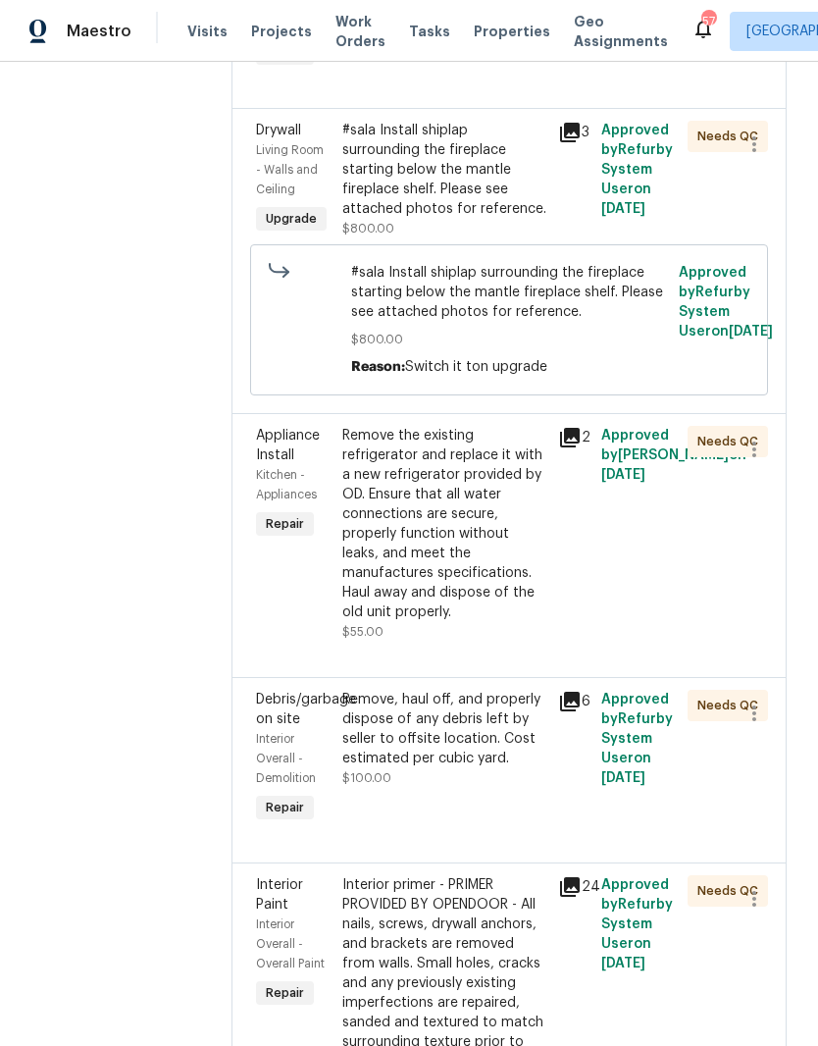
scroll to position [1193, 0]
click at [394, 621] on div "Remove the existing refrigerator and replace it with a new refrigerator provide…" at bounding box center [444, 523] width 204 height 196
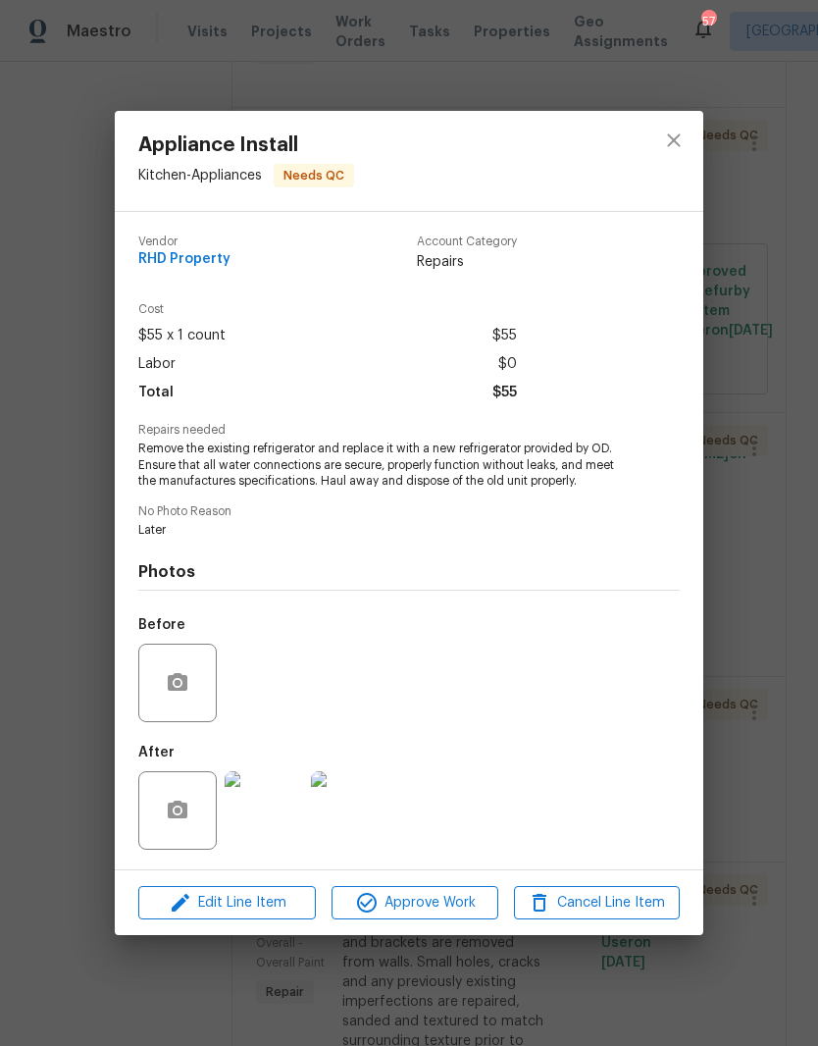
click at [258, 827] on img at bounding box center [264, 810] width 78 height 78
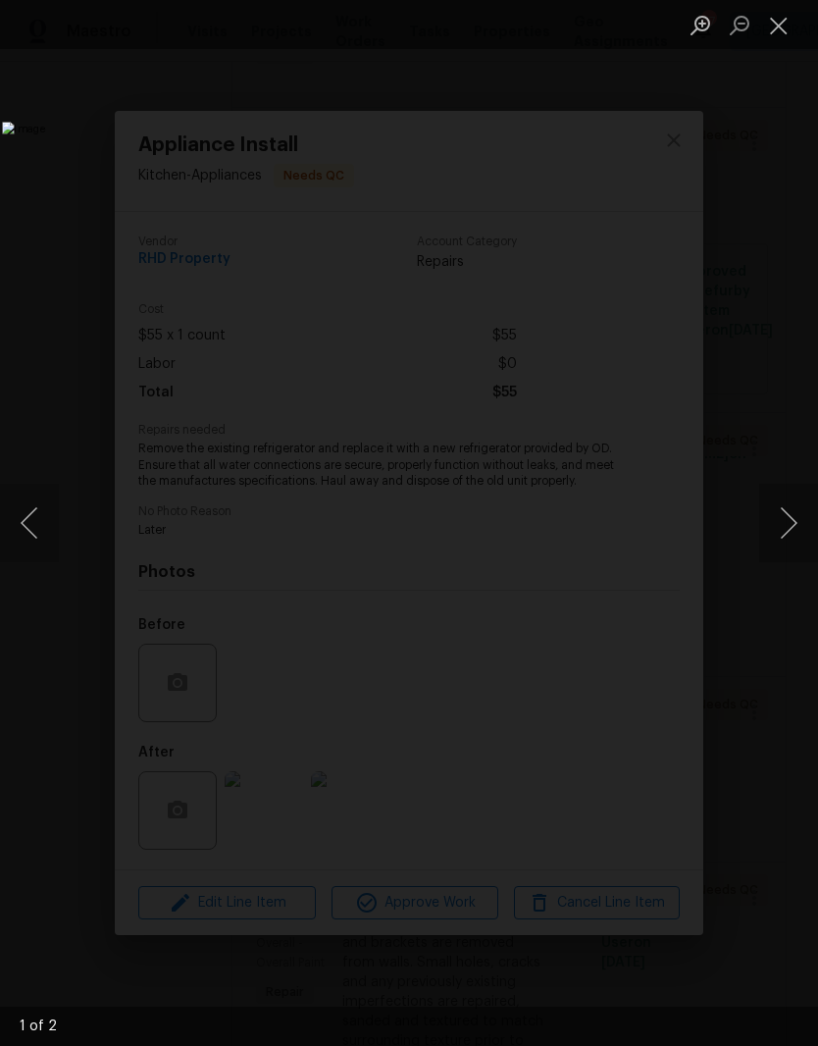
click at [789, 525] on button "Next image" at bounding box center [788, 523] width 59 height 78
click at [783, 542] on button "Next image" at bounding box center [788, 523] width 59 height 78
click at [783, 32] on button "Close lightbox" at bounding box center [778, 25] width 39 height 34
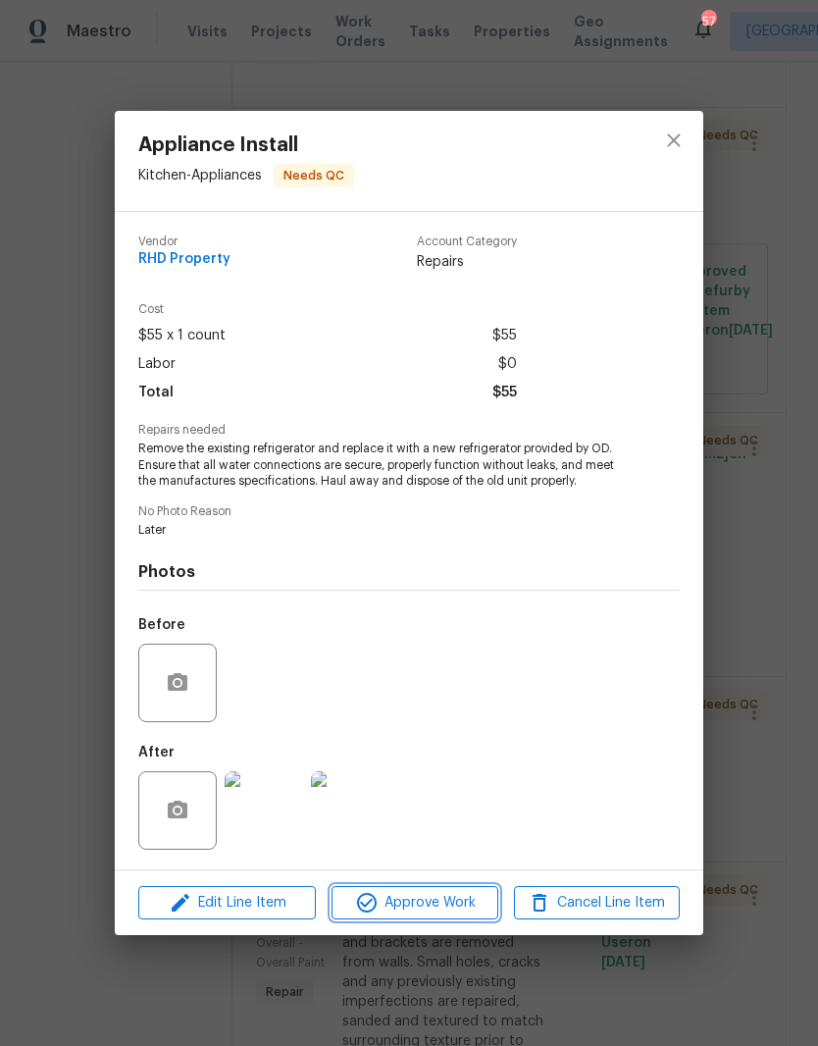
click at [451, 911] on span "Approve Work" at bounding box center [415, 903] width 154 height 25
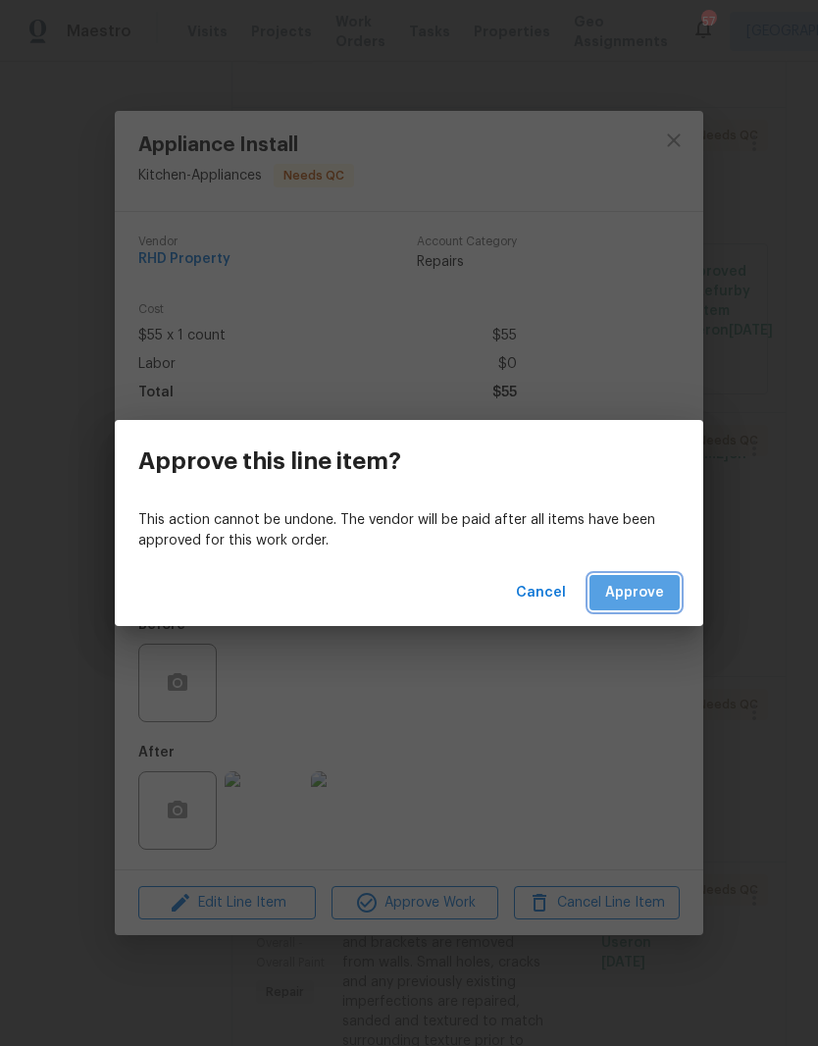
click at [653, 591] on span "Approve" at bounding box center [634, 593] width 59 height 25
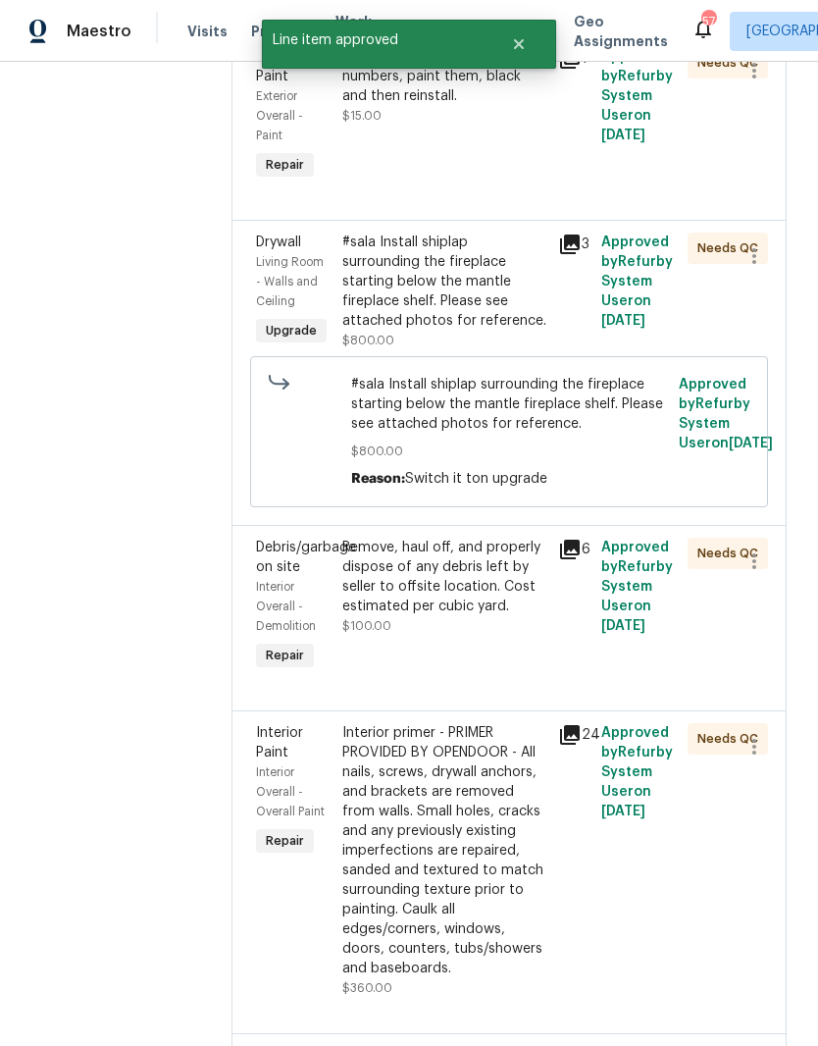
scroll to position [1086, 0]
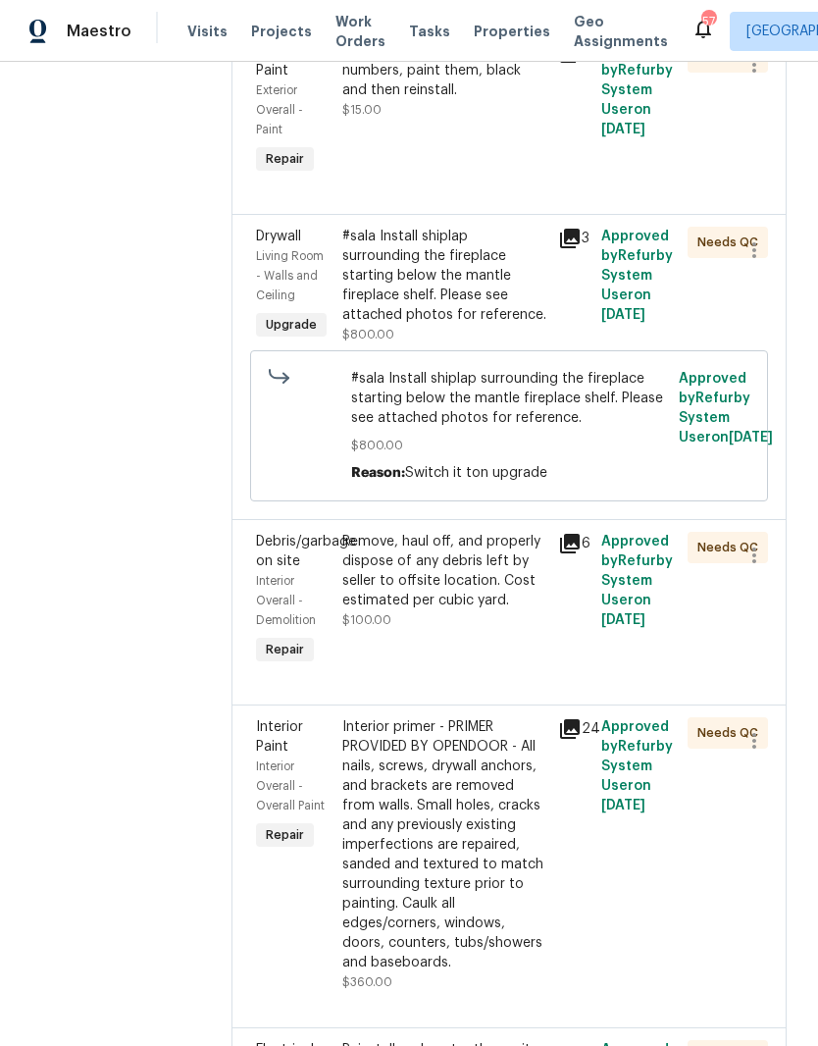
click at [400, 610] on div "Remove, haul off, and properly dispose of any debris left by seller to offsite …" at bounding box center [444, 571] width 204 height 78
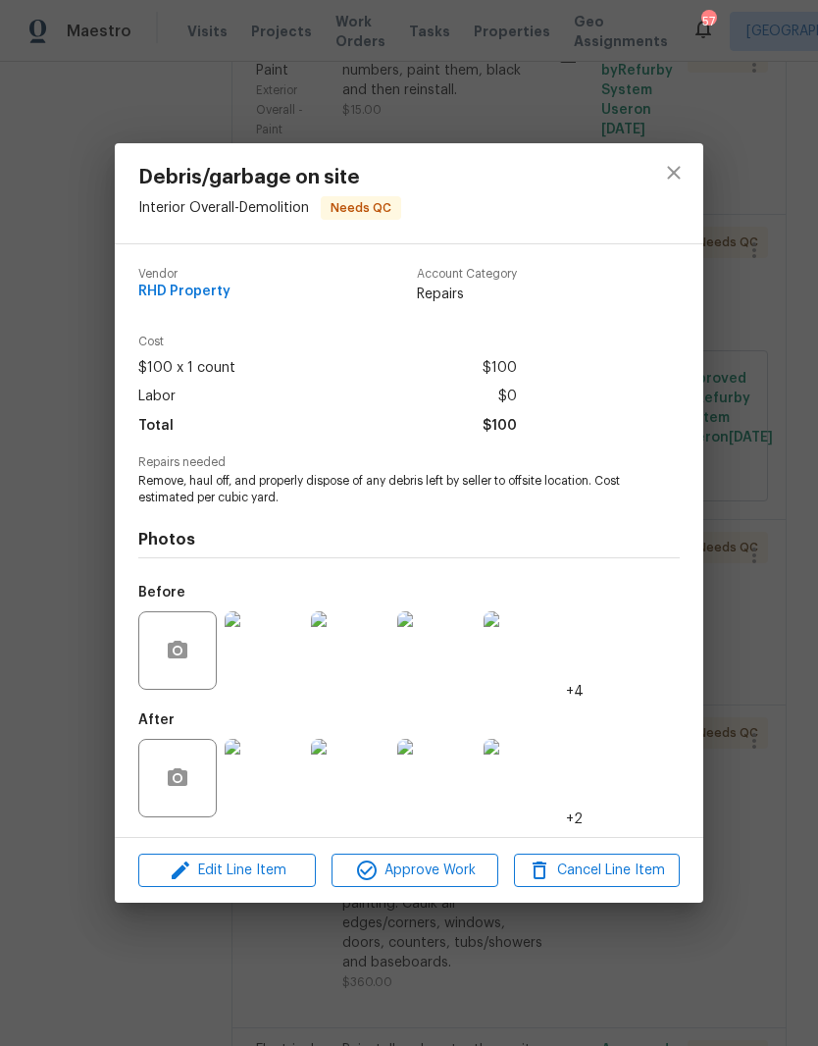
click at [381, 876] on span "Approve Work" at bounding box center [415, 871] width 154 height 25
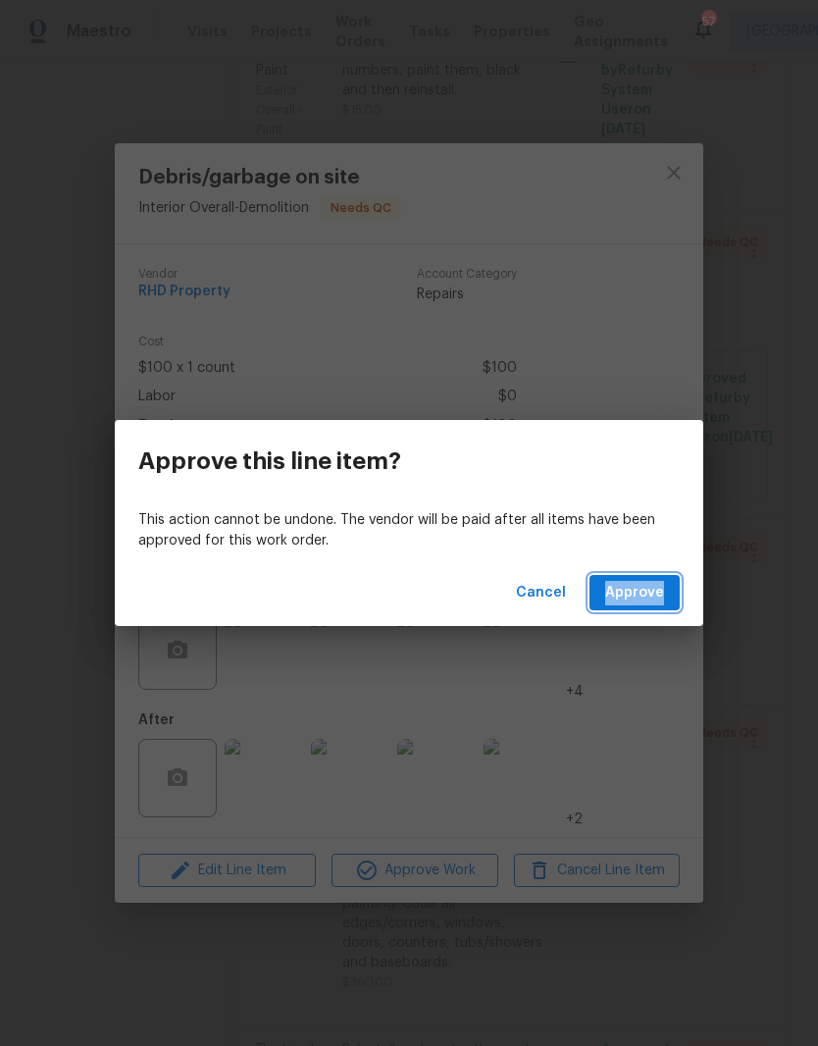
click at [674, 605] on button "Approve" at bounding box center [635, 593] width 90 height 36
click at [653, 596] on span "Loading..." at bounding box center [631, 593] width 68 height 25
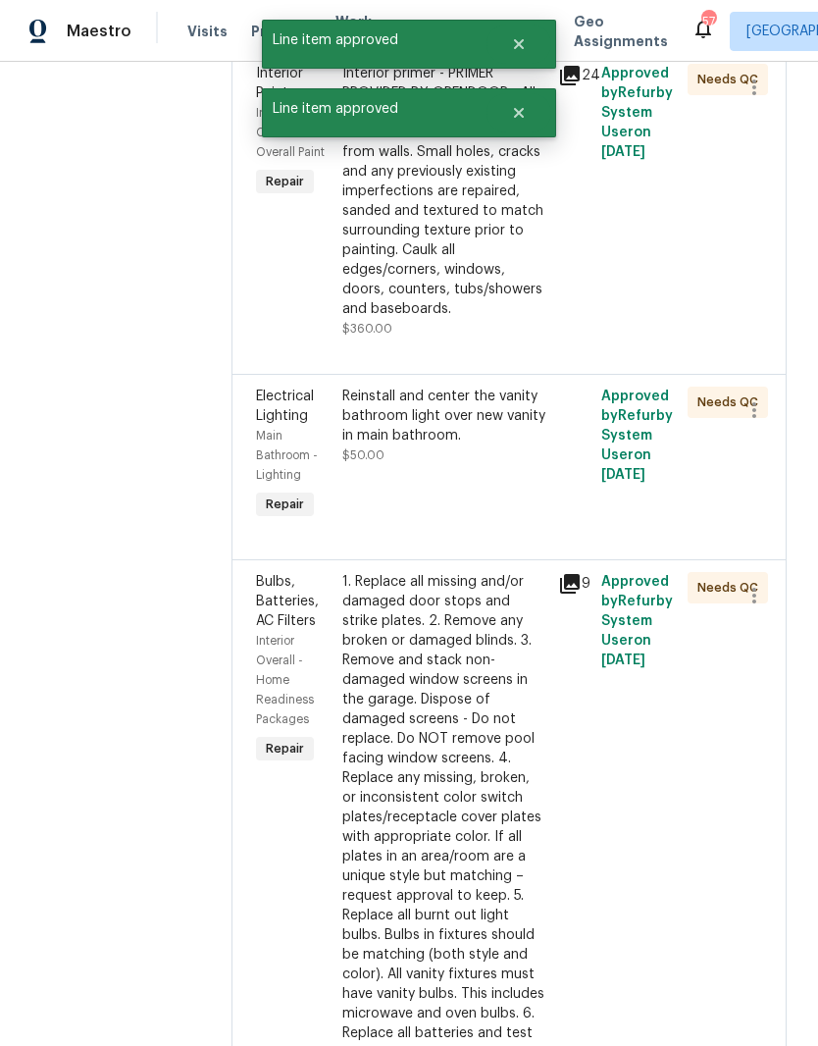
scroll to position [1556, 0]
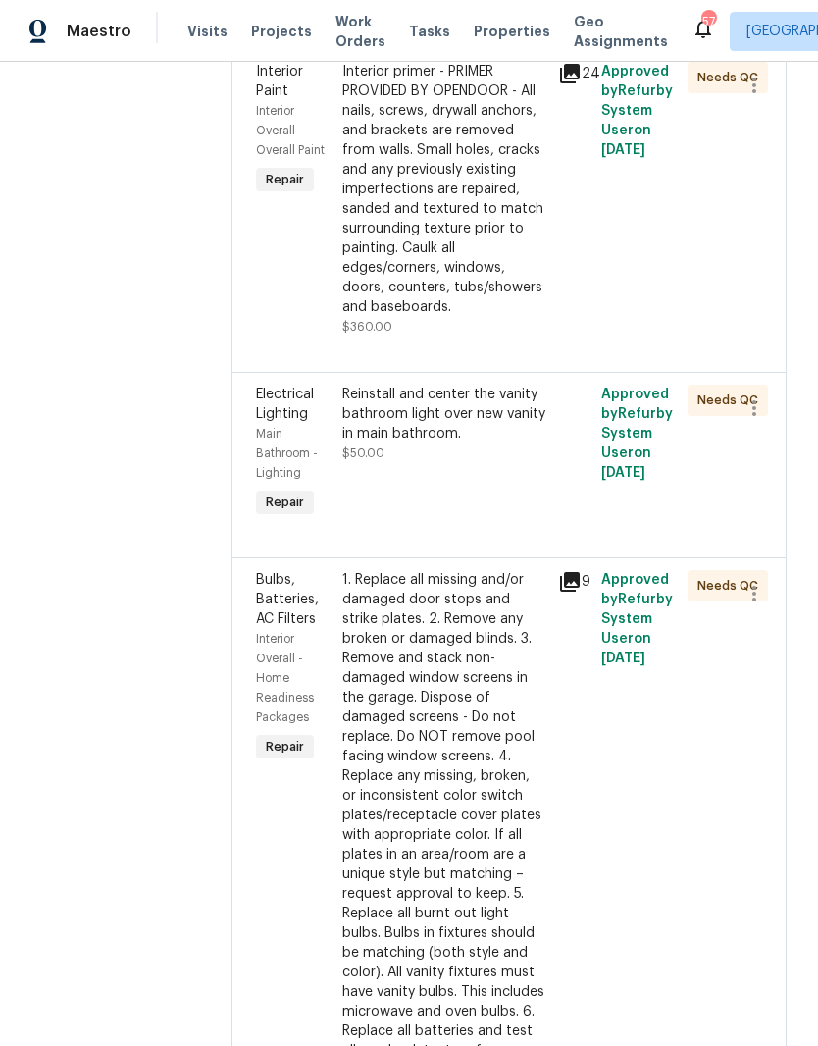
click at [418, 463] on div "Reinstall and center the vanity bathroom light over new vanity in main bathroom…" at bounding box center [444, 424] width 204 height 78
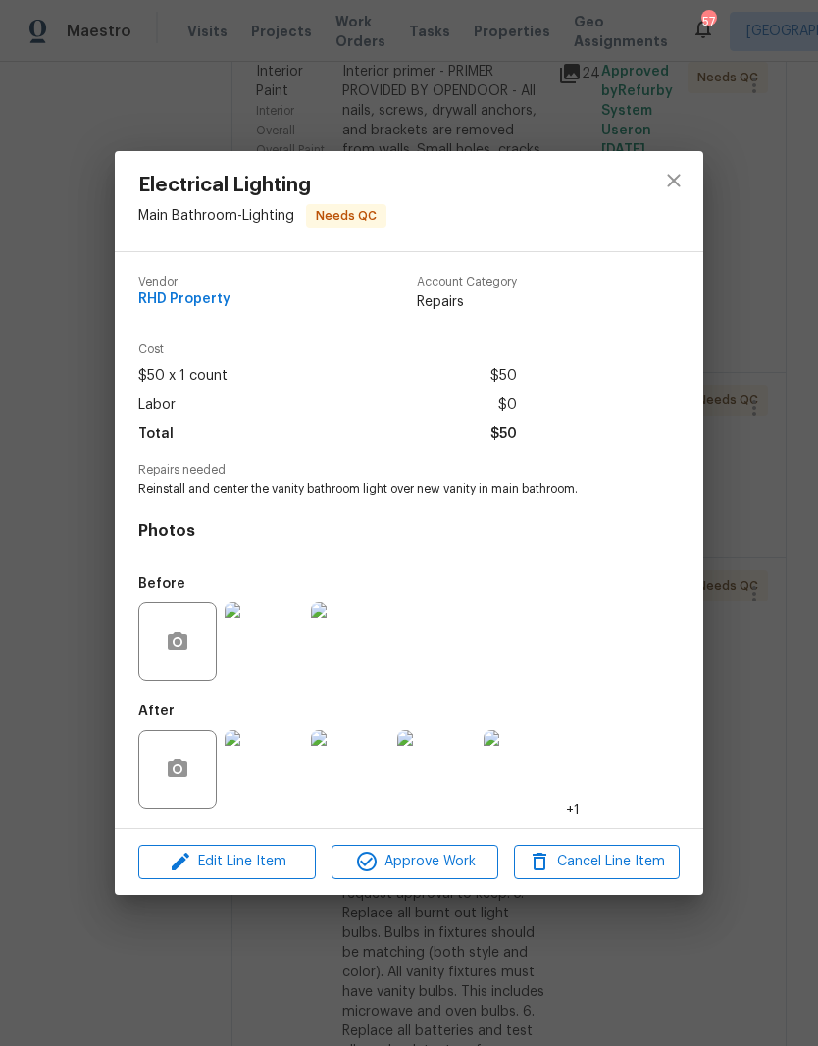
click at [259, 789] on img at bounding box center [264, 769] width 78 height 78
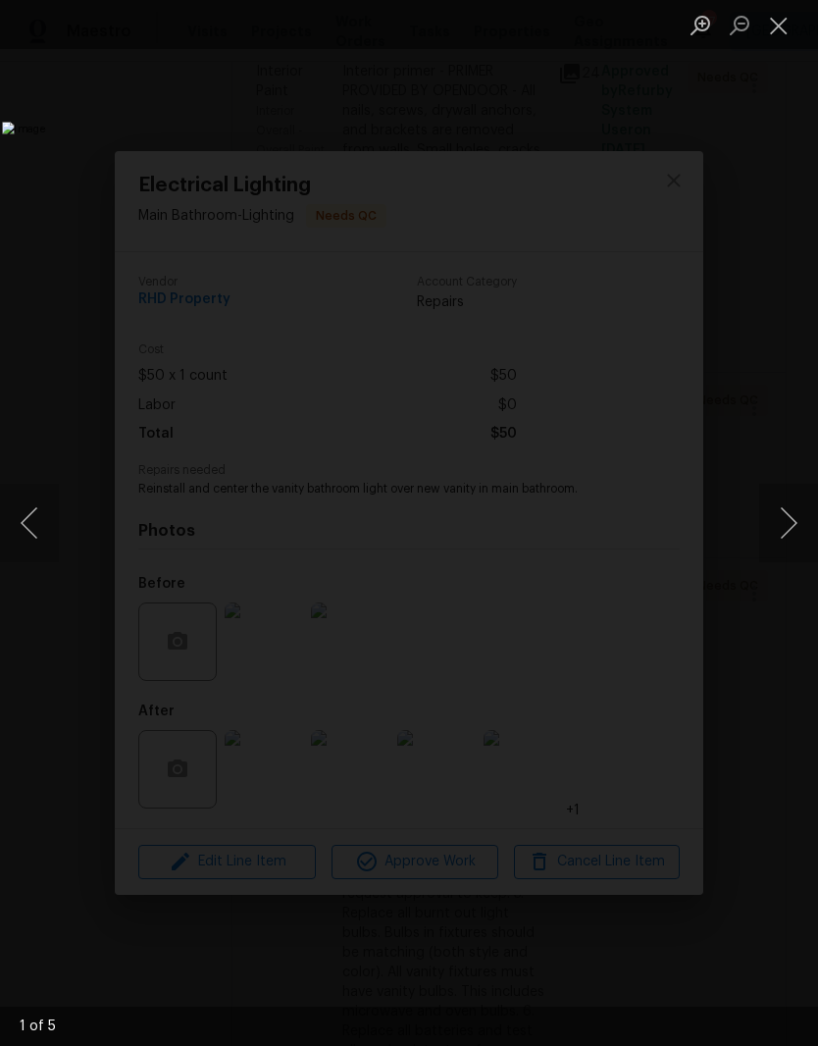
click at [786, 528] on button "Next image" at bounding box center [788, 523] width 59 height 78
click at [784, 536] on button "Next image" at bounding box center [788, 523] width 59 height 78
click at [783, 534] on button "Next image" at bounding box center [788, 523] width 59 height 78
click at [773, 527] on button "Next image" at bounding box center [788, 523] width 59 height 78
click at [783, 26] on button "Close lightbox" at bounding box center [778, 25] width 39 height 34
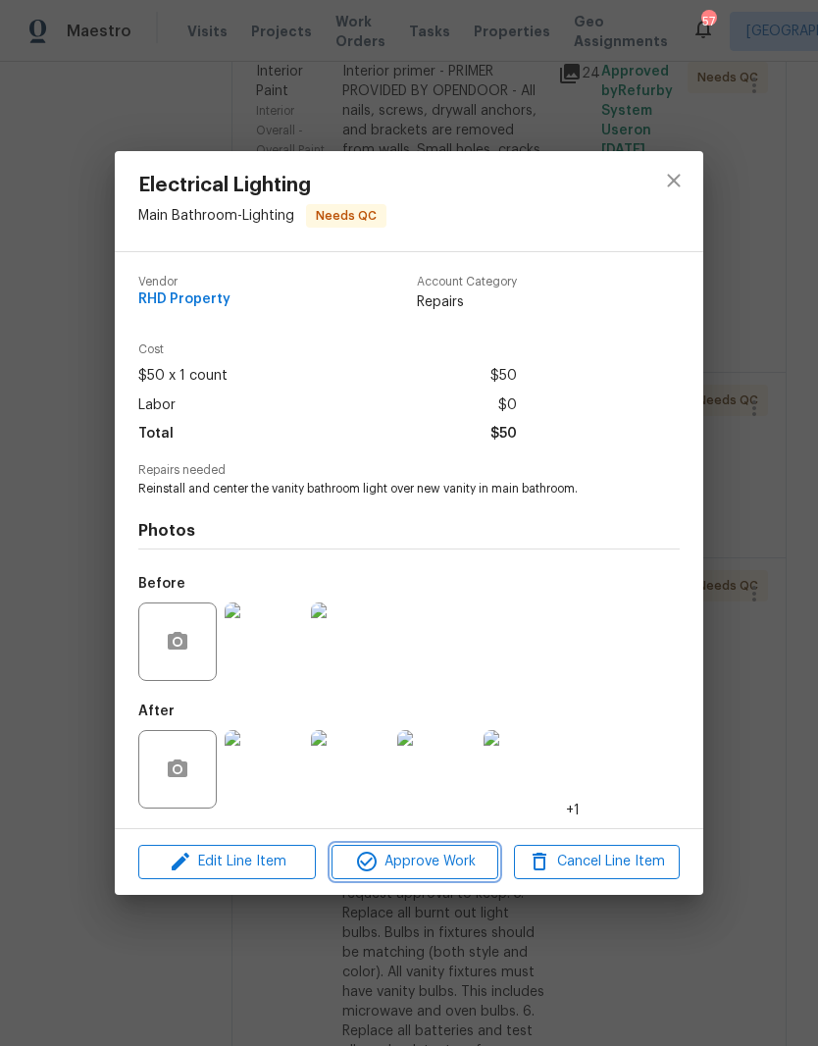
click at [460, 864] on span "Approve Work" at bounding box center [415, 862] width 154 height 25
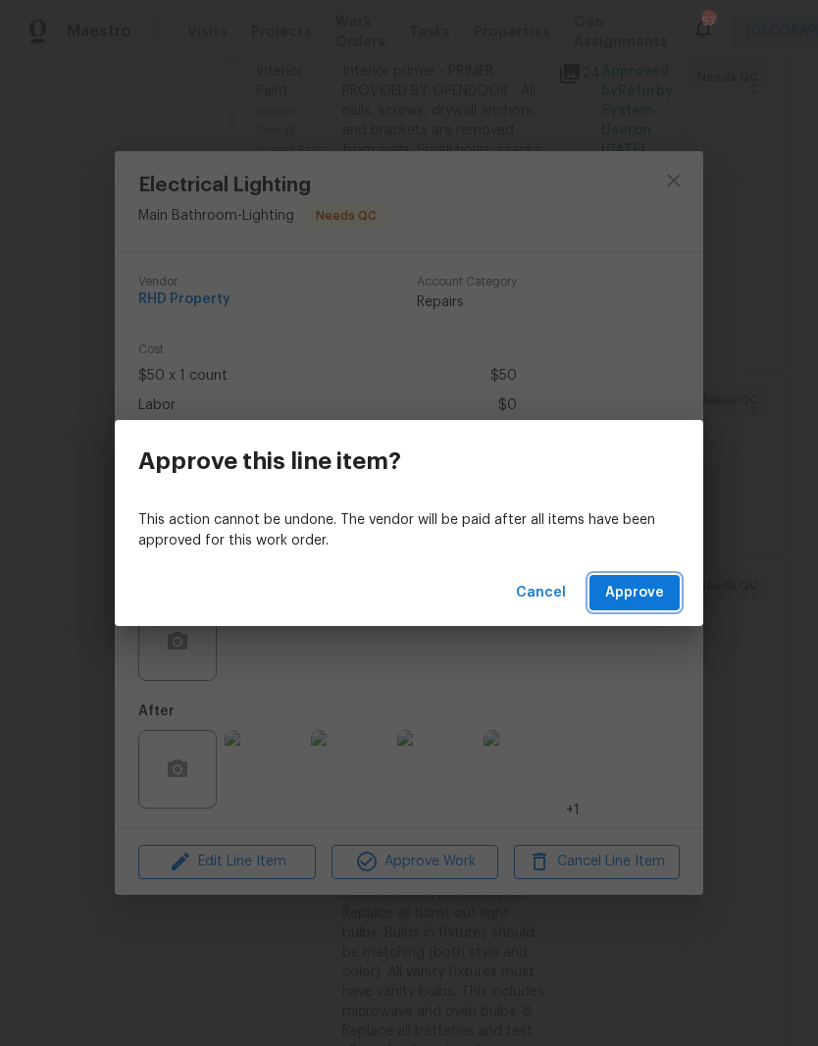
click at [663, 582] on span "Approve" at bounding box center [634, 593] width 59 height 25
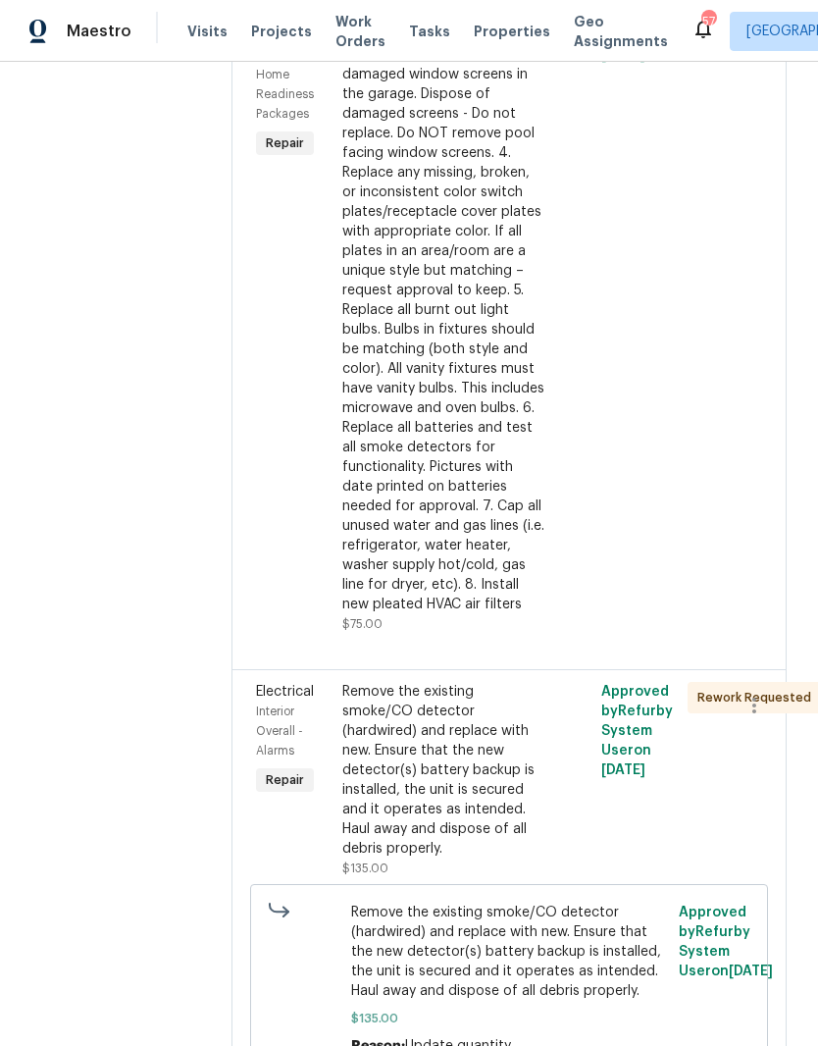
scroll to position [1975, 0]
click at [378, 585] on div "1. Replace all missing and/or damaged door stops and strike plates. 2. Remove a…" at bounding box center [444, 290] width 204 height 648
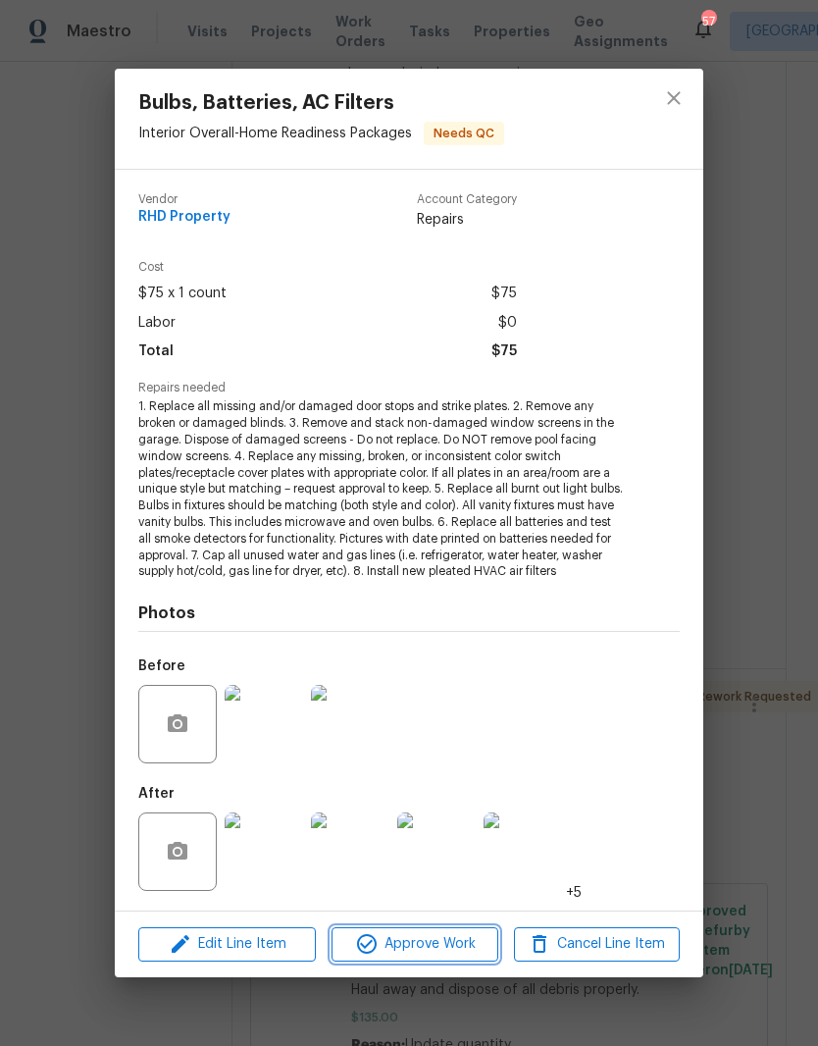
click at [370, 944] on icon "button" at bounding box center [367, 944] width 24 height 24
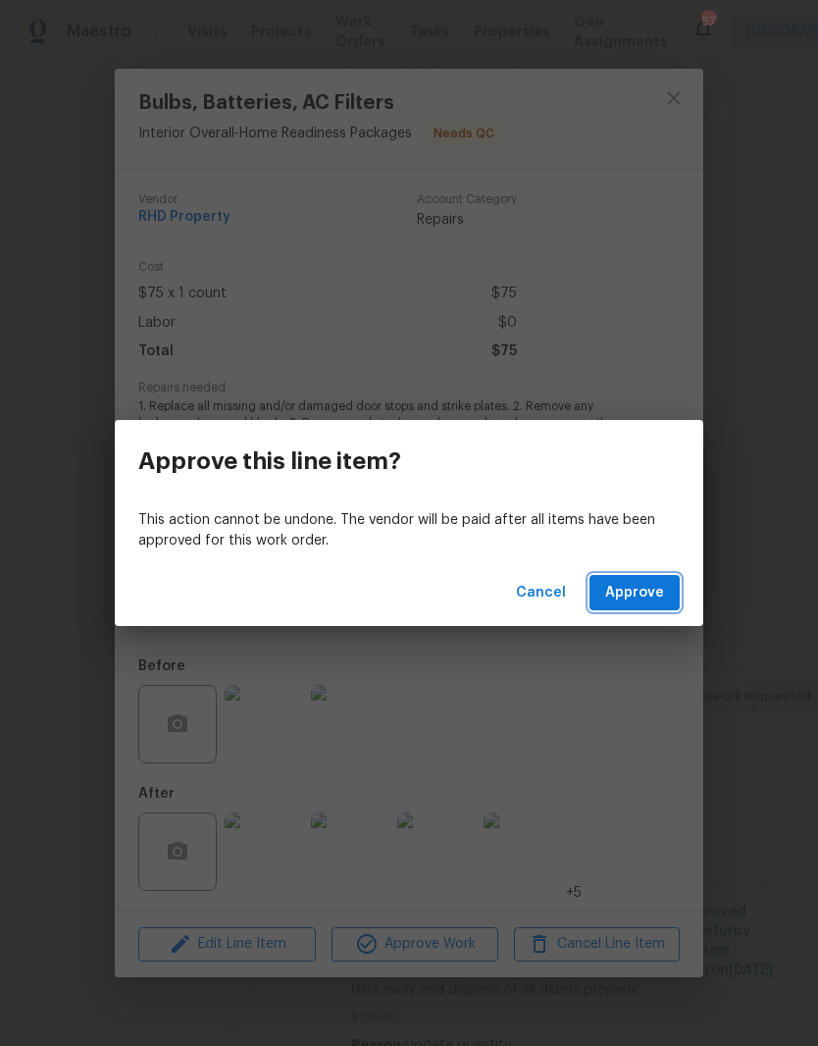
click at [663, 596] on span "Approve" at bounding box center [634, 593] width 59 height 25
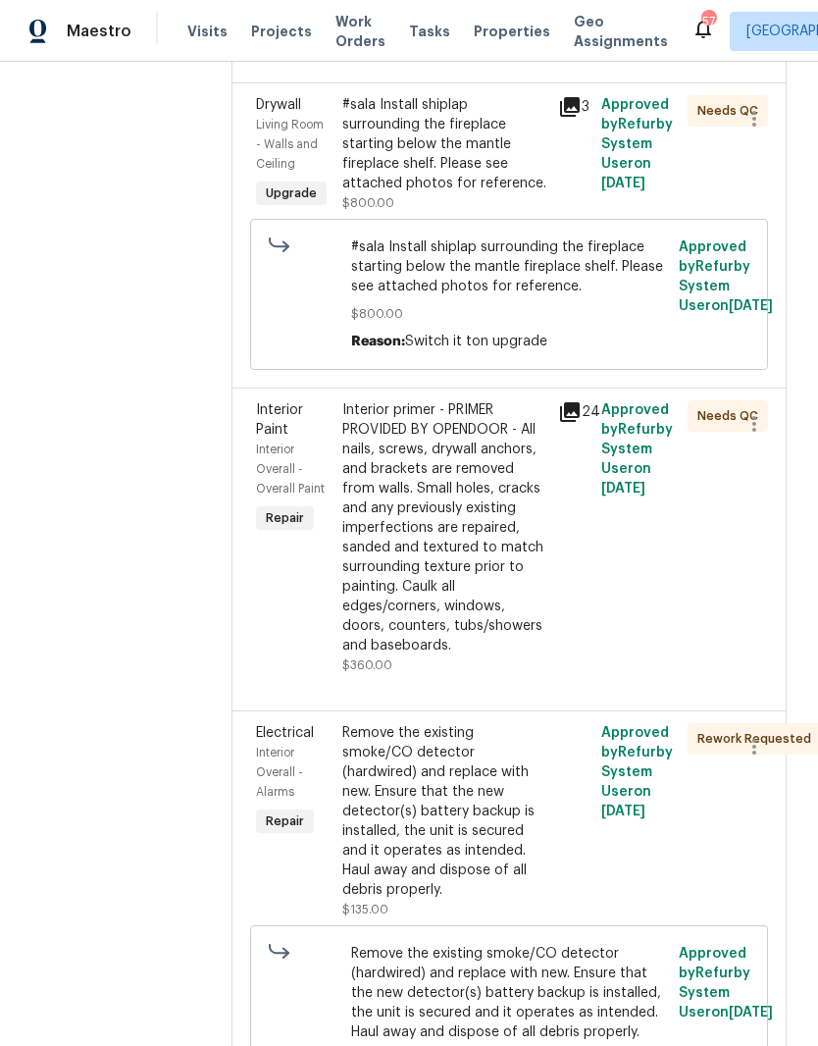
scroll to position [1217, 0]
click at [388, 634] on div "Interior primer - PRIMER PROVIDED BY OPENDOOR - All nails, screws, drywall anch…" at bounding box center [444, 528] width 204 height 255
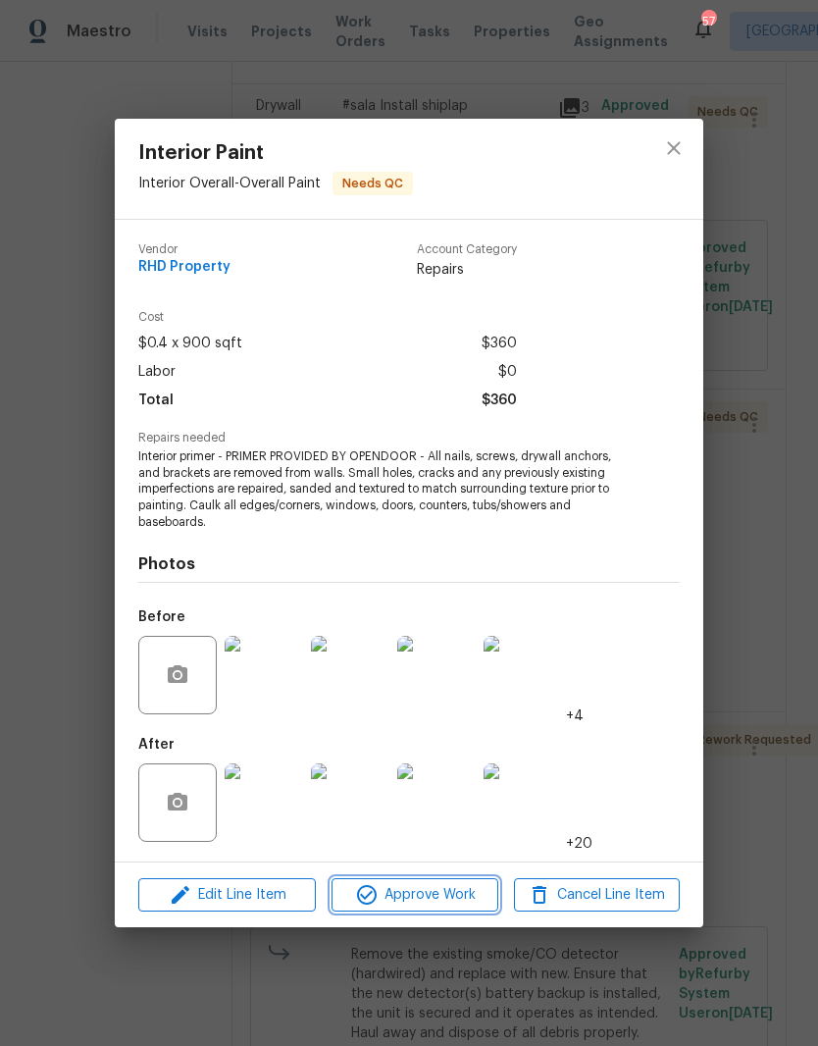
click at [371, 886] on icon "button" at bounding box center [367, 895] width 24 height 24
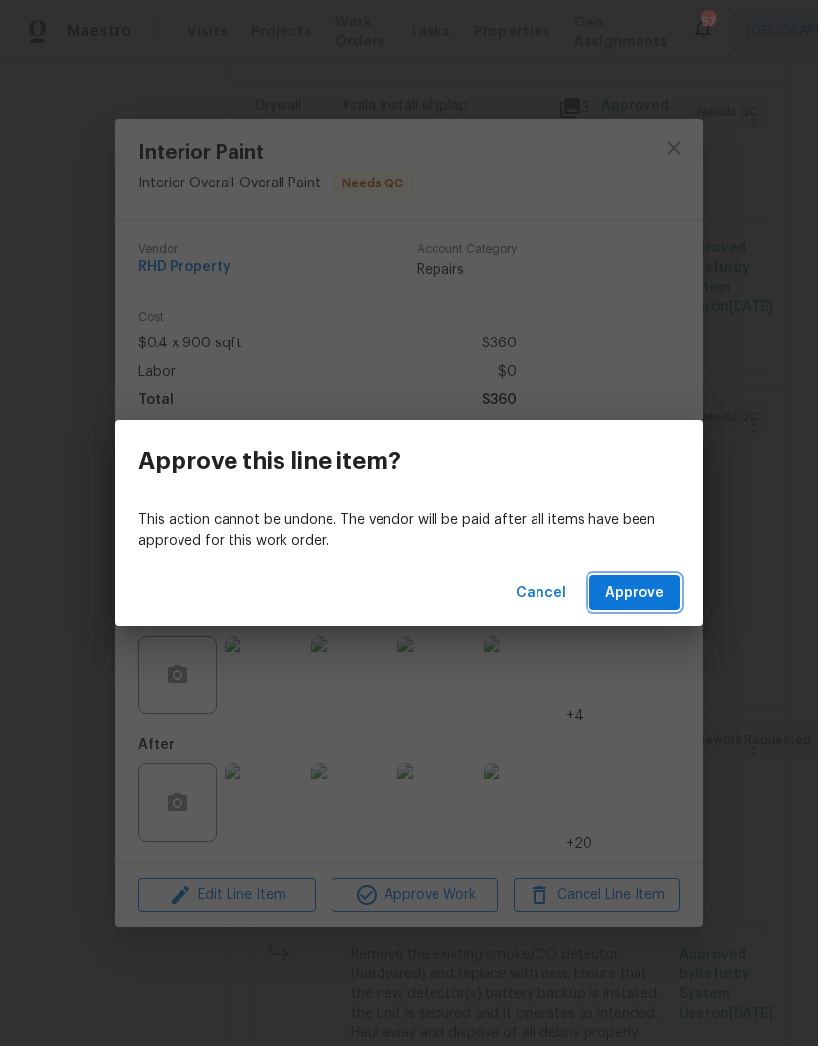
click at [658, 601] on span "Approve" at bounding box center [634, 593] width 59 height 25
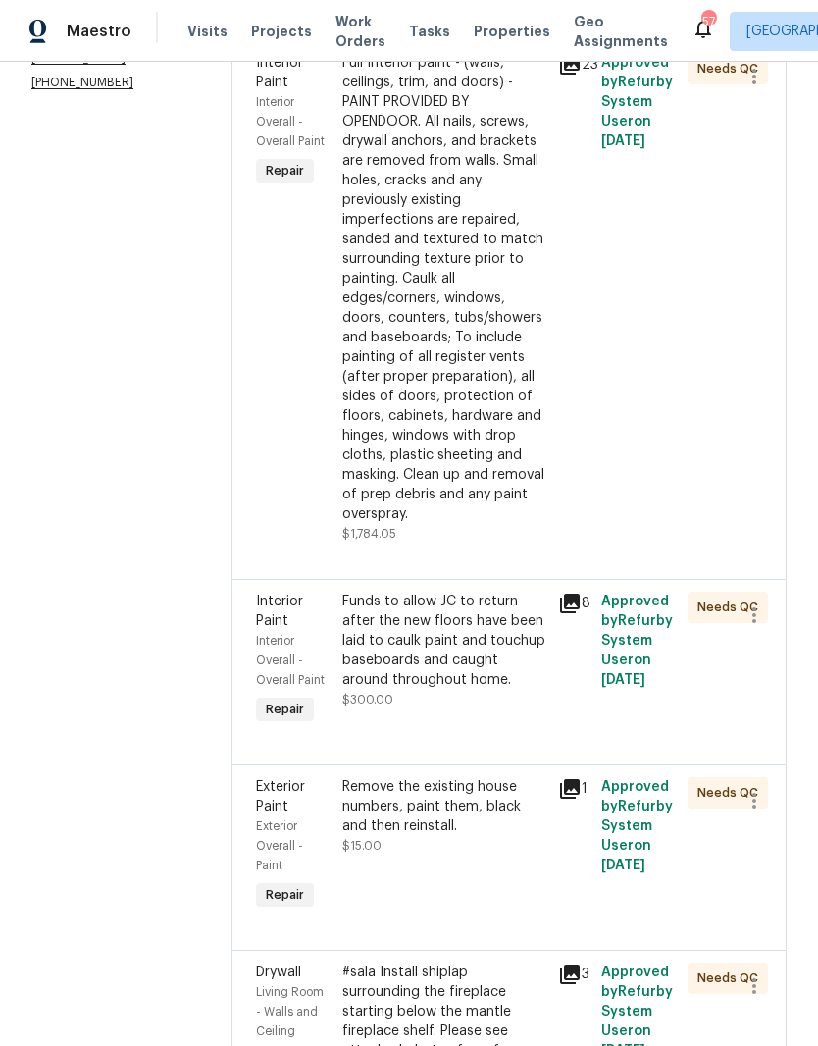
scroll to position [347, 0]
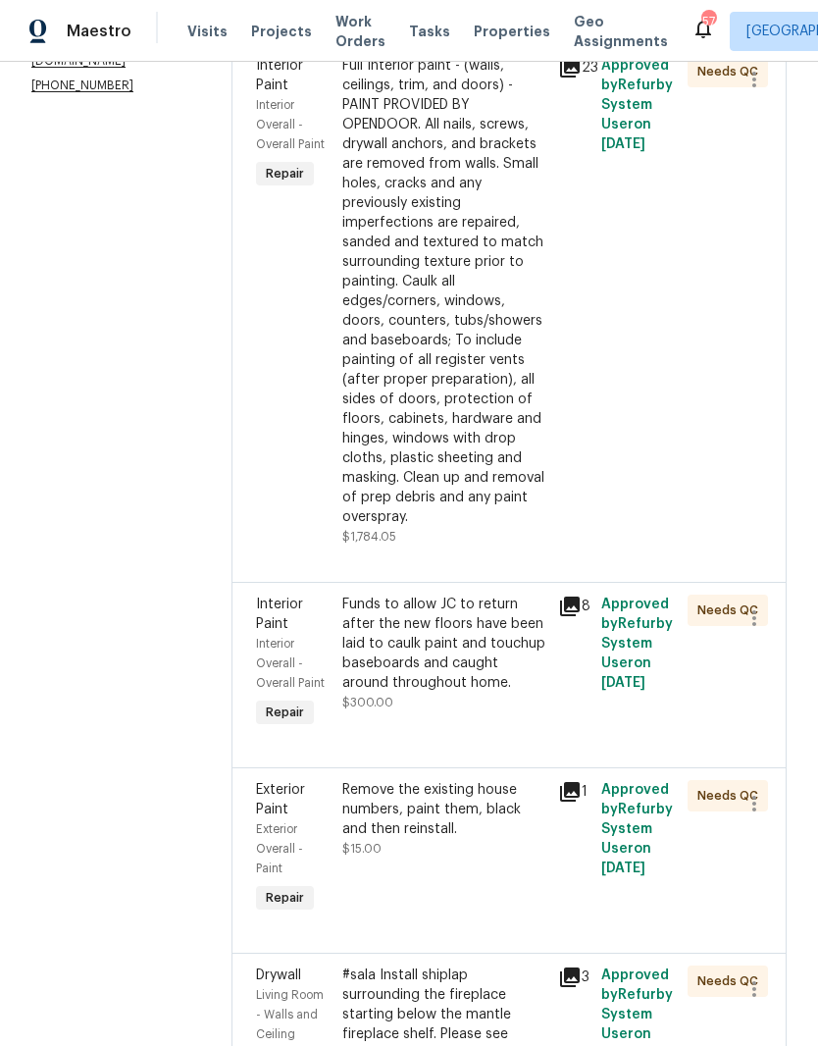
click at [399, 690] on div "Funds to allow JC to return after the new floors have been laid to caulk paint …" at bounding box center [444, 644] width 204 height 98
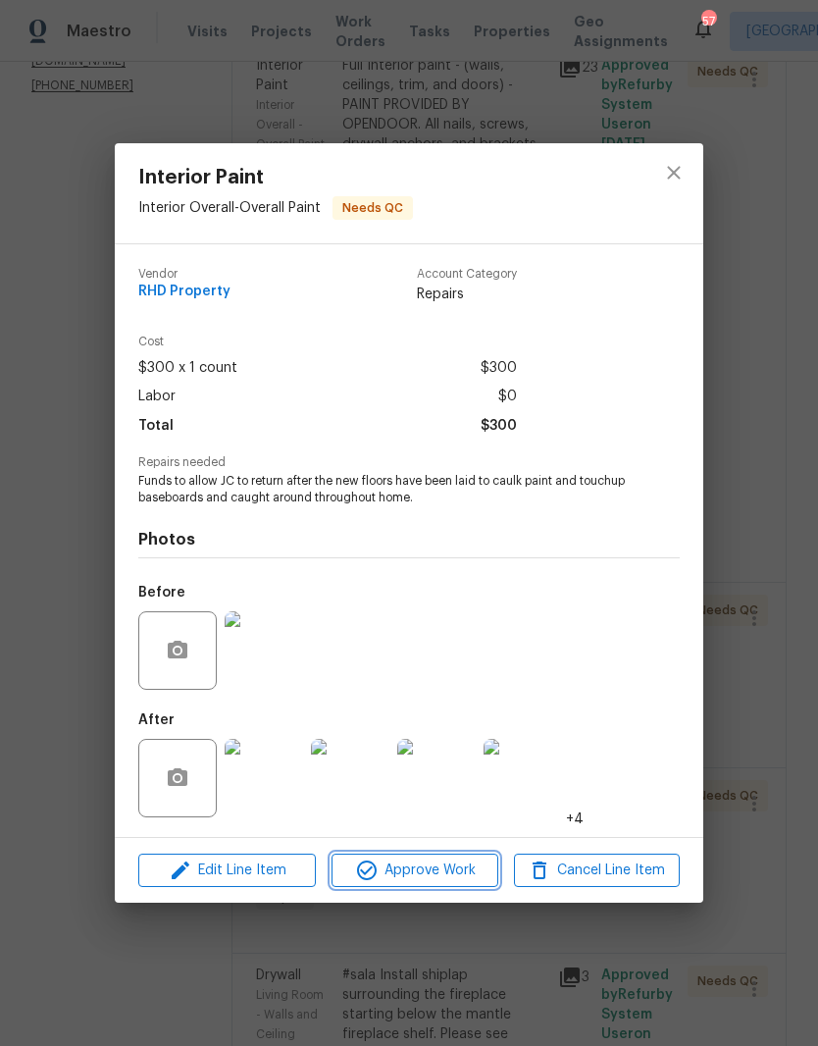
click at [377, 869] on icon "button" at bounding box center [367, 871] width 24 height 24
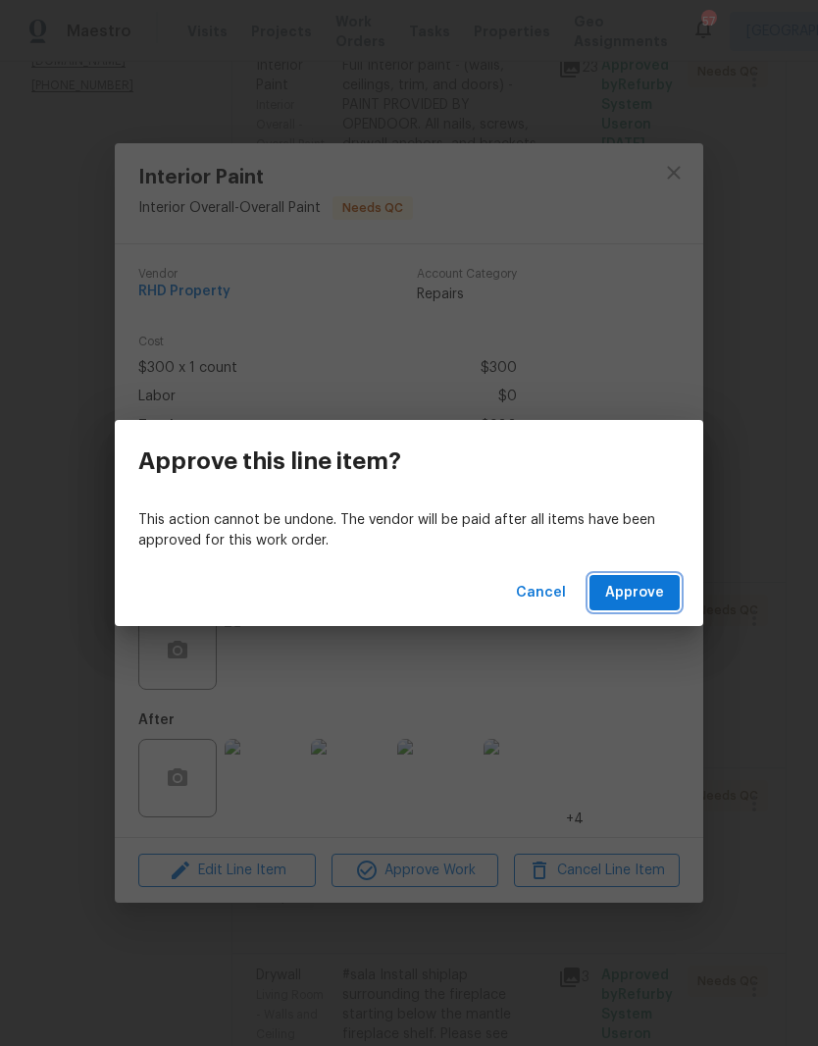
click at [648, 598] on span "Approve" at bounding box center [634, 593] width 59 height 25
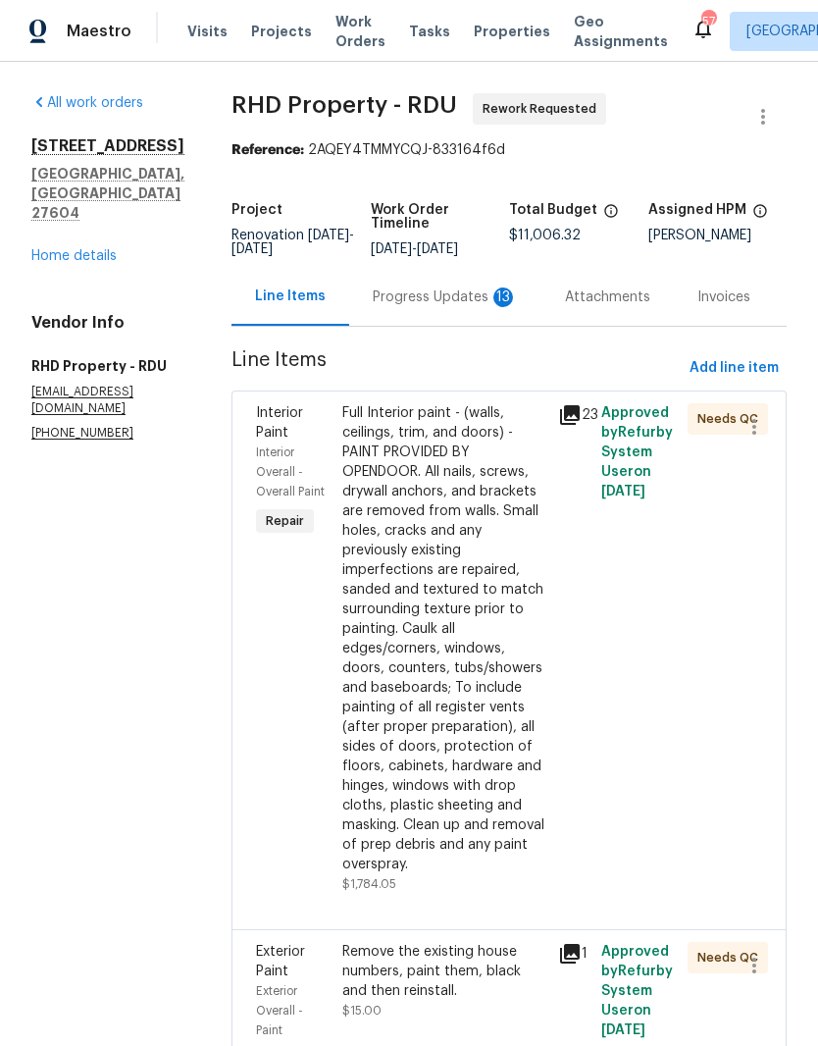
scroll to position [0, 0]
click at [446, 307] on div "Progress Updates 13" at bounding box center [445, 297] width 145 height 20
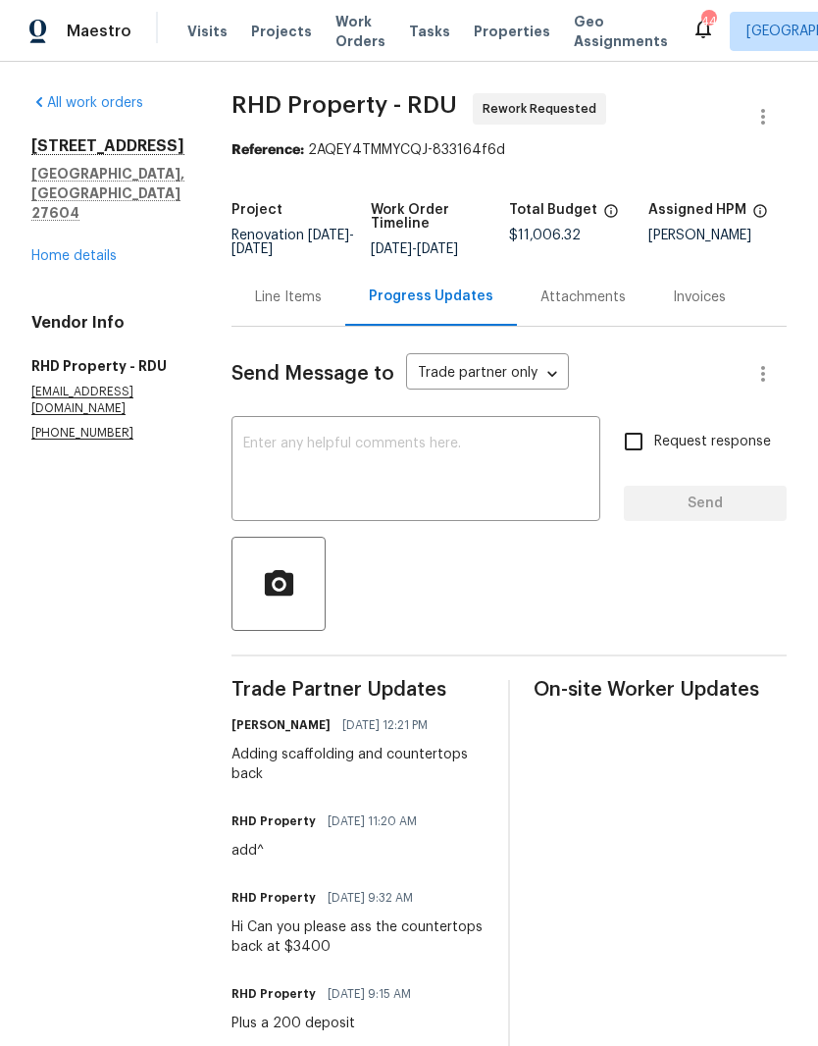
click at [287, 471] on textarea at bounding box center [415, 471] width 345 height 69
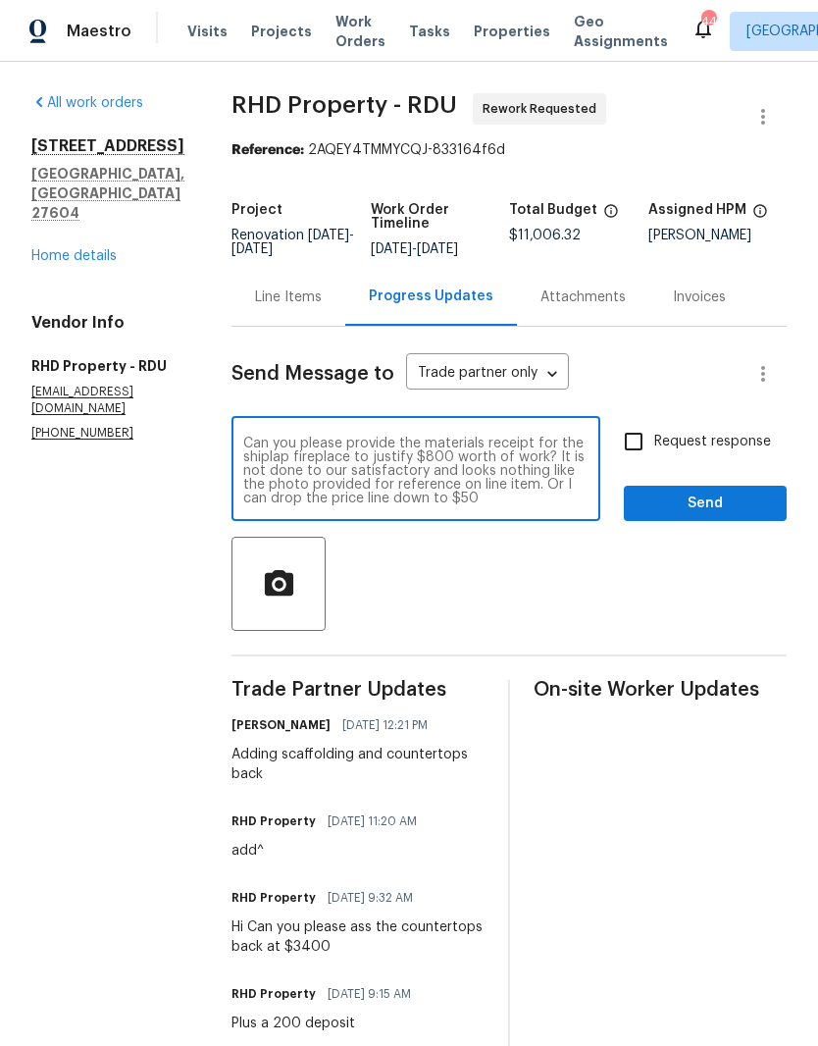
scroll to position [14, 0]
type textarea "Can you please provide the materials receipt for the shiplap fireplace to justi…"
click at [647, 461] on input "Request response" at bounding box center [633, 441] width 41 height 41
checkbox input "true"
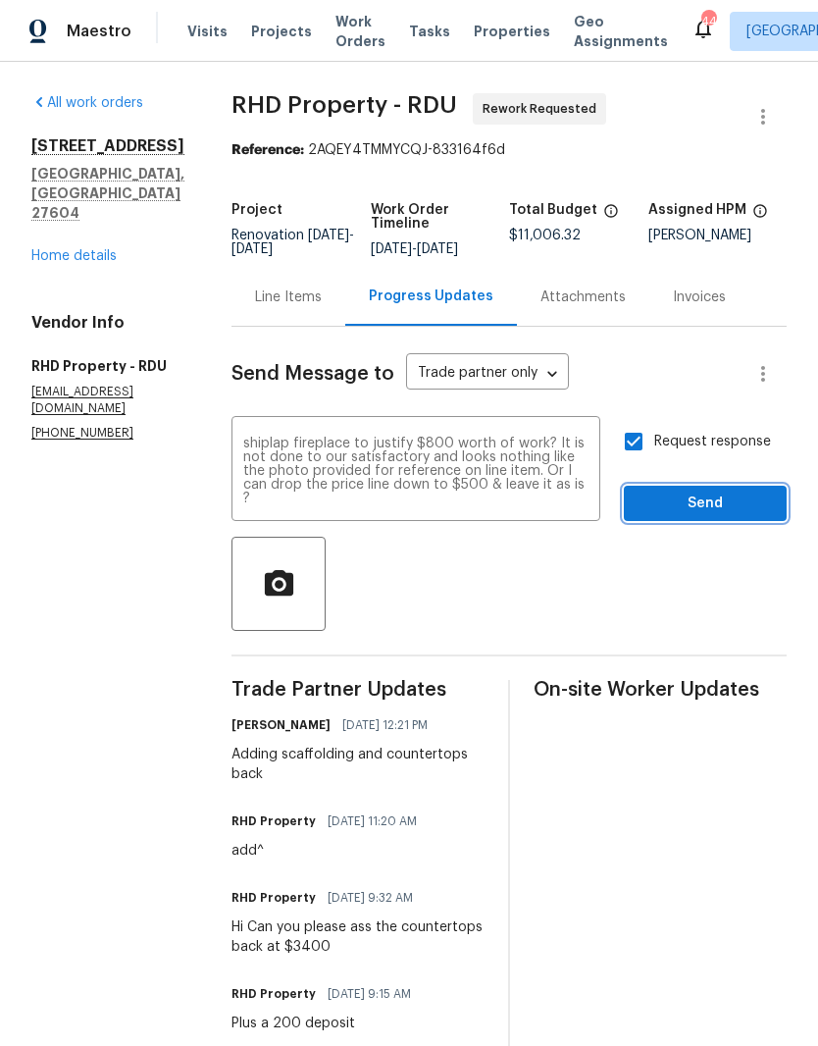
click at [685, 516] on span "Send" at bounding box center [705, 504] width 131 height 25
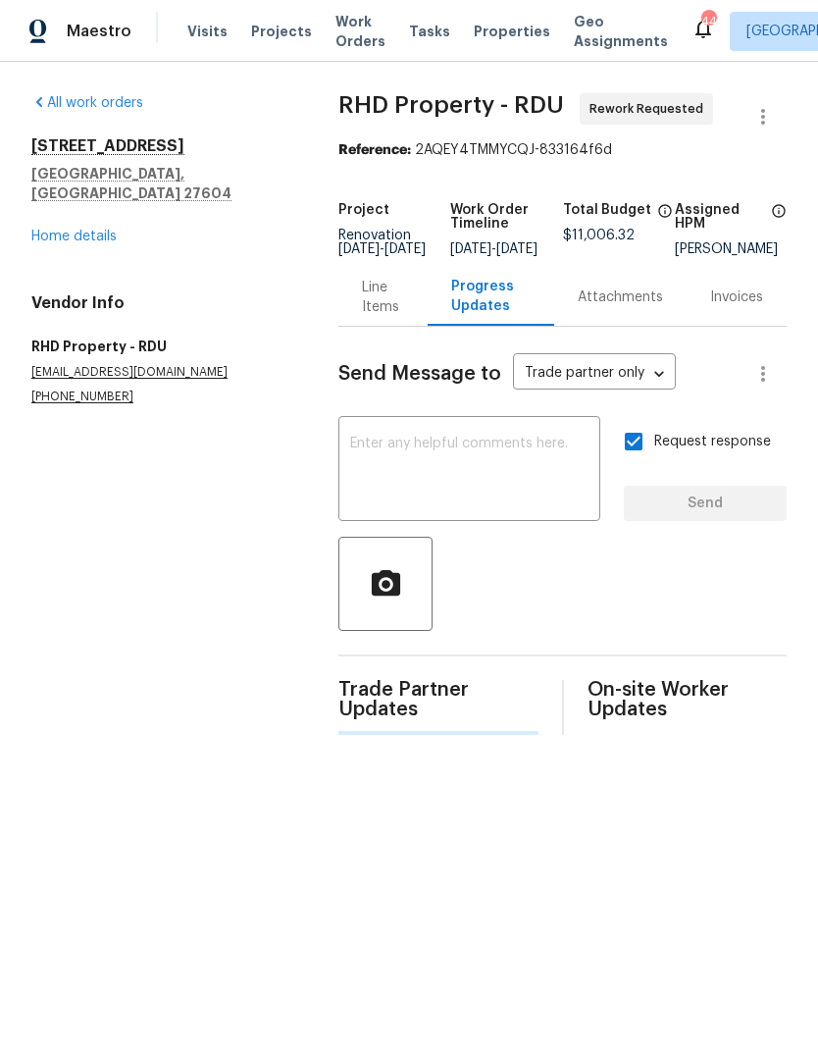
scroll to position [0, 0]
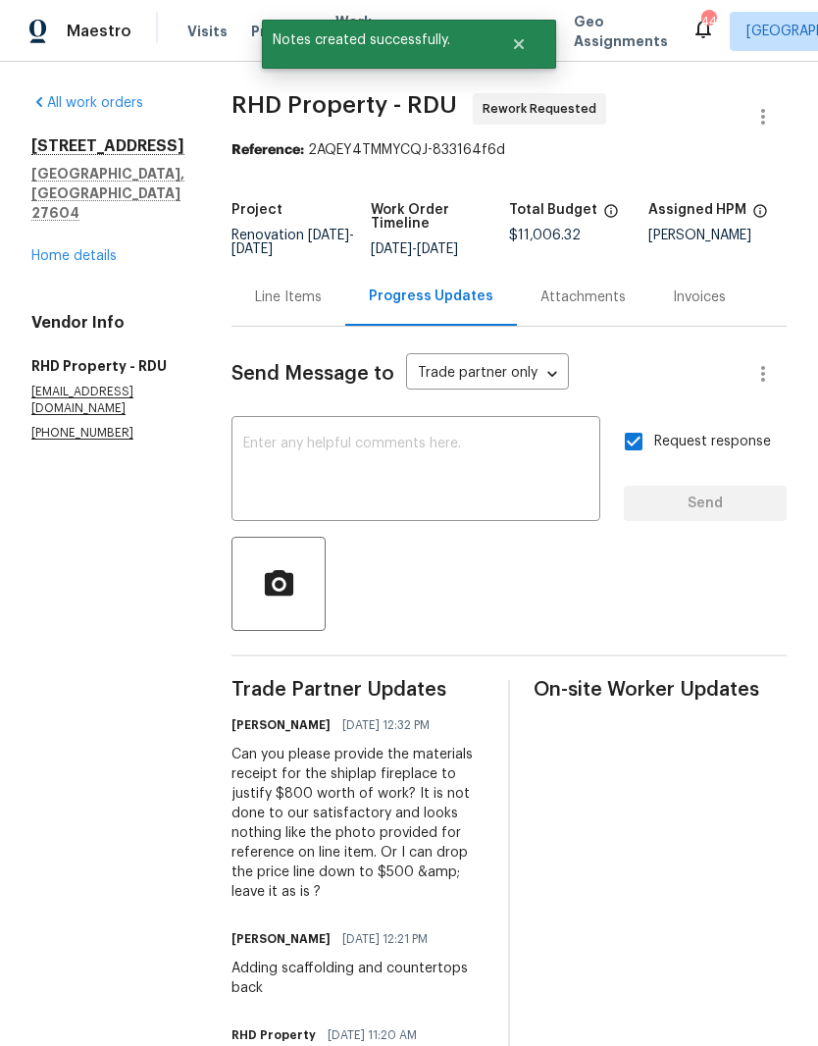
click at [298, 322] on div "Line Items" at bounding box center [289, 297] width 114 height 58
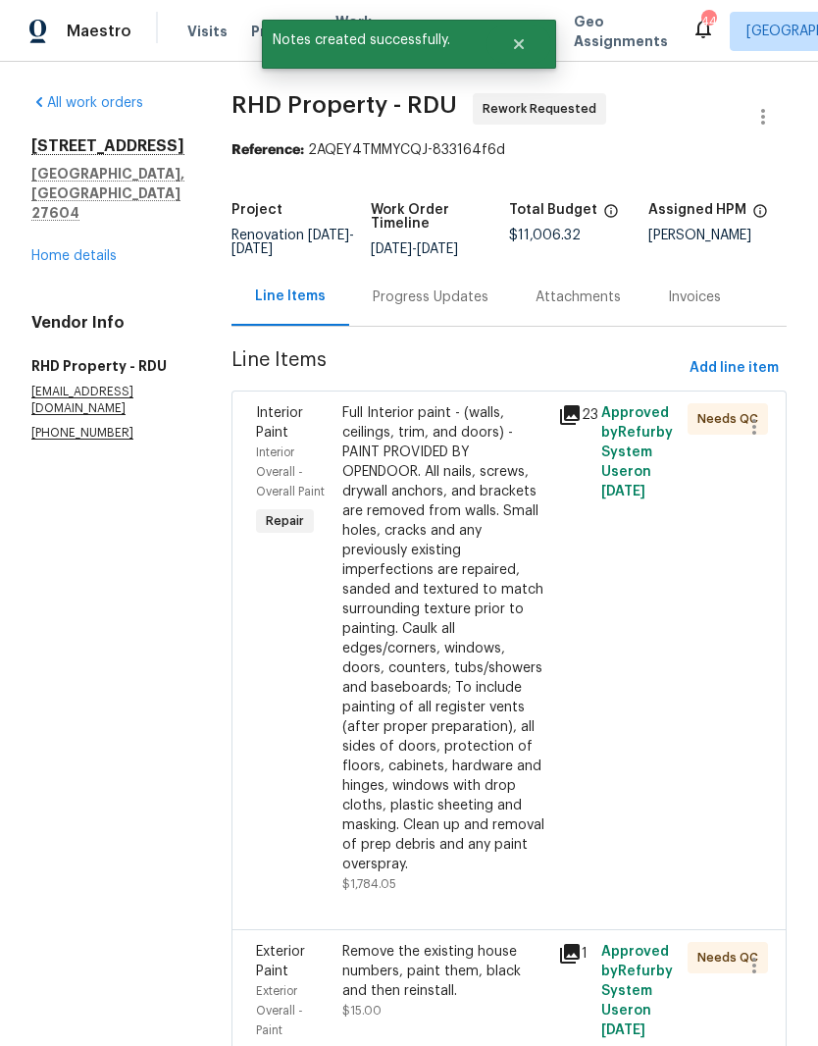
click at [60, 249] on link "Home details" at bounding box center [73, 256] width 85 height 14
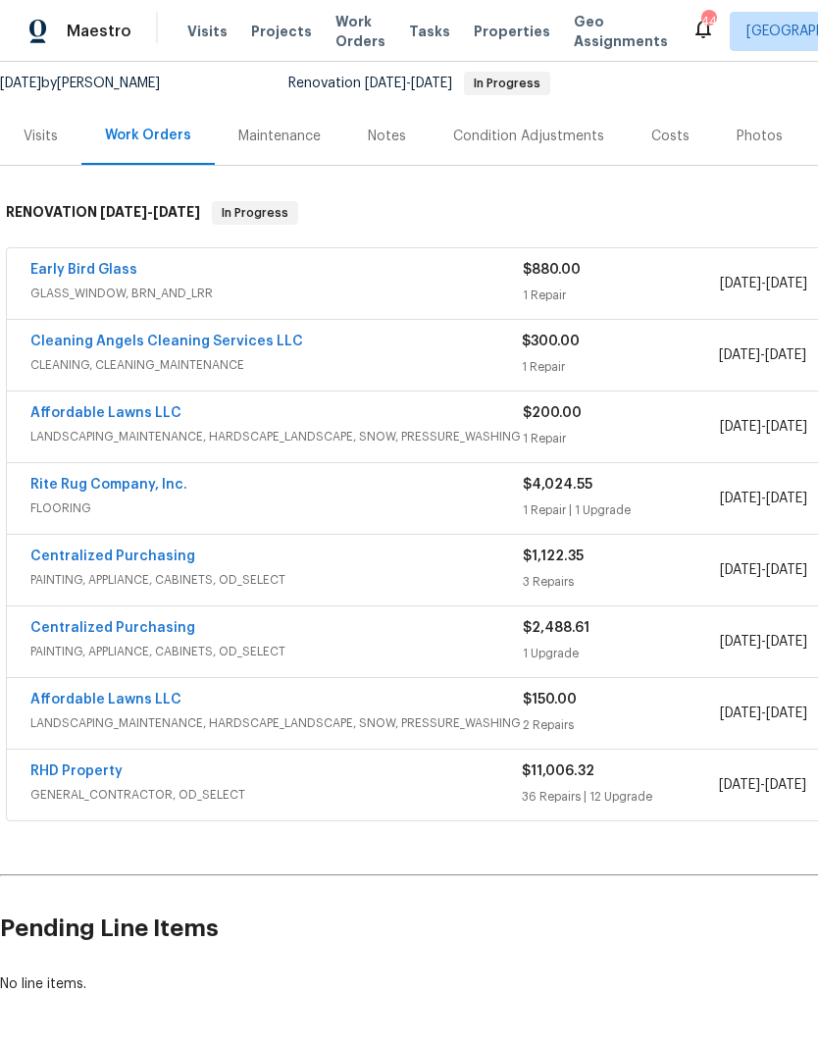
scroll to position [190, 0]
click at [68, 773] on link "RHD Property" at bounding box center [76, 771] width 92 height 14
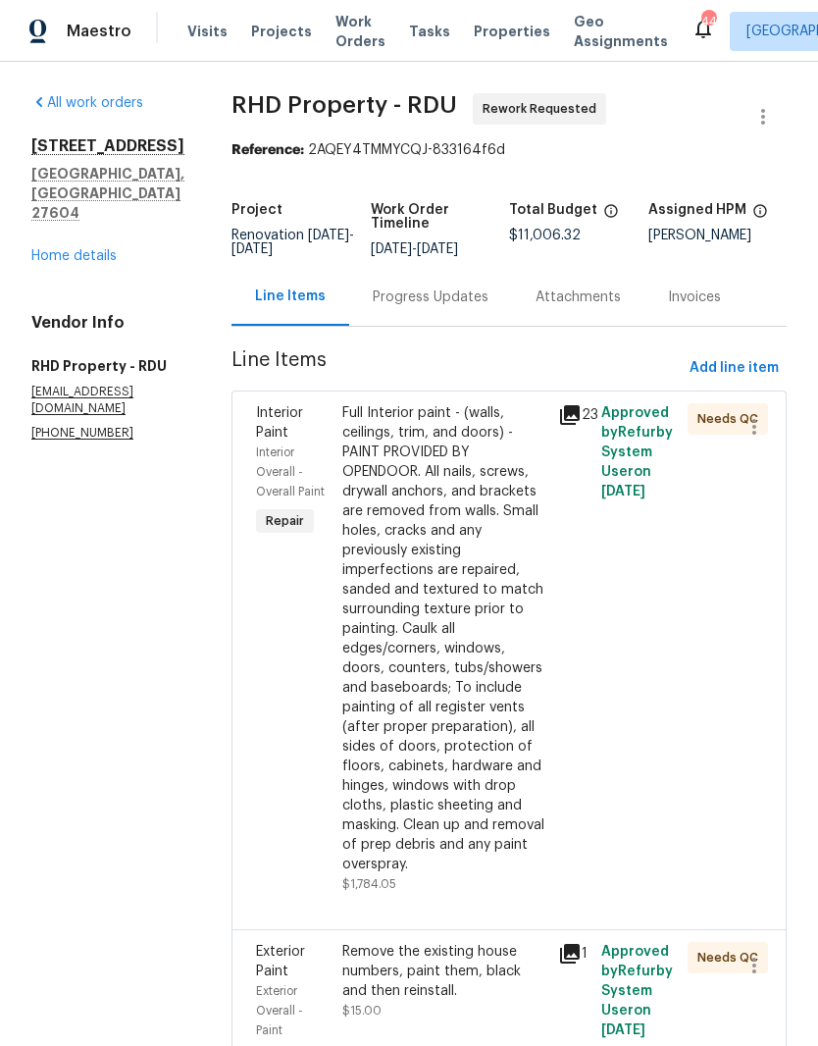
click at [446, 307] on div "Progress Updates" at bounding box center [431, 297] width 116 height 20
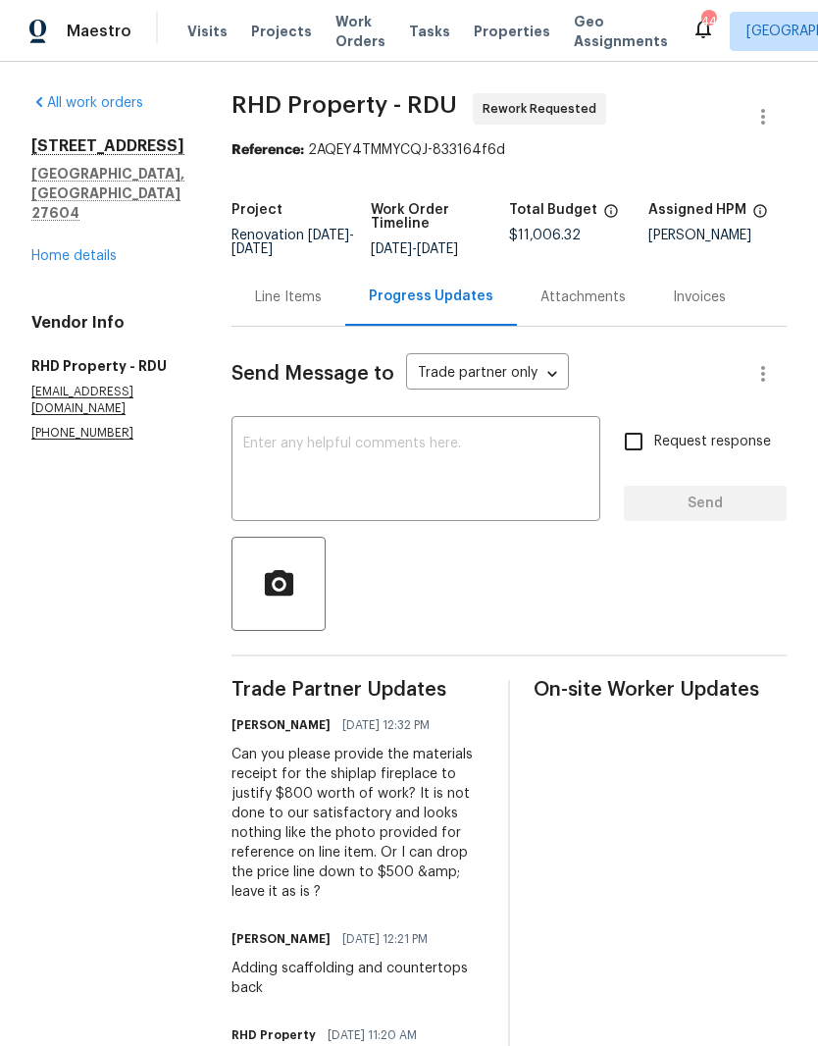
click at [346, 468] on textarea at bounding box center [415, 471] width 345 height 69
type textarea "C"
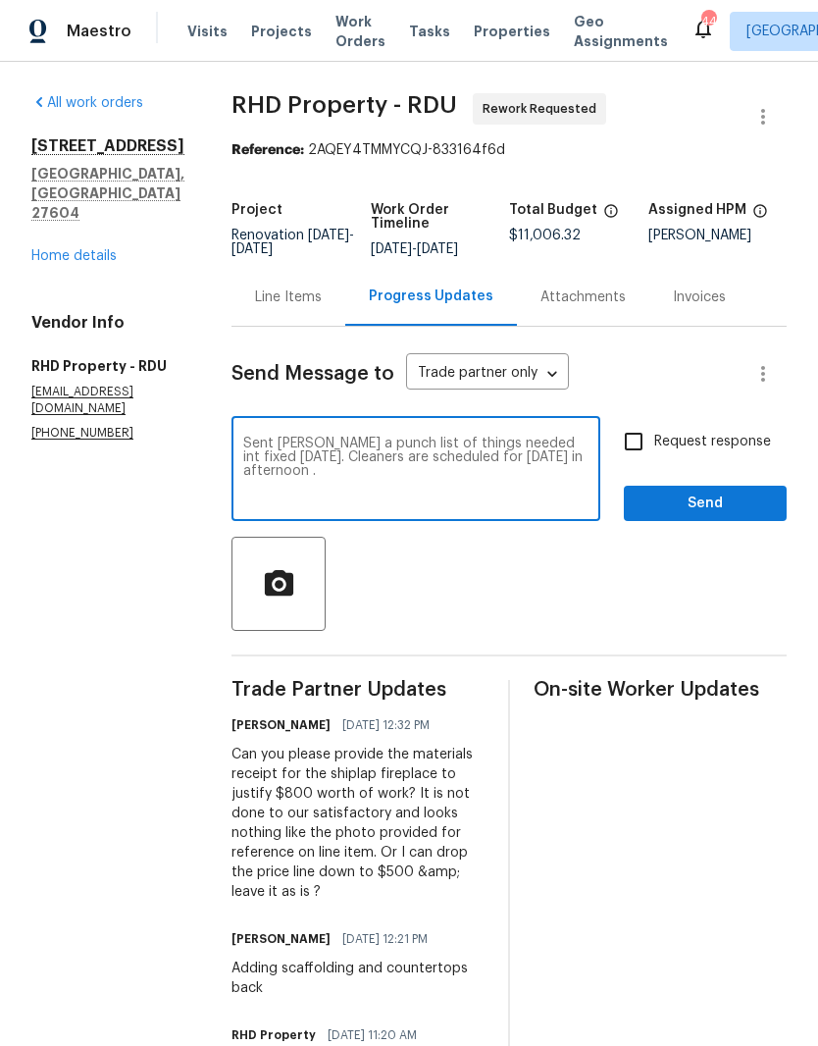
type textarea "Sent Yolanda a punch list of things needed int fixed yesterday 10/8. Cleaners a…"
click at [630, 462] on input "Request response" at bounding box center [633, 441] width 41 height 41
checkbox input "true"
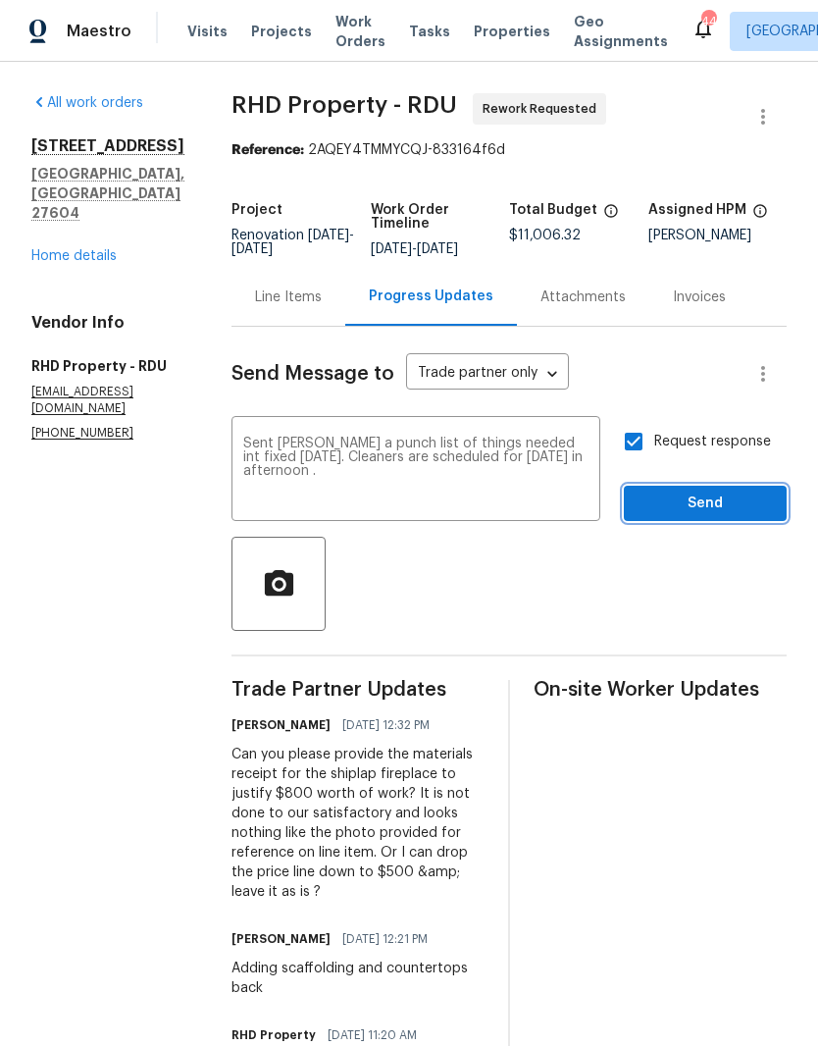
click at [691, 513] on span "Send" at bounding box center [705, 504] width 131 height 25
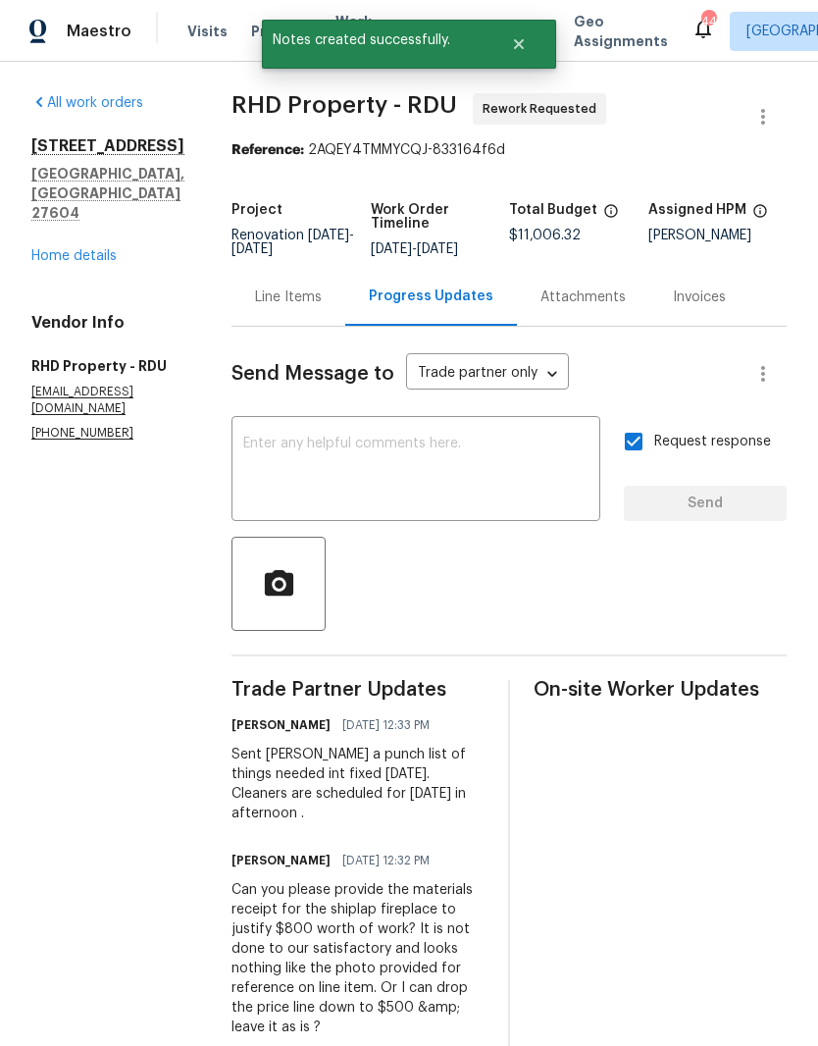
click at [61, 249] on link "Home details" at bounding box center [73, 256] width 85 height 14
